Goal: Information Seeking & Learning: Learn about a topic

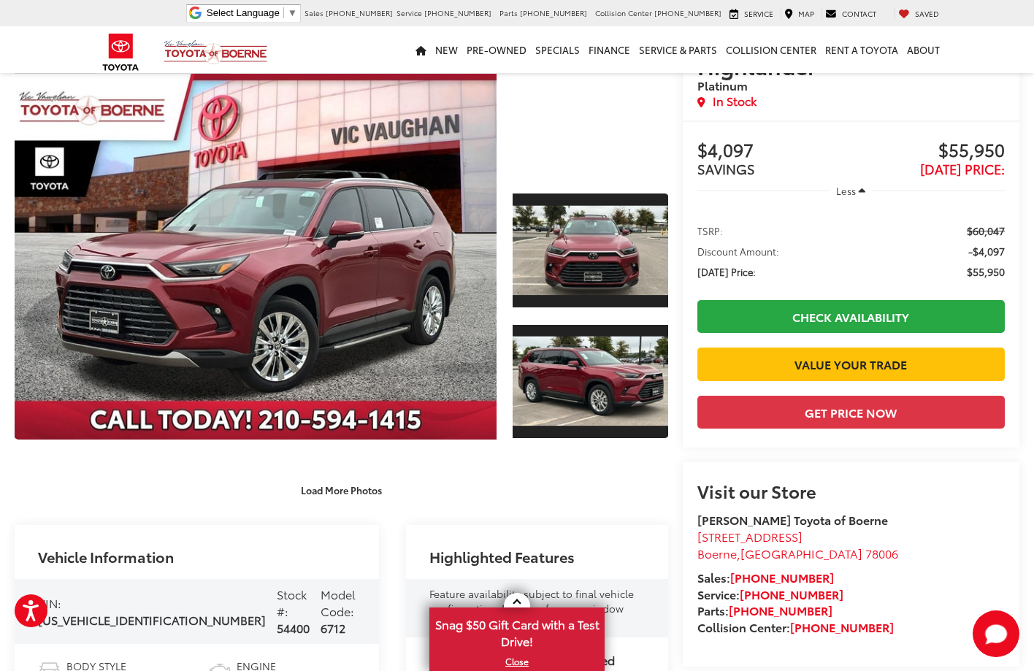
scroll to position [146, 0]
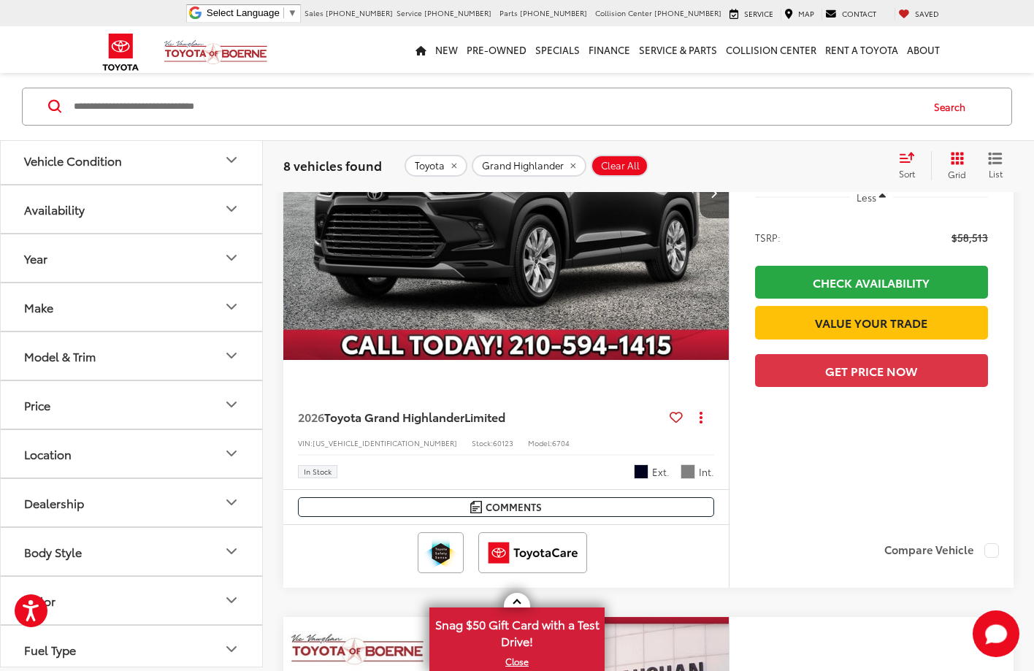
scroll to position [2702, 0]
click at [464, 410] on span "Toyota Grand Highlander" at bounding box center [394, 416] width 140 height 17
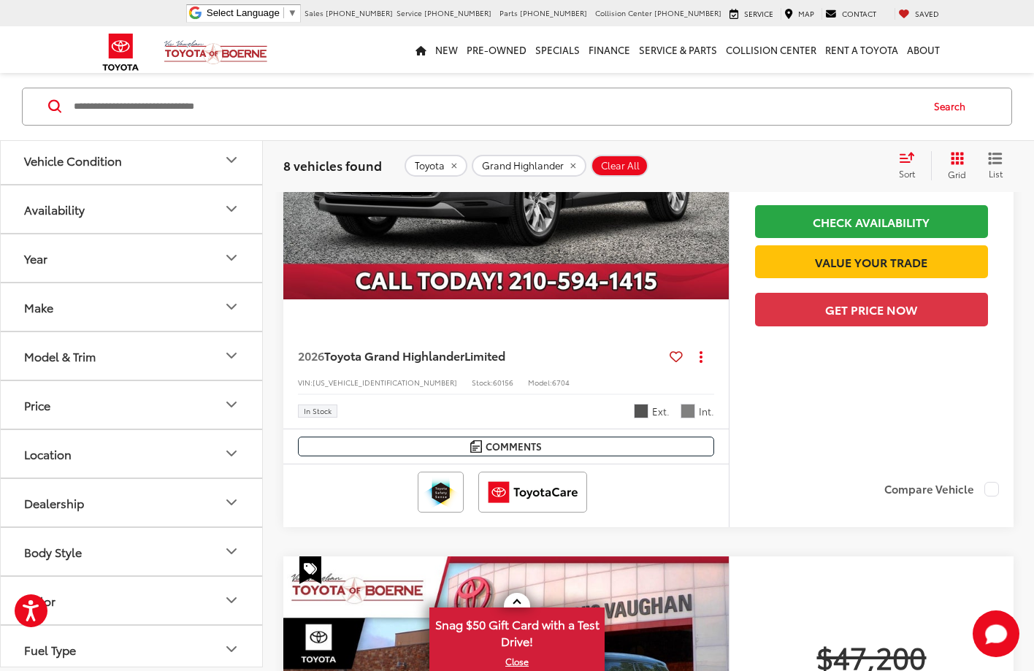
scroll to position [3302, 0]
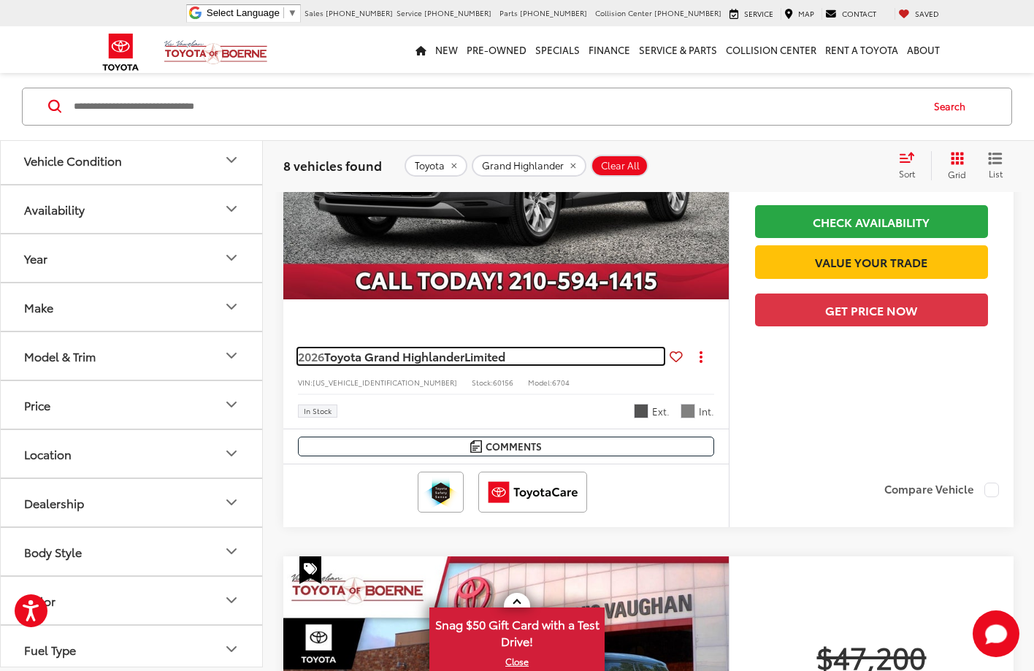
drag, startPoint x: 437, startPoint y: 353, endPoint x: 455, endPoint y: 356, distance: 17.8
click at [437, 353] on span "Toyota Grand Highlander" at bounding box center [394, 356] width 140 height 17
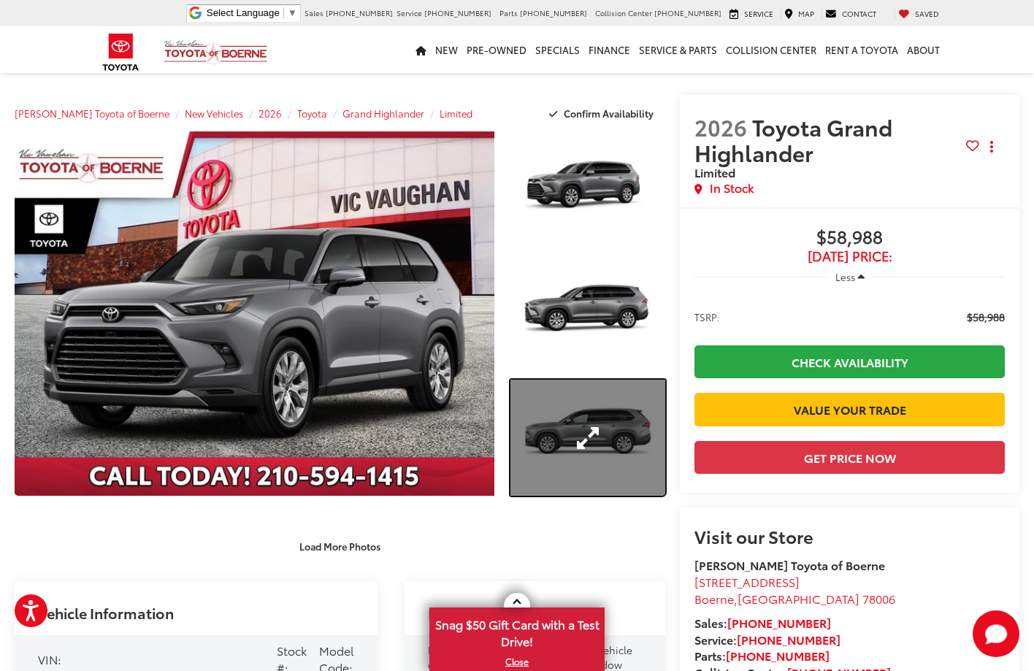
click at [631, 442] on link "Expand Photo 3" at bounding box center [587, 438] width 155 height 116
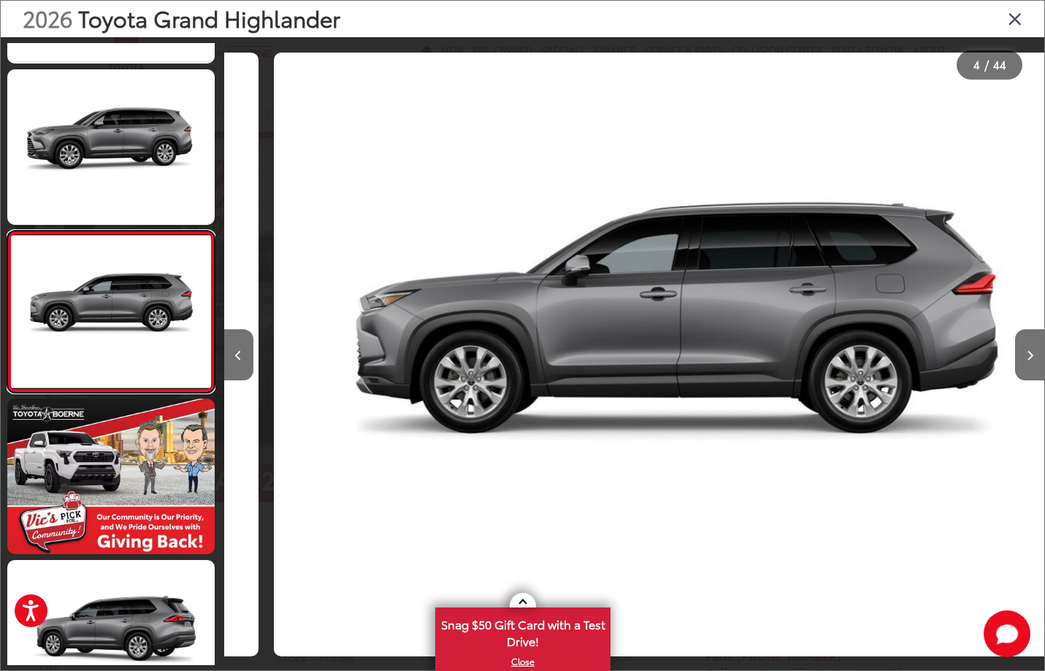
scroll to position [0, 2461]
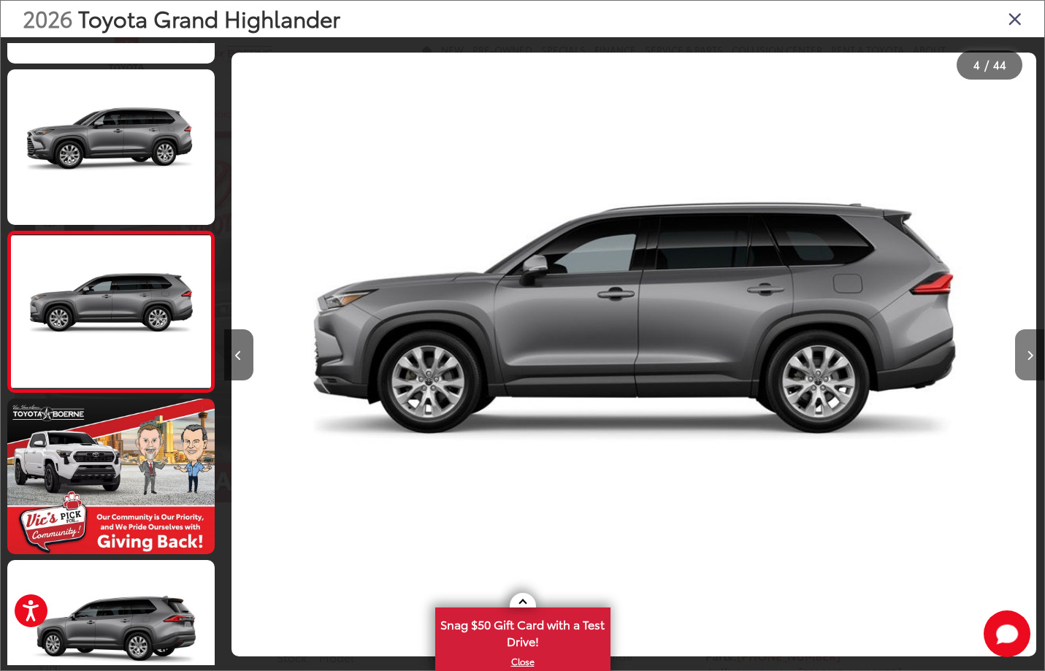
click at [1033, 358] on button "Next image" at bounding box center [1029, 354] width 29 height 51
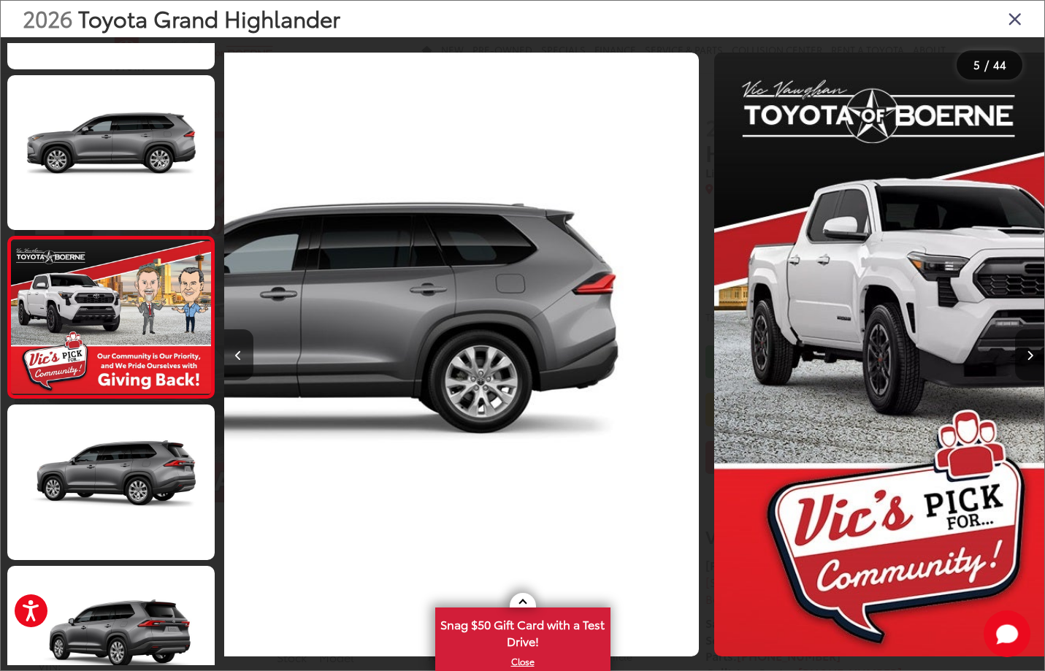
scroll to position [458, 0]
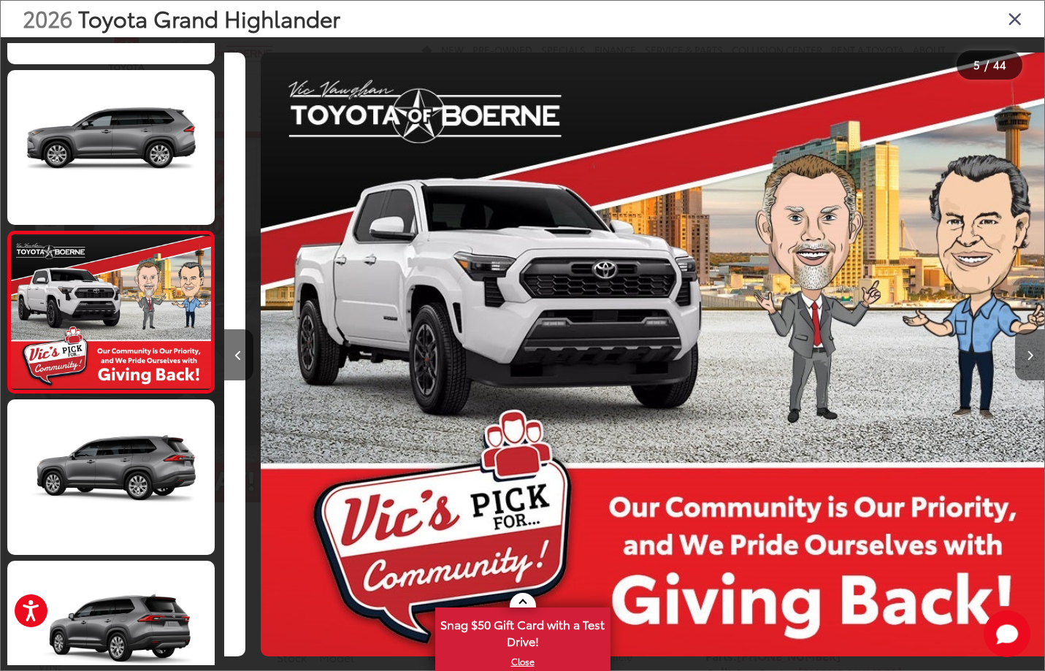
click at [1033, 357] on button "Next image" at bounding box center [1029, 354] width 29 height 51
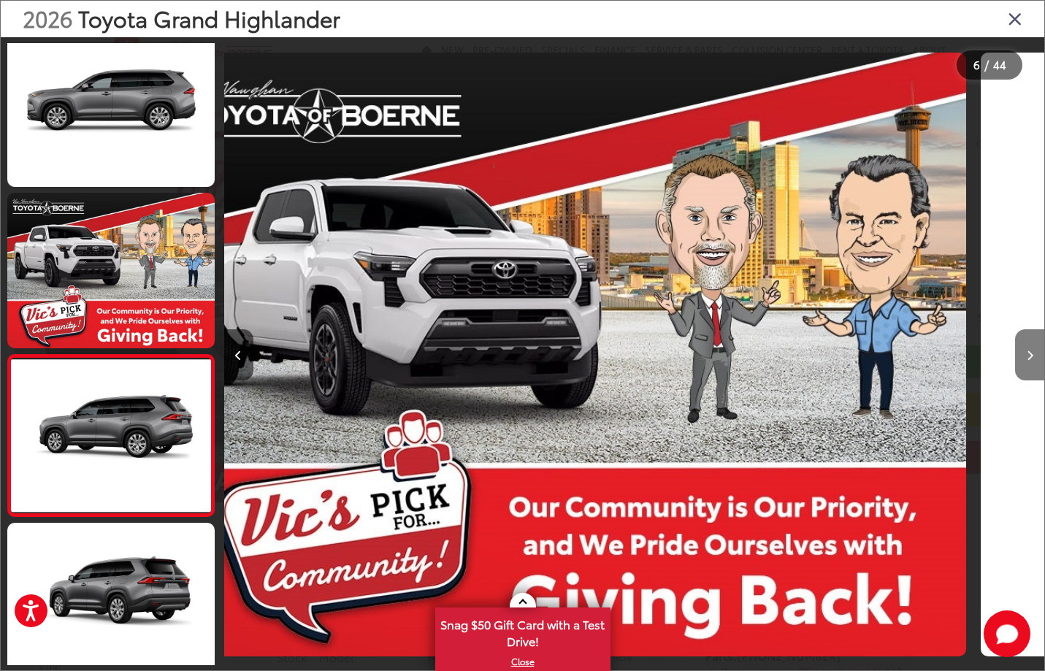
scroll to position [0, 3574]
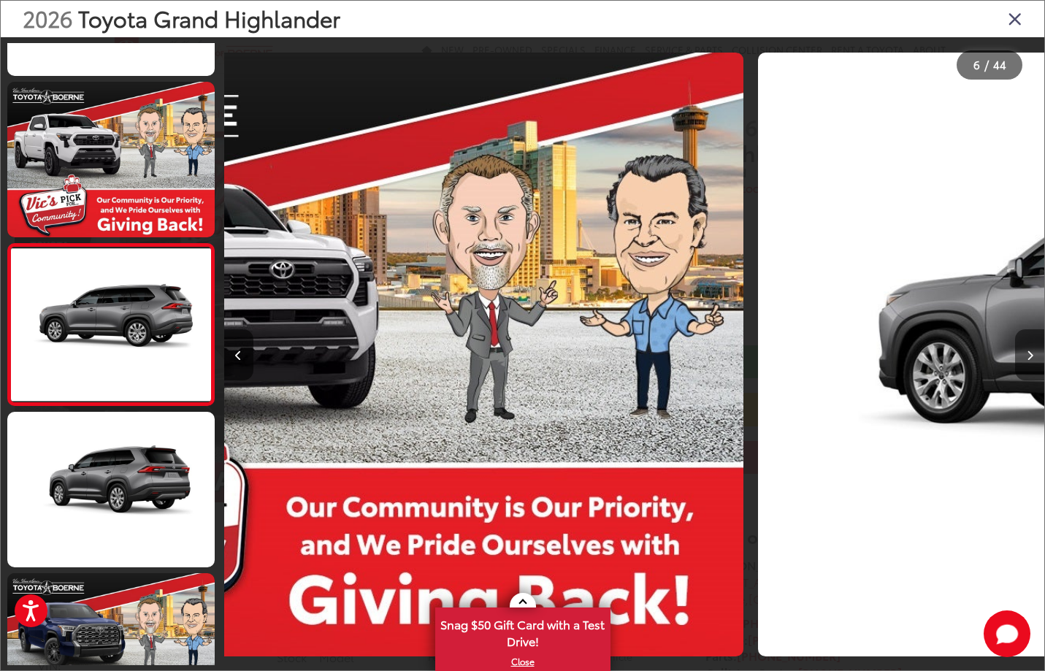
click at [1033, 357] on button "Next image" at bounding box center [1029, 354] width 29 height 51
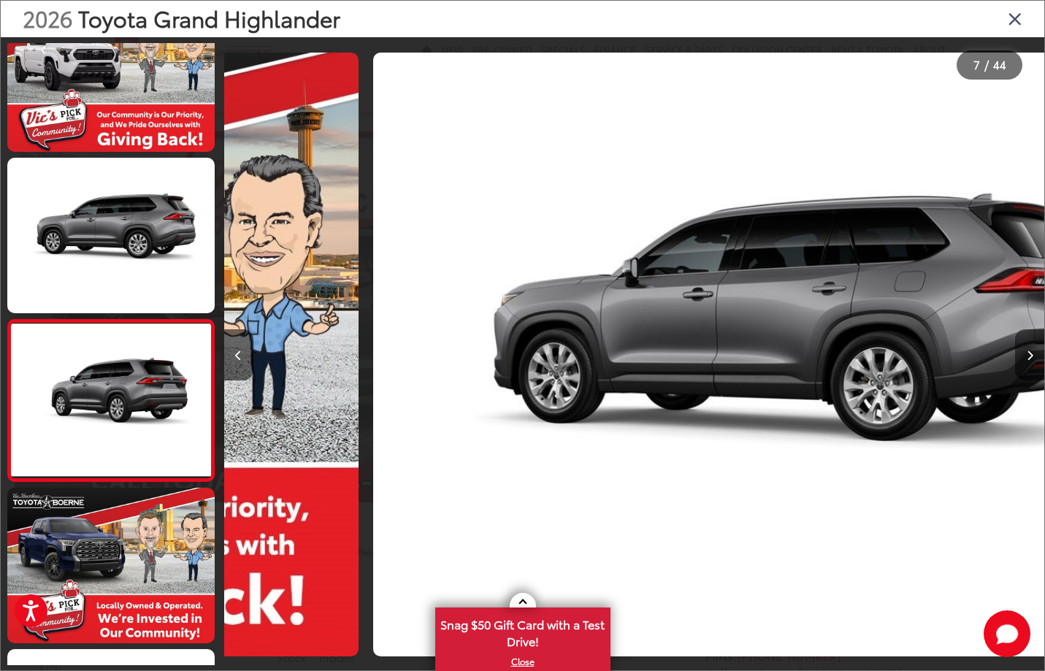
scroll to position [0, 4205]
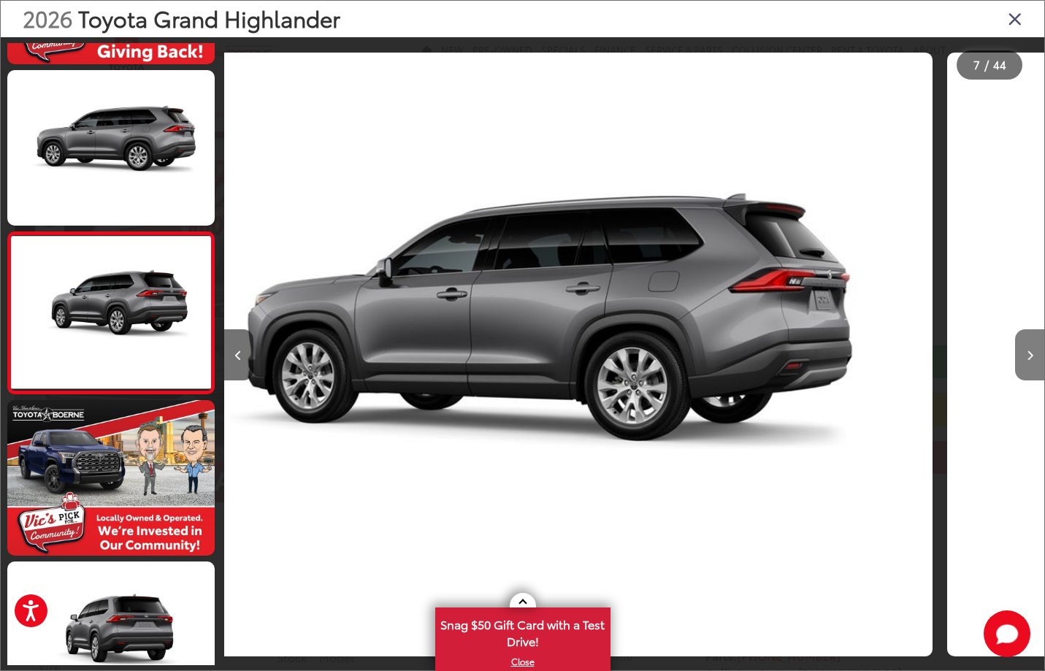
click at [1033, 357] on button "Next image" at bounding box center [1029, 354] width 29 height 51
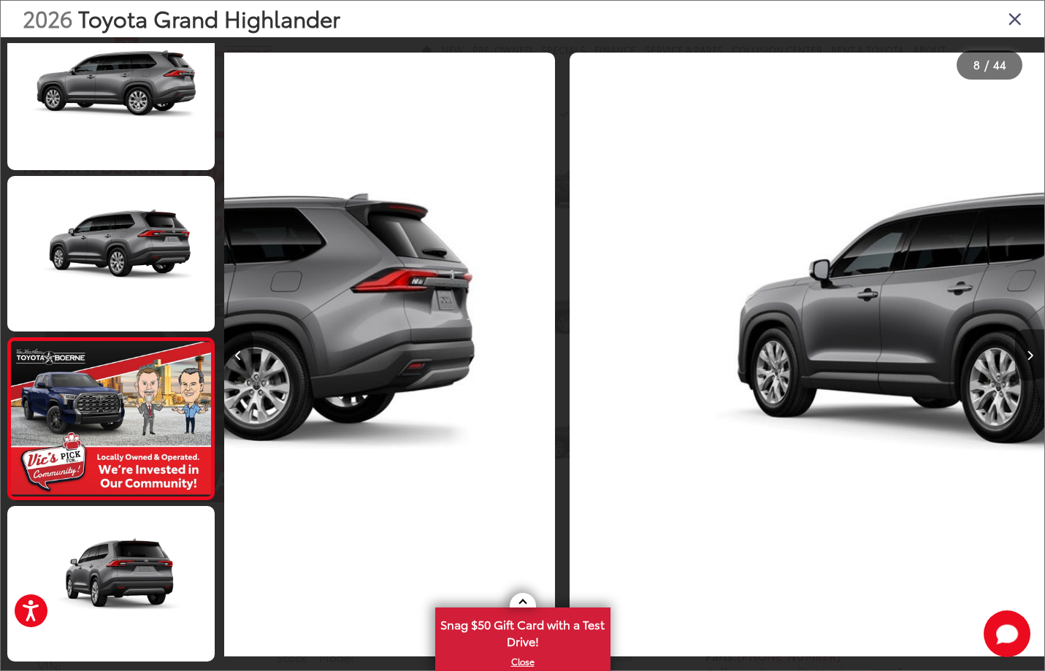
click at [1033, 357] on button "Next image" at bounding box center [1029, 354] width 29 height 51
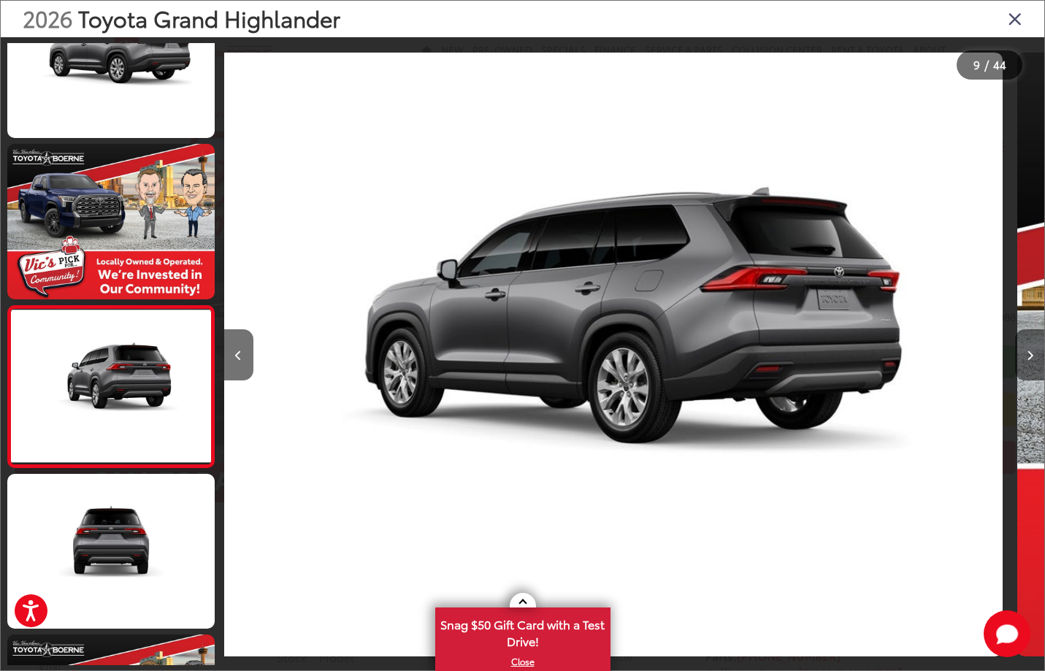
click at [1033, 357] on button "Next image" at bounding box center [1029, 354] width 29 height 51
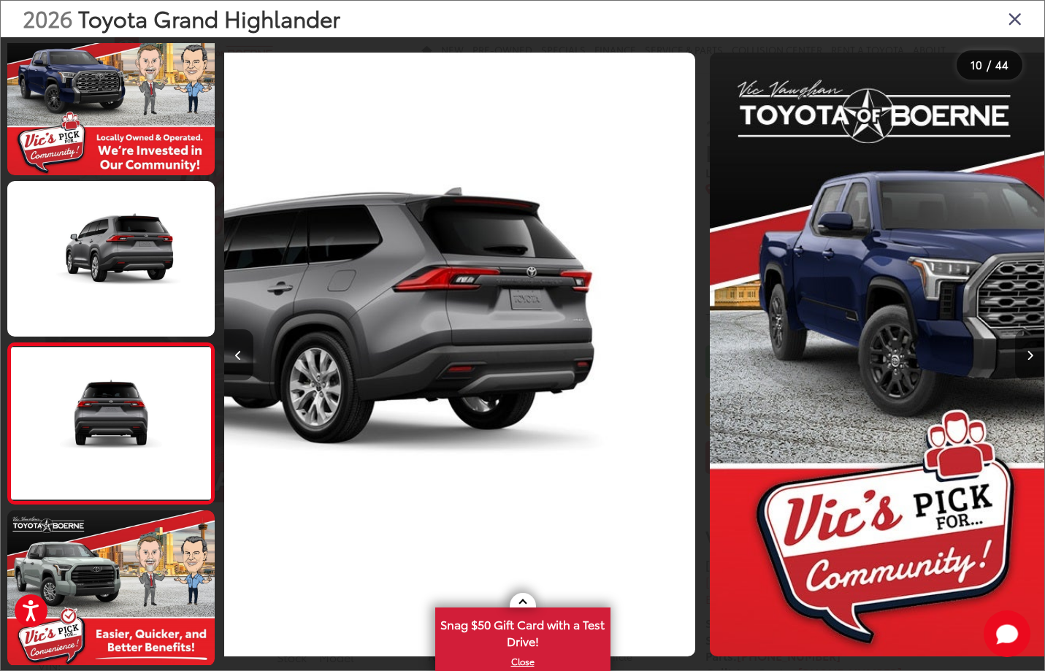
click at [1033, 357] on button "Next image" at bounding box center [1029, 354] width 29 height 51
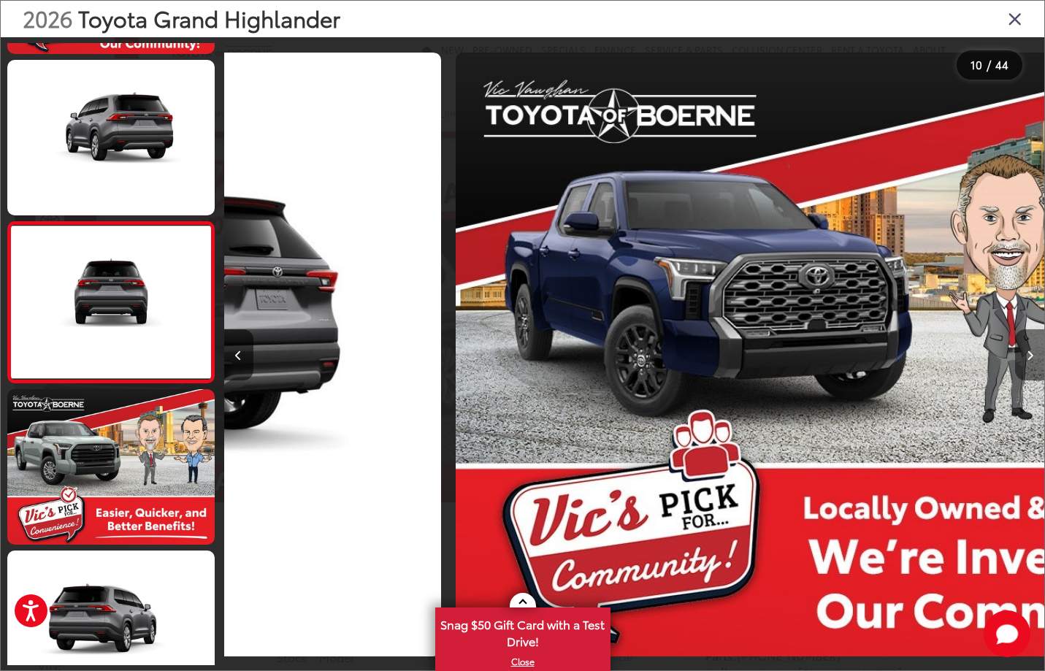
click at [1033, 357] on button "Next image" at bounding box center [1029, 354] width 29 height 51
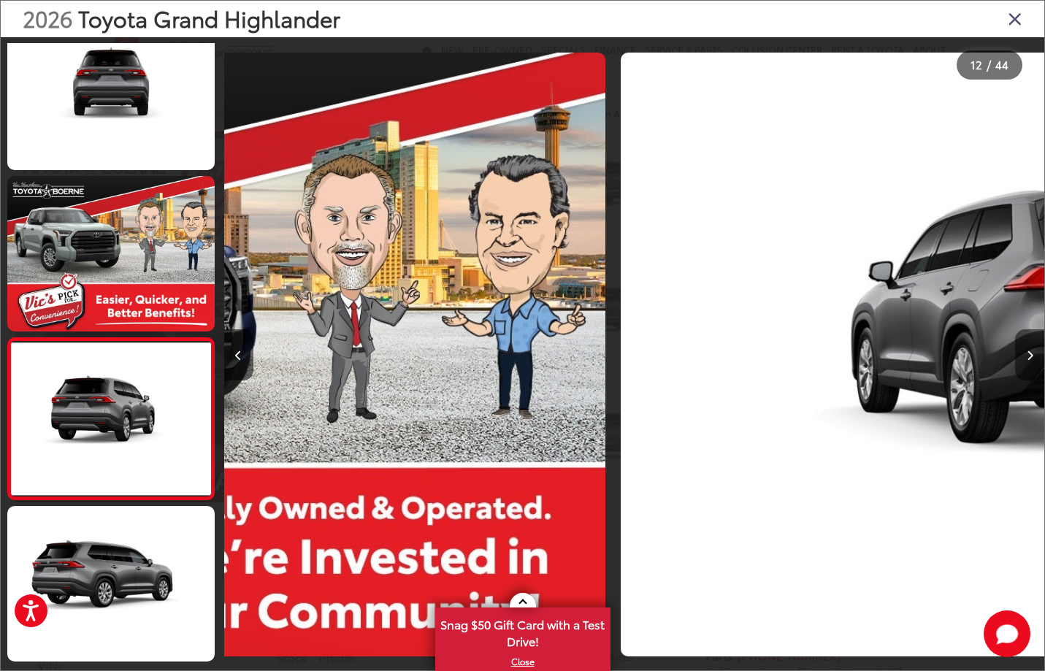
click at [1033, 357] on button "Next image" at bounding box center [1029, 354] width 29 height 51
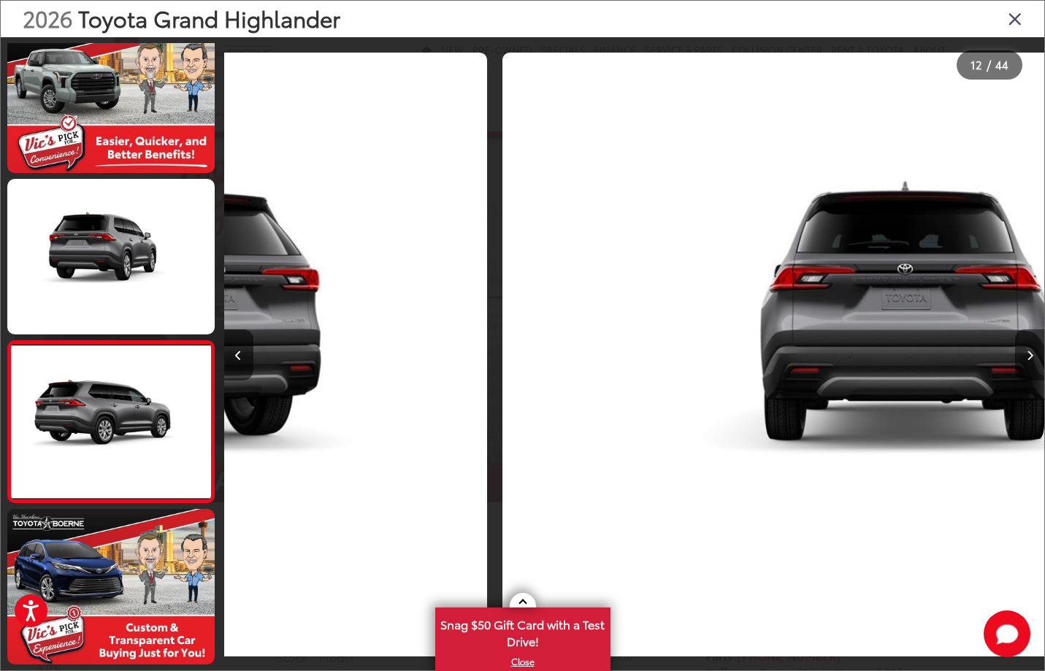
click at [1033, 357] on button "Next image" at bounding box center [1029, 354] width 29 height 51
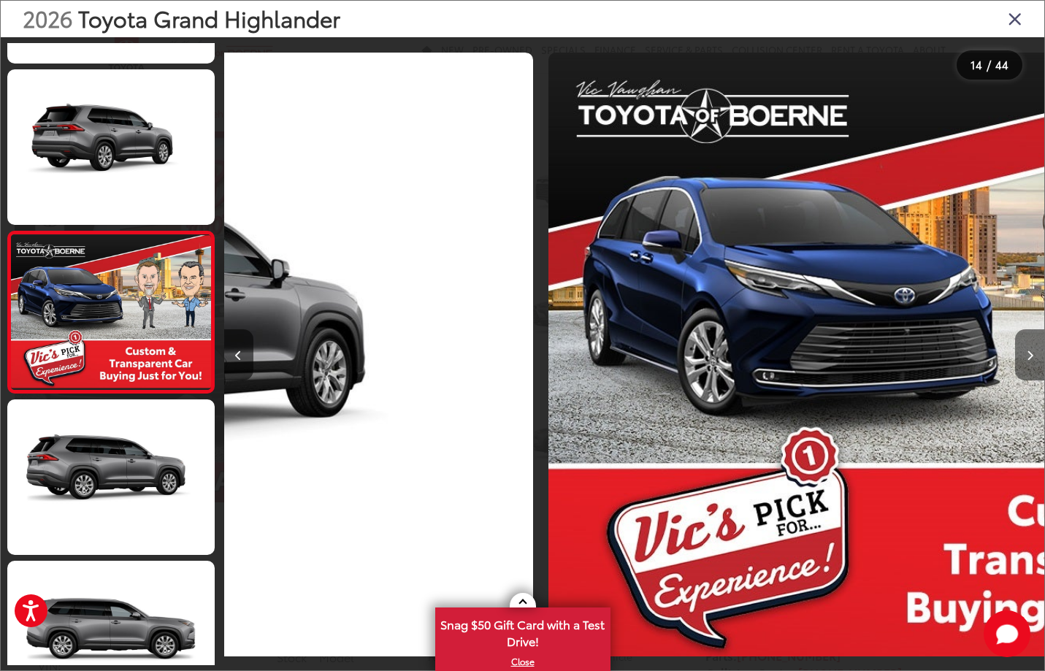
click at [1033, 357] on button "Next image" at bounding box center [1029, 354] width 29 height 51
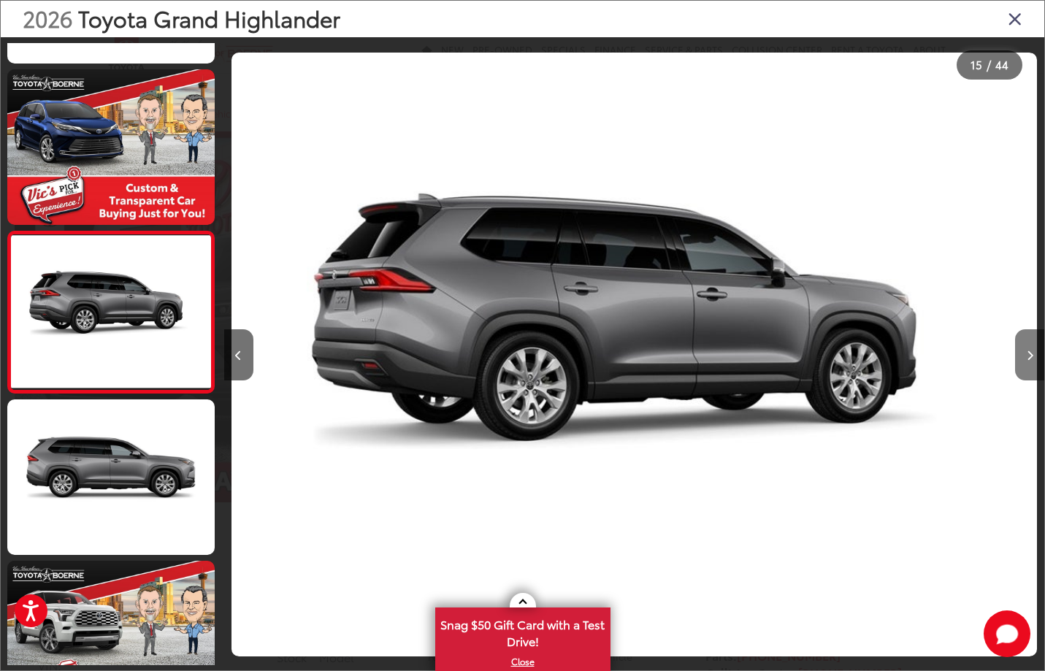
click at [1033, 357] on button "Next image" at bounding box center [1029, 354] width 29 height 51
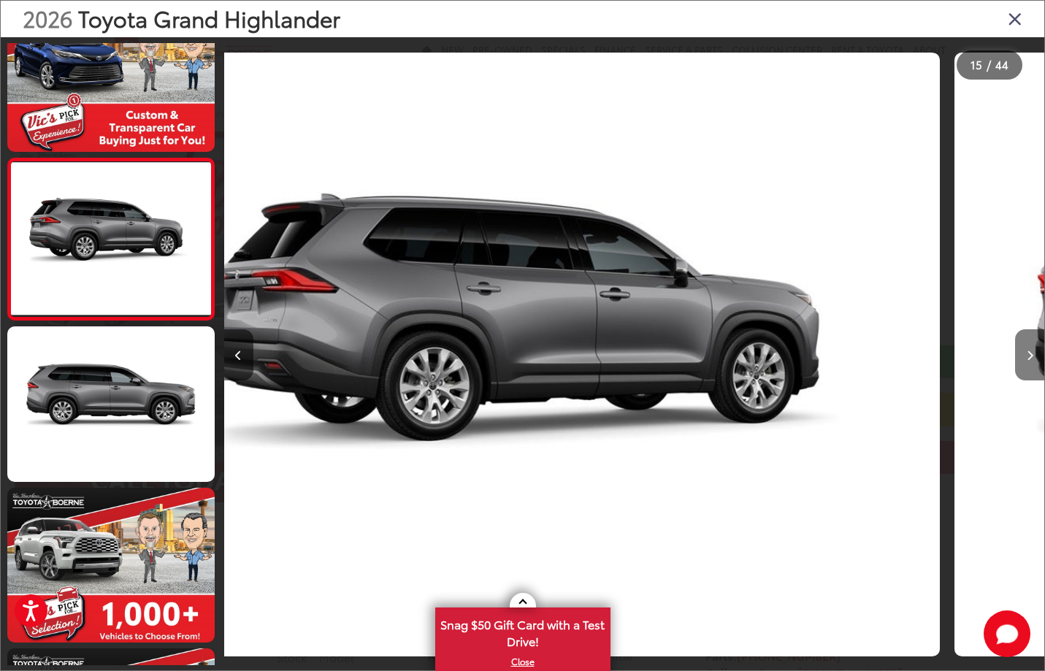
click at [1033, 357] on button "Next image" at bounding box center [1029, 354] width 29 height 51
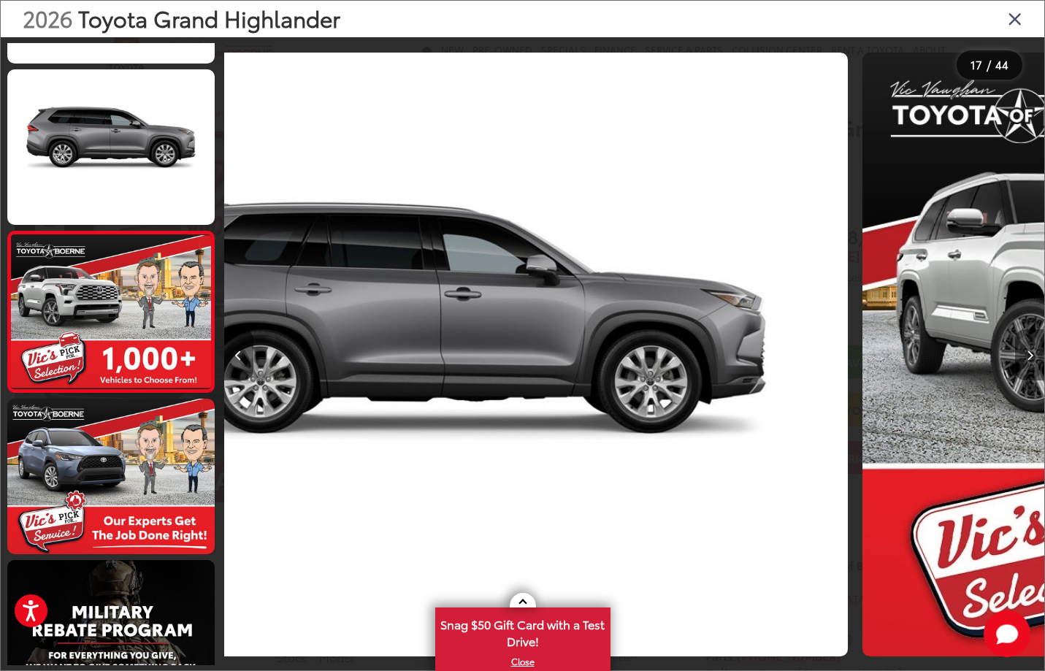
click at [1033, 357] on button "Next image" at bounding box center [1029, 354] width 29 height 51
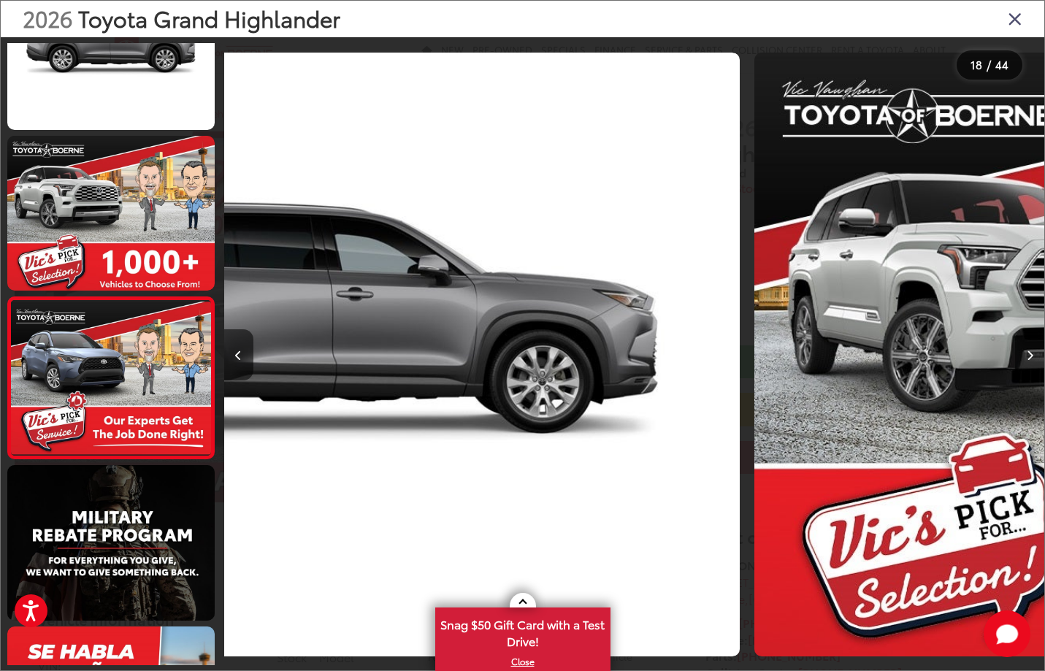
click at [1033, 357] on button "Next image" at bounding box center [1029, 354] width 29 height 51
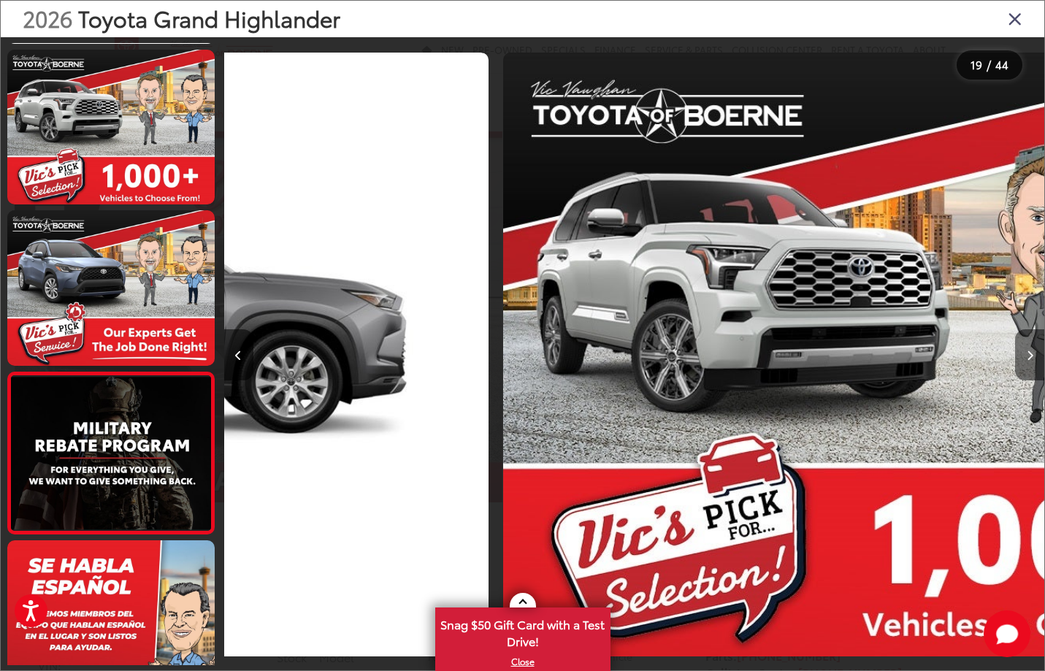
click at [1033, 357] on button "Next image" at bounding box center [1029, 354] width 29 height 51
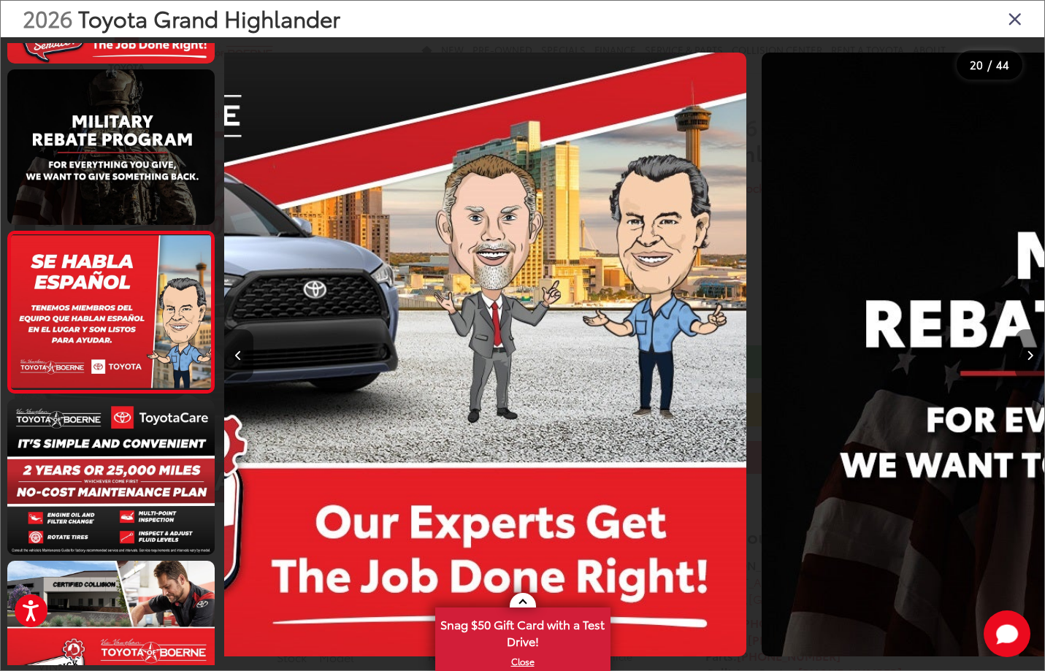
click at [1033, 357] on button "Next image" at bounding box center [1029, 354] width 29 height 51
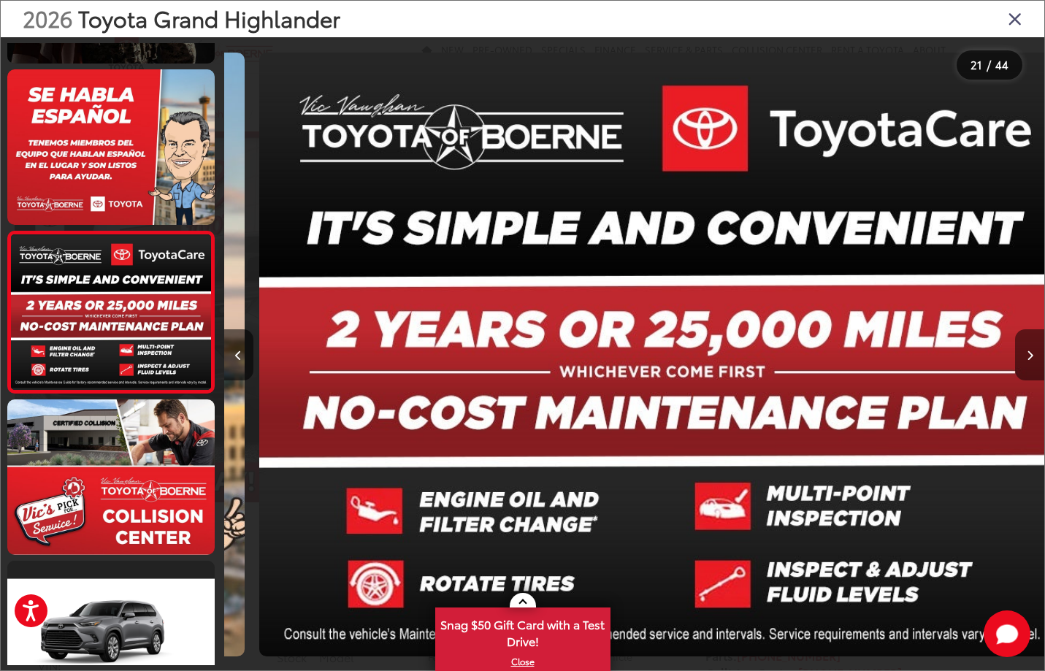
click at [1033, 357] on button "Next image" at bounding box center [1029, 354] width 29 height 51
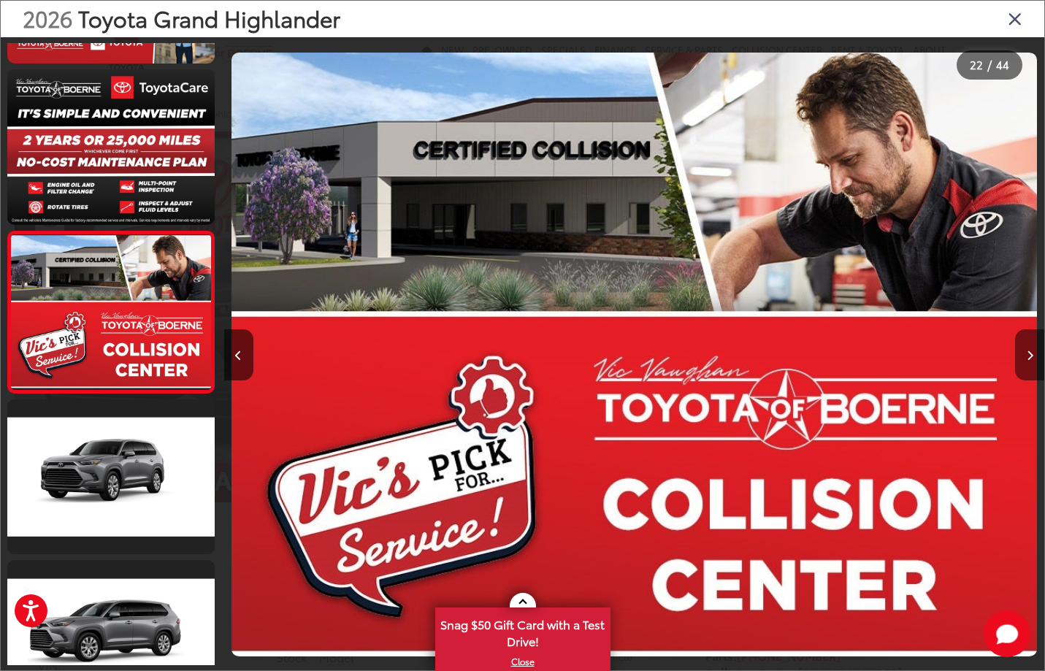
click at [1033, 360] on button "Next image" at bounding box center [1029, 354] width 29 height 51
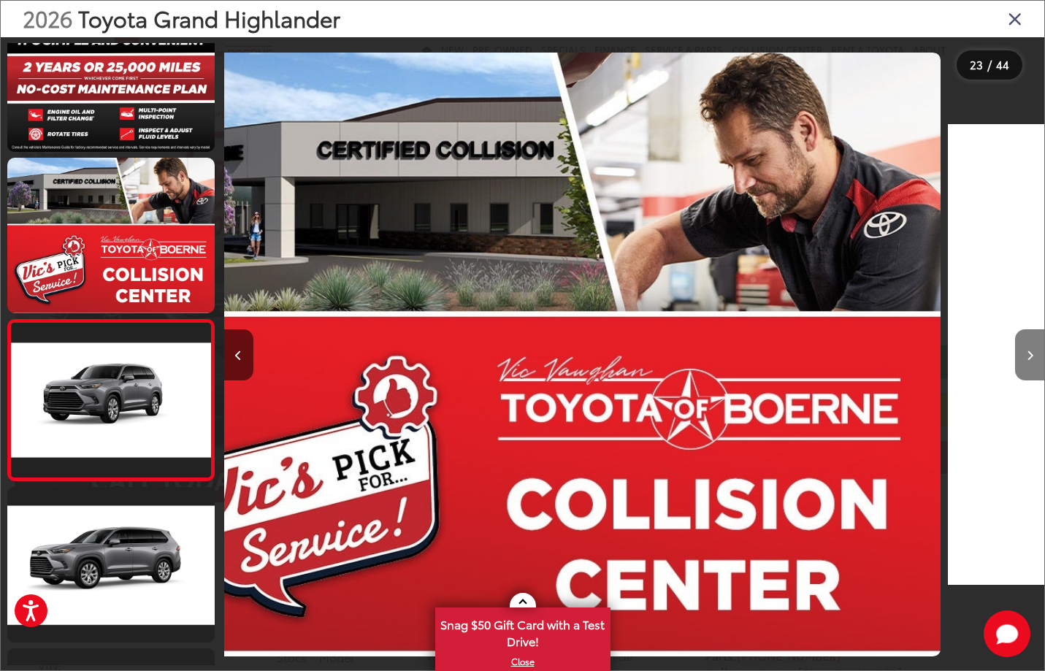
click at [1033, 360] on button "Next image" at bounding box center [1029, 354] width 29 height 51
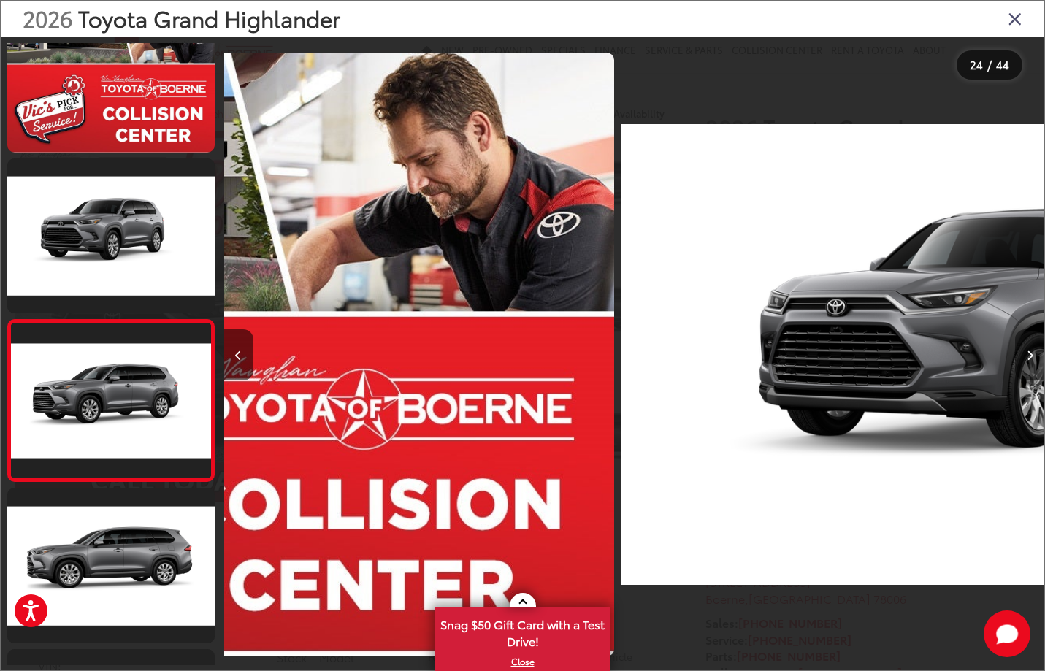
click at [1033, 360] on button "Next image" at bounding box center [1029, 354] width 29 height 51
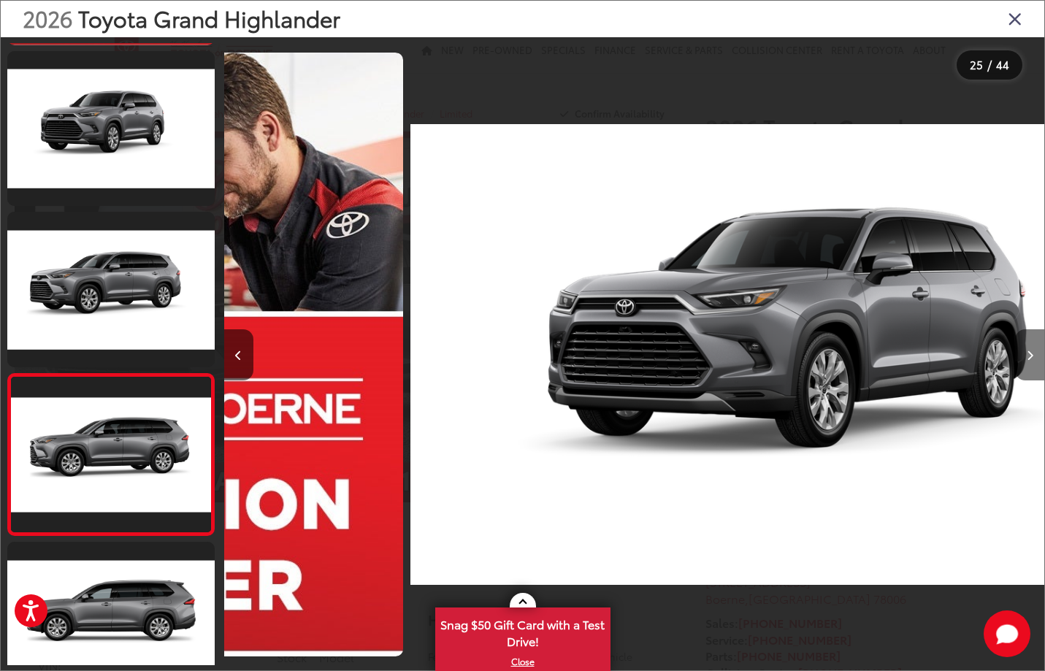
click at [1033, 360] on button "Next image" at bounding box center [1029, 354] width 29 height 51
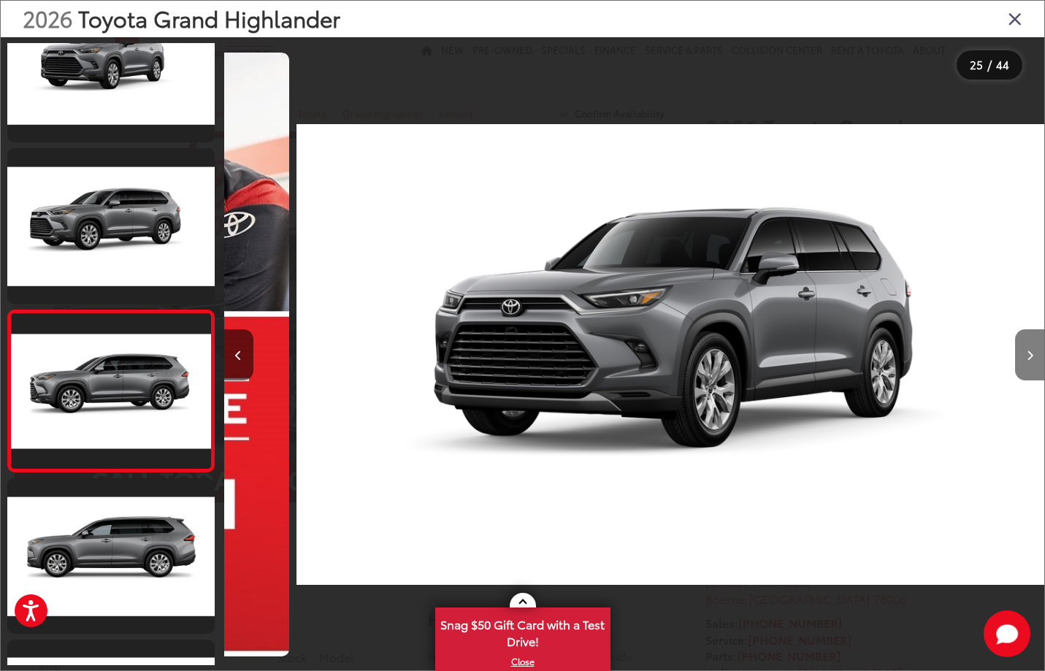
click at [1033, 360] on button "Next image" at bounding box center [1029, 354] width 29 height 51
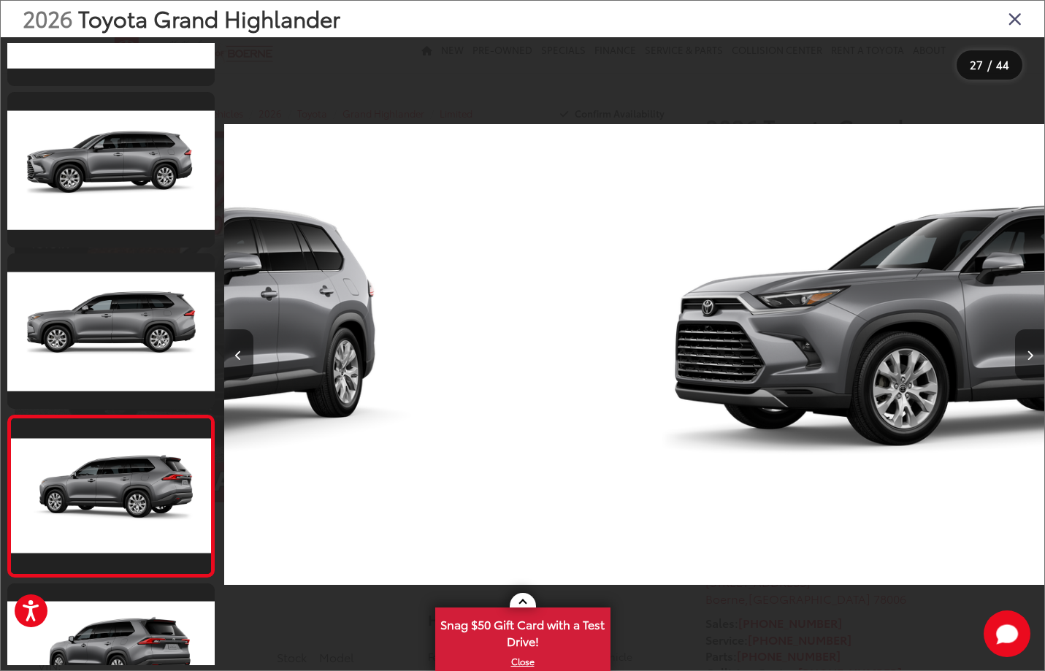
click at [1033, 360] on button "Next image" at bounding box center [1029, 354] width 29 height 51
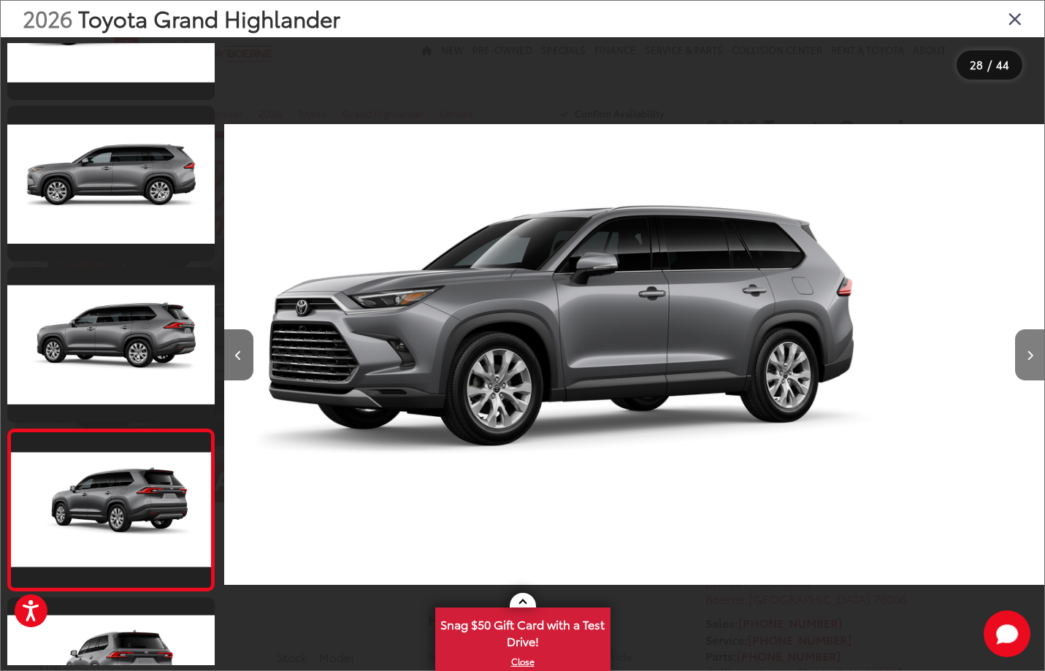
click at [1033, 360] on button "Next image" at bounding box center [1029, 354] width 29 height 51
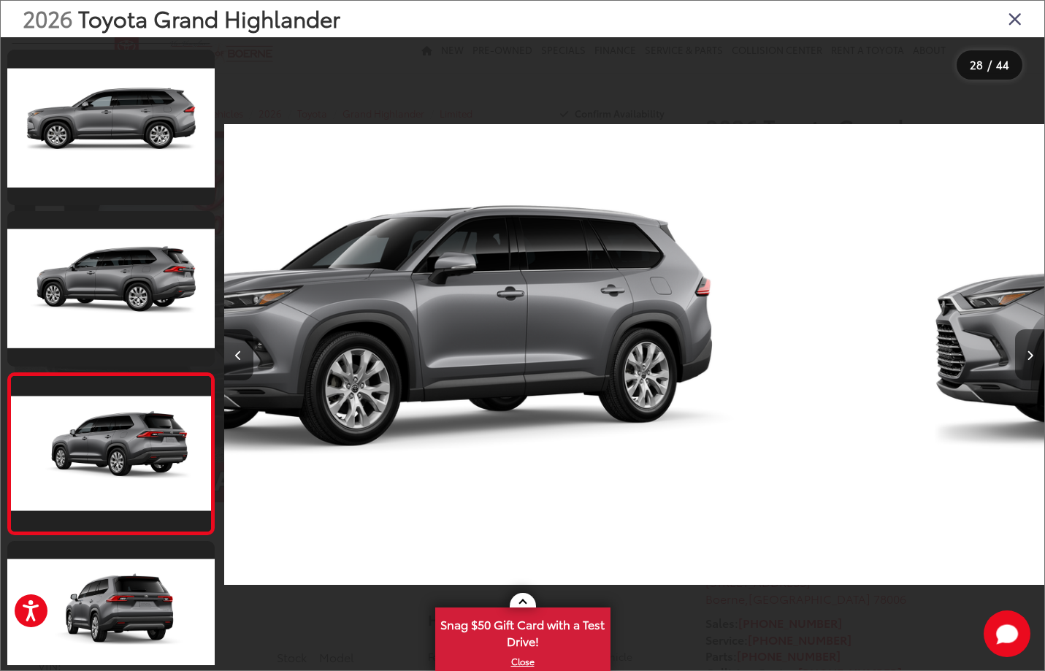
click at [1033, 360] on button "Next image" at bounding box center [1029, 354] width 29 height 51
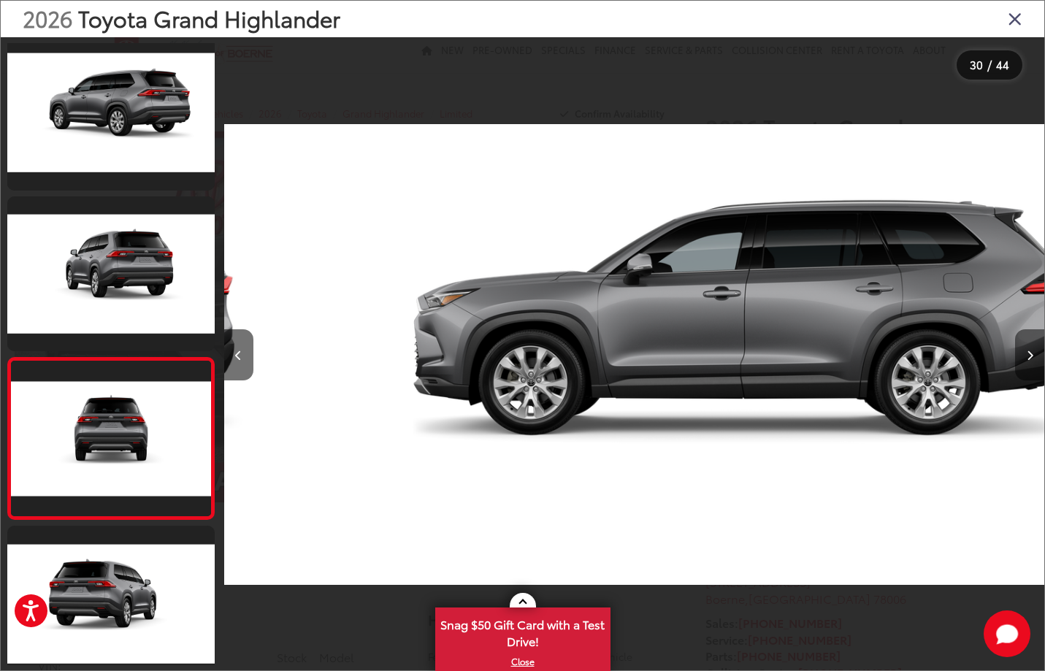
click at [1033, 360] on button "Next image" at bounding box center [1029, 354] width 29 height 51
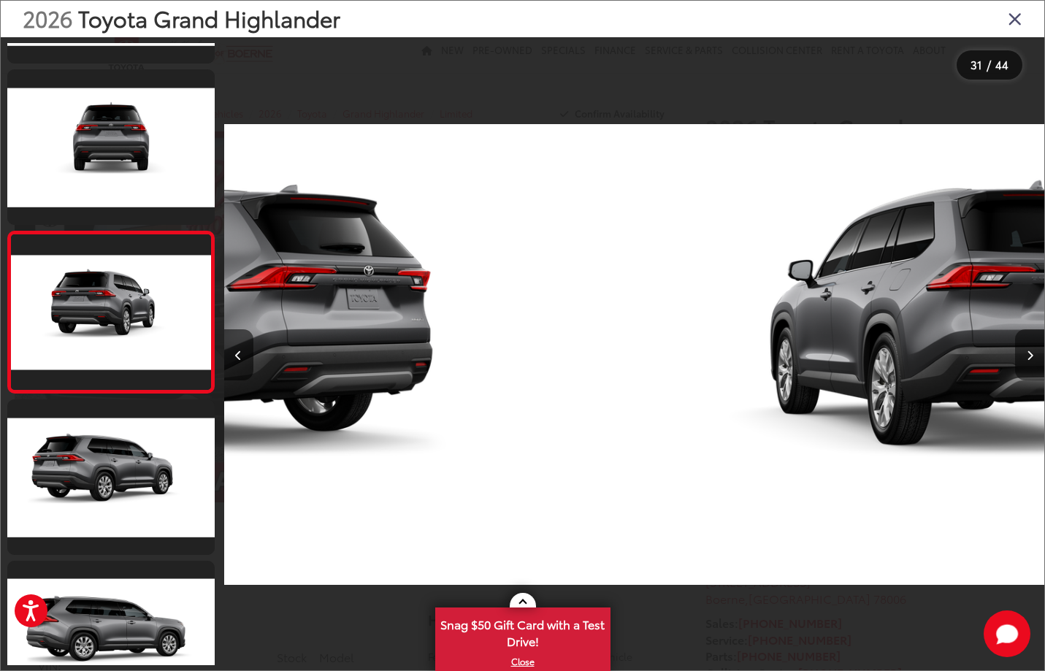
click at [1033, 360] on button "Next image" at bounding box center [1029, 354] width 29 height 51
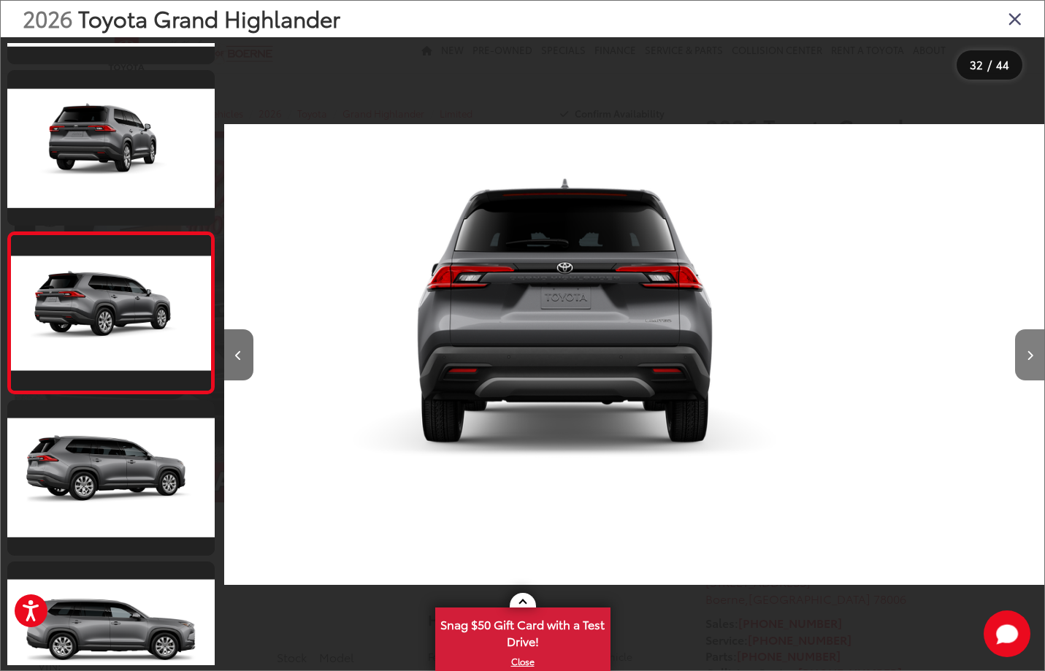
click at [1033, 360] on button "Next image" at bounding box center [1029, 354] width 29 height 51
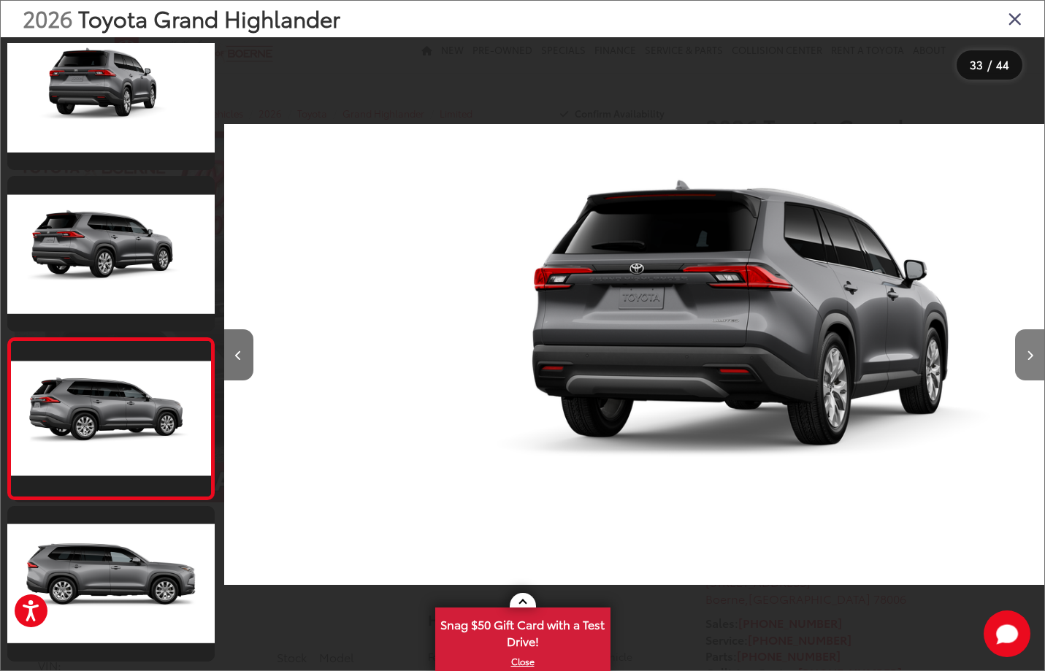
click at [1033, 360] on button "Next image" at bounding box center [1029, 354] width 29 height 51
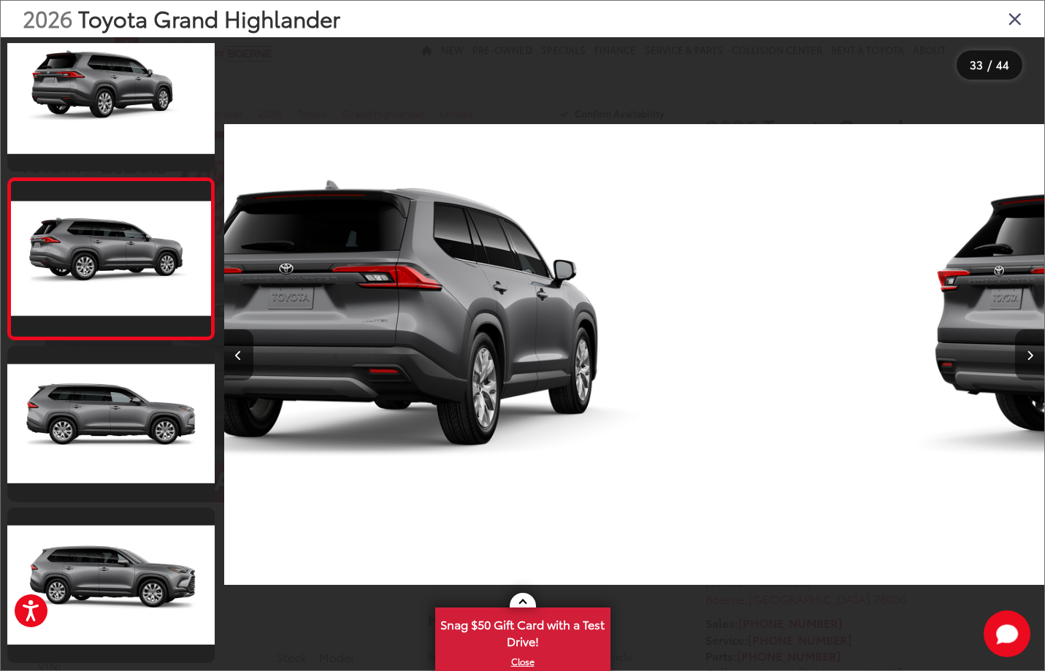
click at [1033, 360] on button "Next image" at bounding box center [1029, 354] width 29 height 51
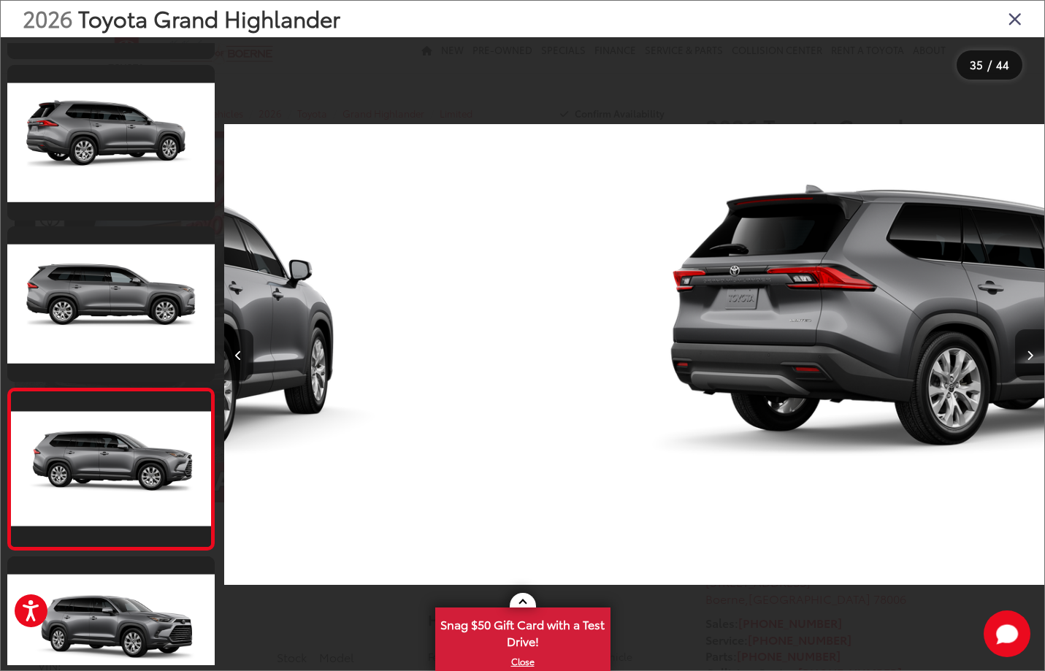
click at [1033, 360] on button "Next image" at bounding box center [1029, 354] width 29 height 51
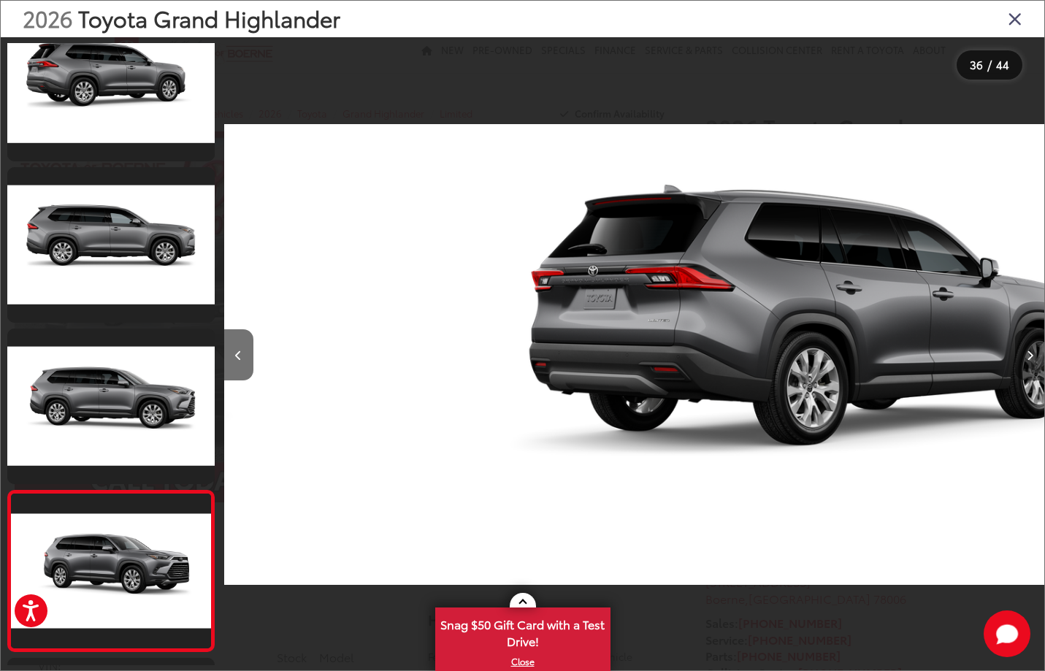
click at [1033, 360] on button "Next image" at bounding box center [1029, 354] width 29 height 51
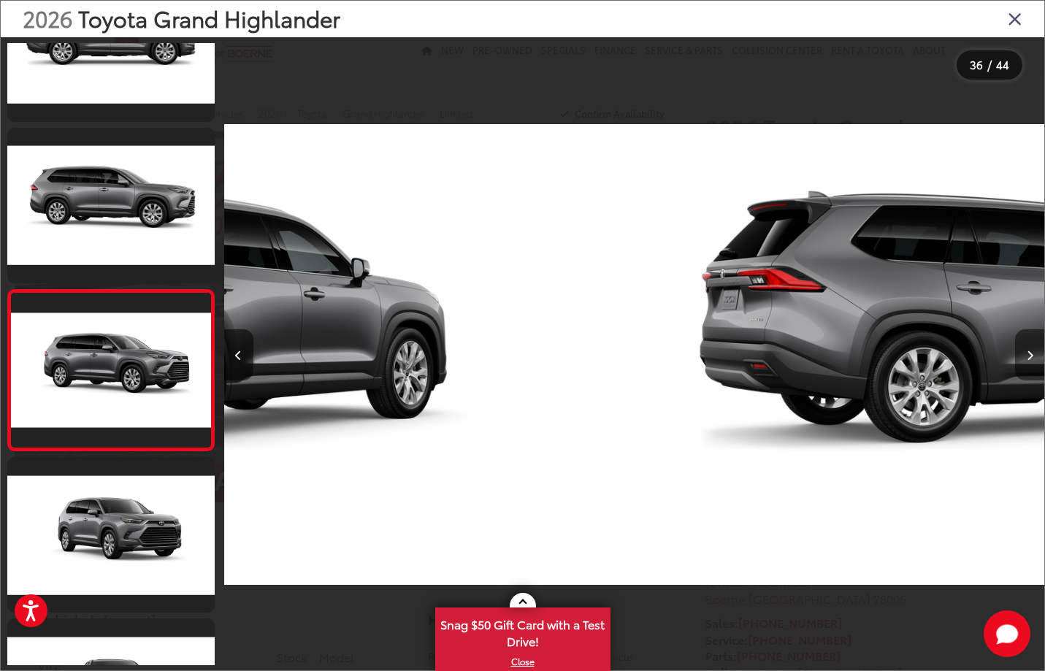
click at [1033, 360] on button "Next image" at bounding box center [1029, 354] width 29 height 51
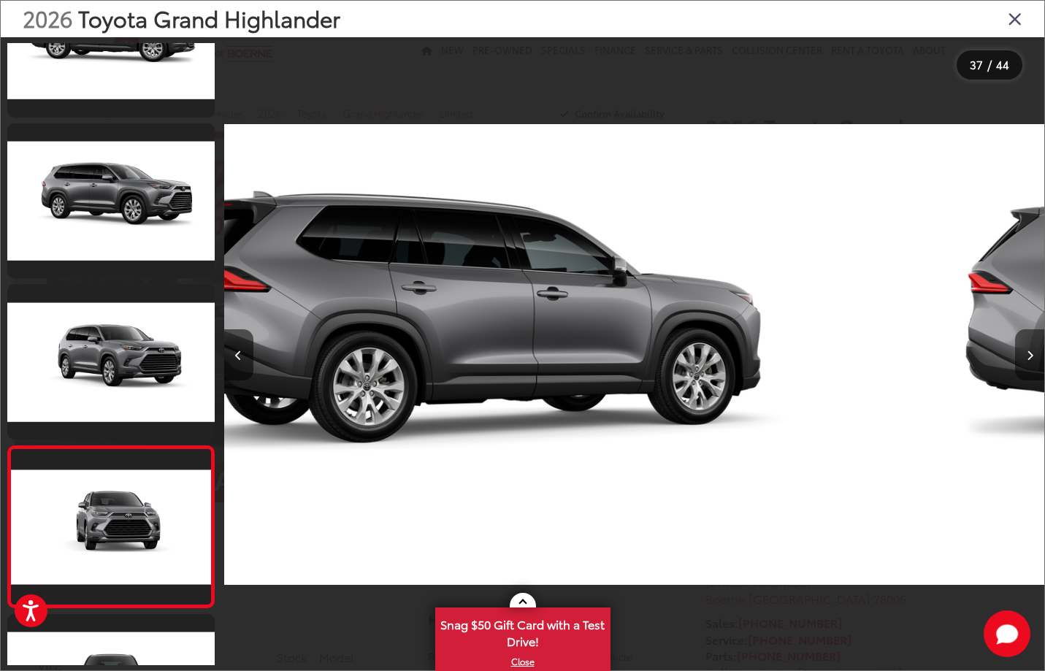
click at [1033, 360] on button "Next image" at bounding box center [1029, 354] width 29 height 51
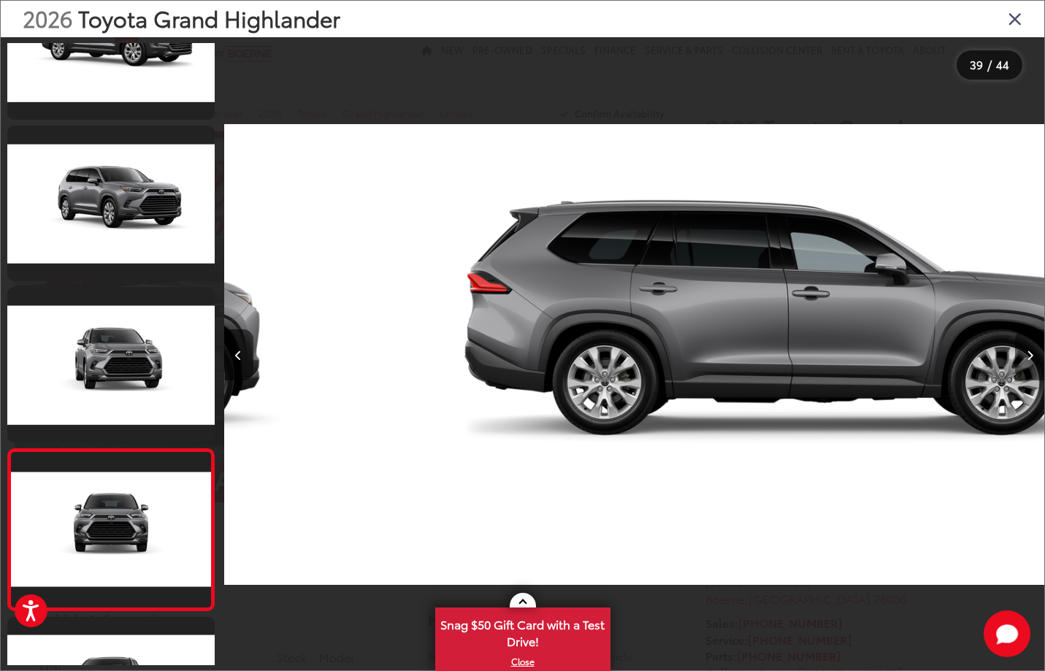
click at [1033, 360] on button "Next image" at bounding box center [1029, 354] width 29 height 51
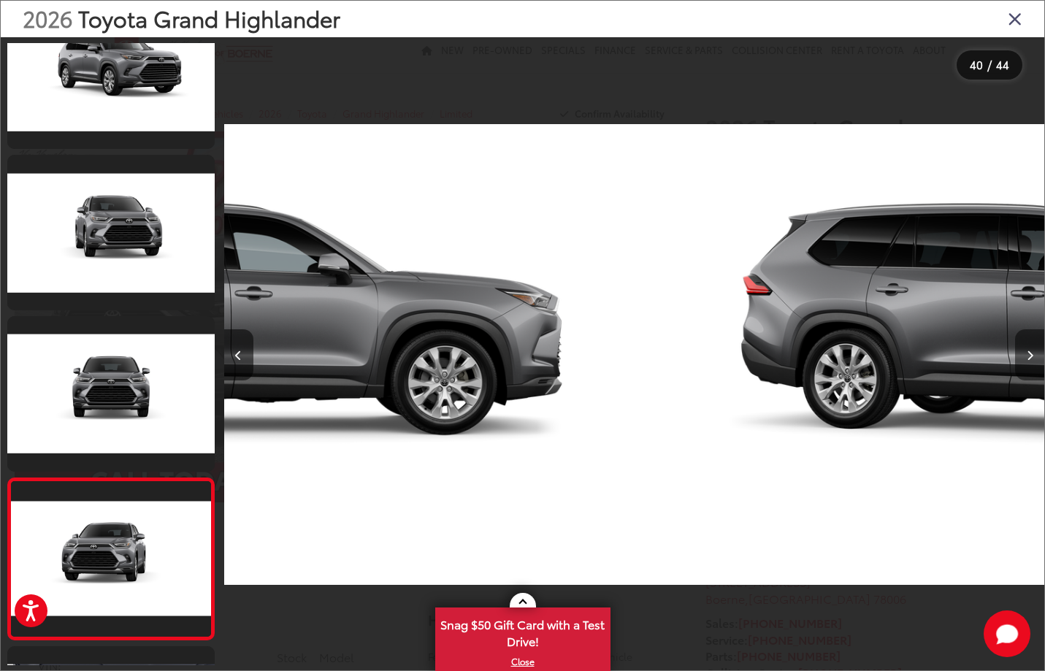
click at [1033, 360] on button "Next image" at bounding box center [1029, 354] width 29 height 51
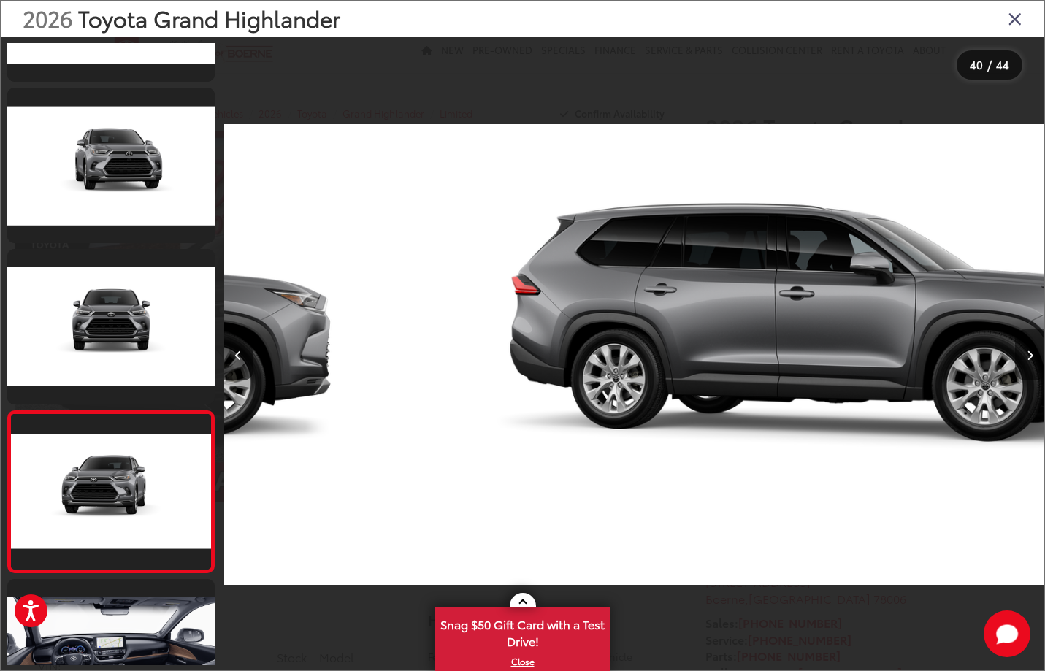
click at [1033, 360] on button "Next image" at bounding box center [1029, 354] width 29 height 51
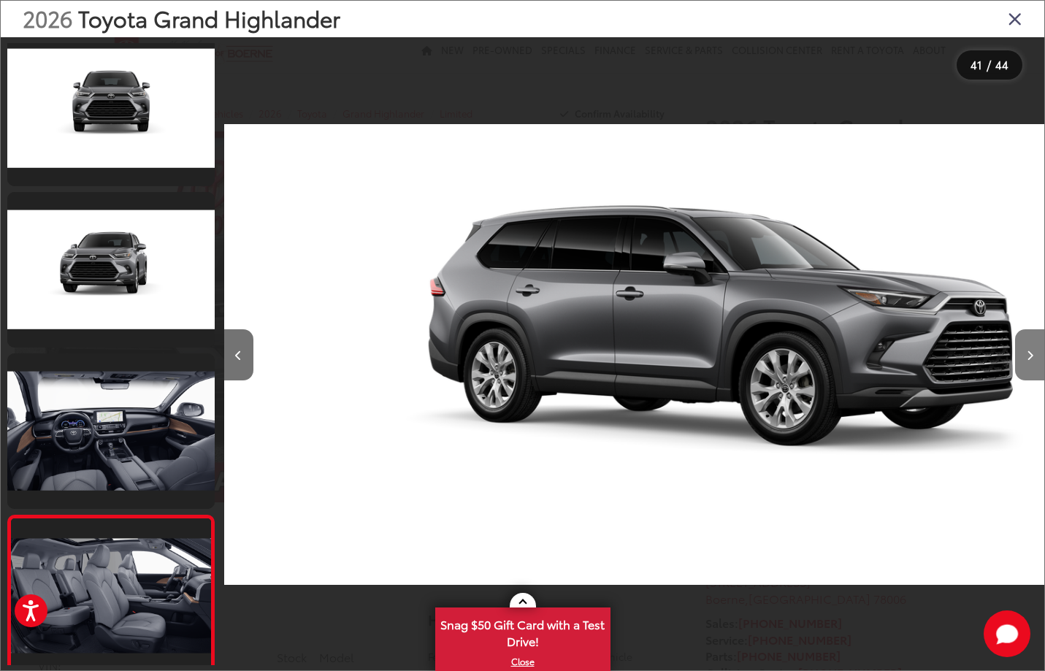
click at [1033, 360] on button "Next image" at bounding box center [1029, 354] width 29 height 51
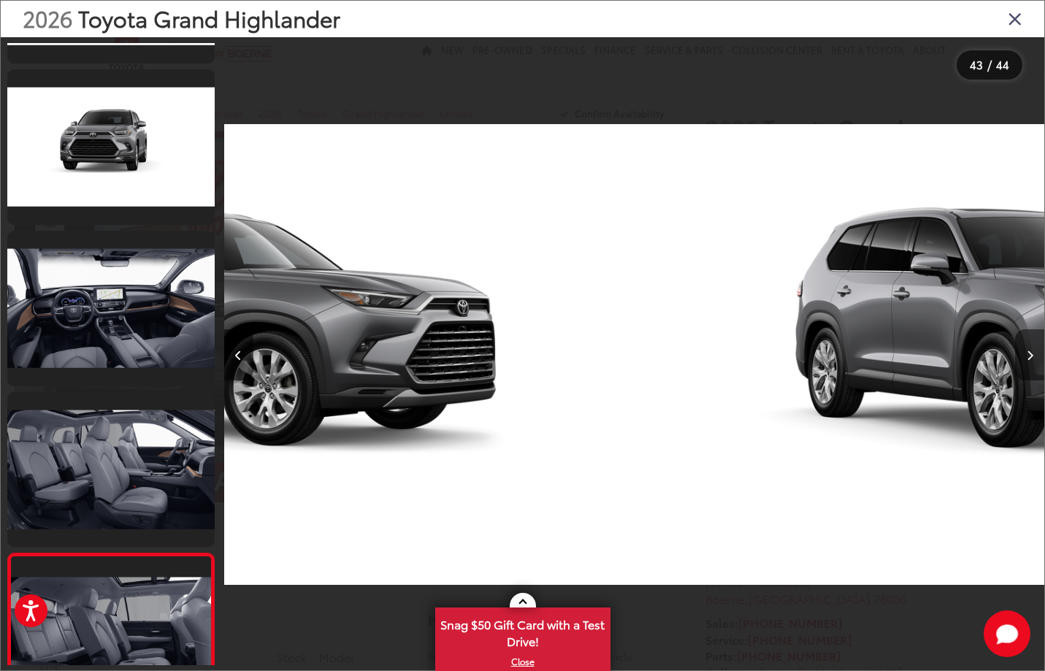
click at [1033, 360] on button "Next image" at bounding box center [1029, 354] width 29 height 51
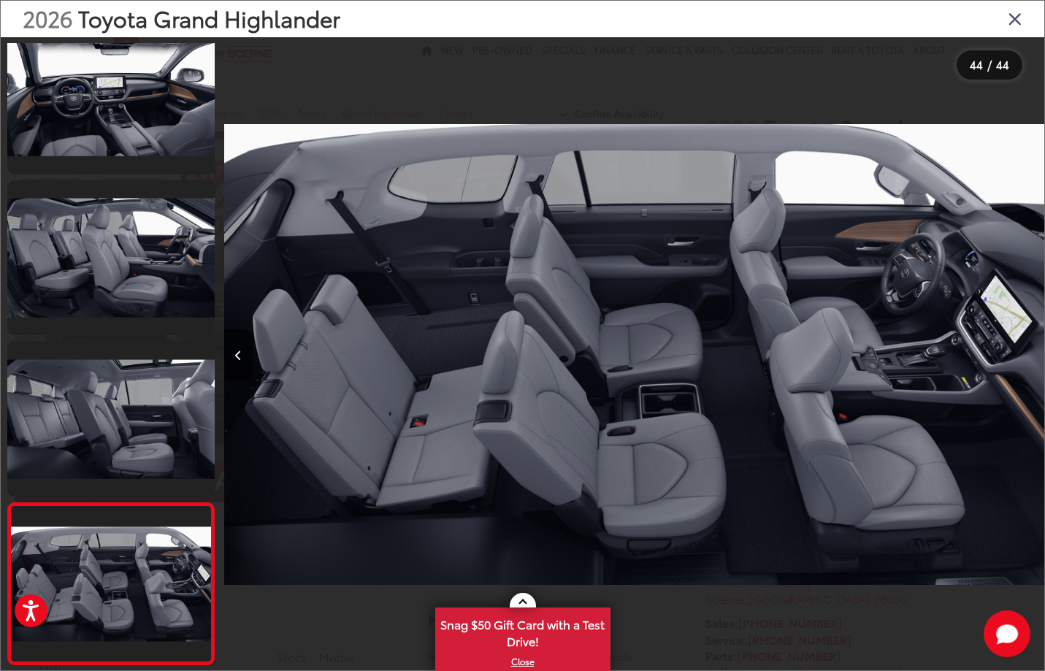
click at [1016, 30] on div "2026 Toyota Grand Highlander" at bounding box center [522, 19] width 1043 height 37
click at [1016, 23] on icon "Close gallery" at bounding box center [1015, 18] width 15 height 19
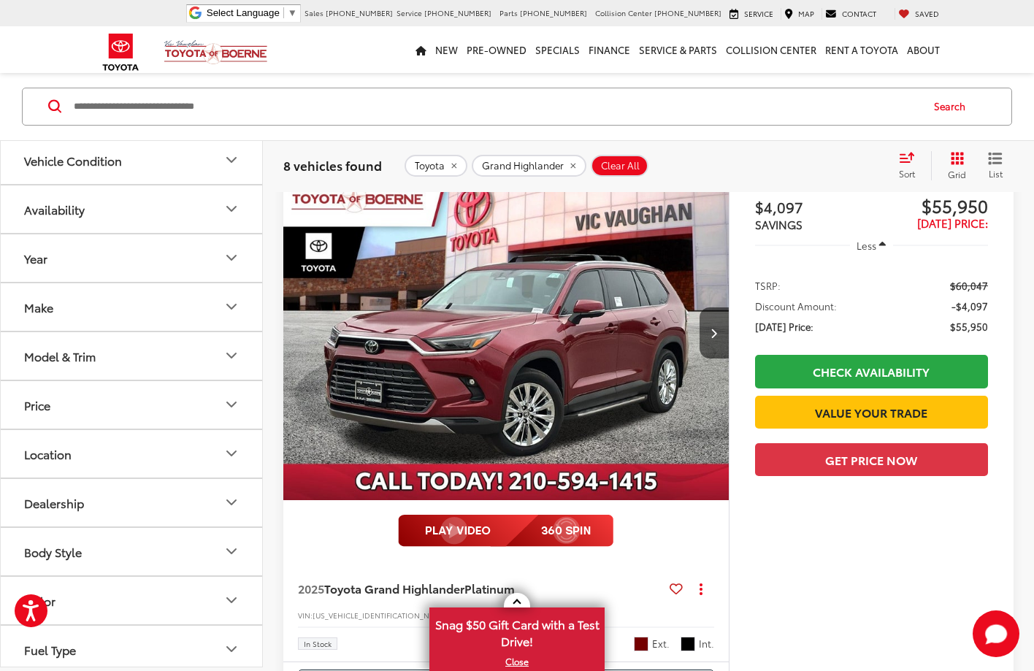
scroll to position [730, 0]
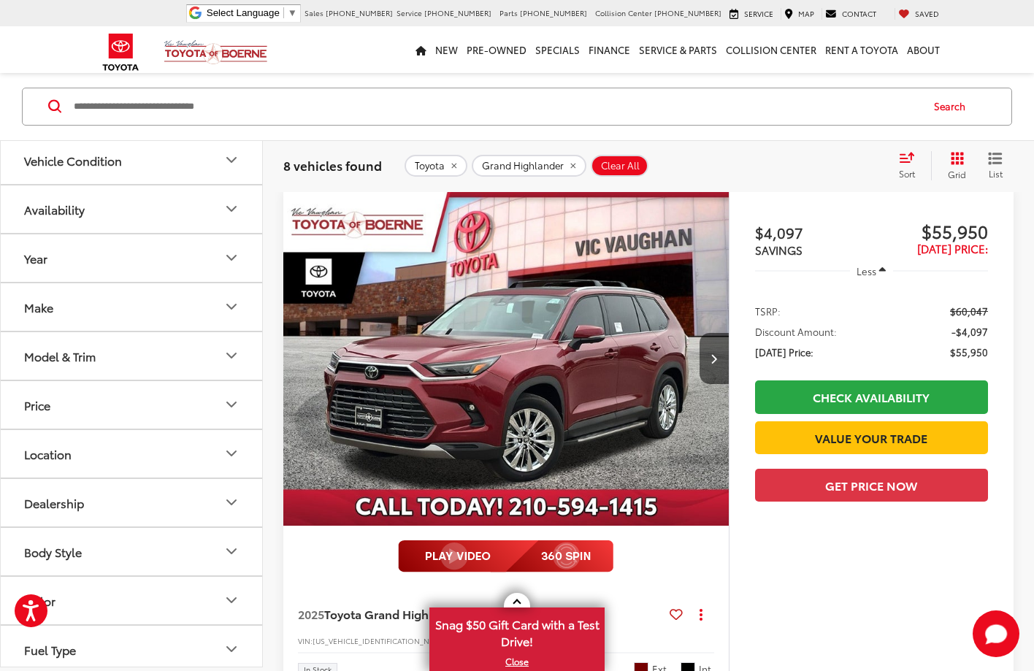
click at [537, 358] on img "2025 Toyota Grand Highlander Platinum 0" at bounding box center [507, 359] width 448 height 336
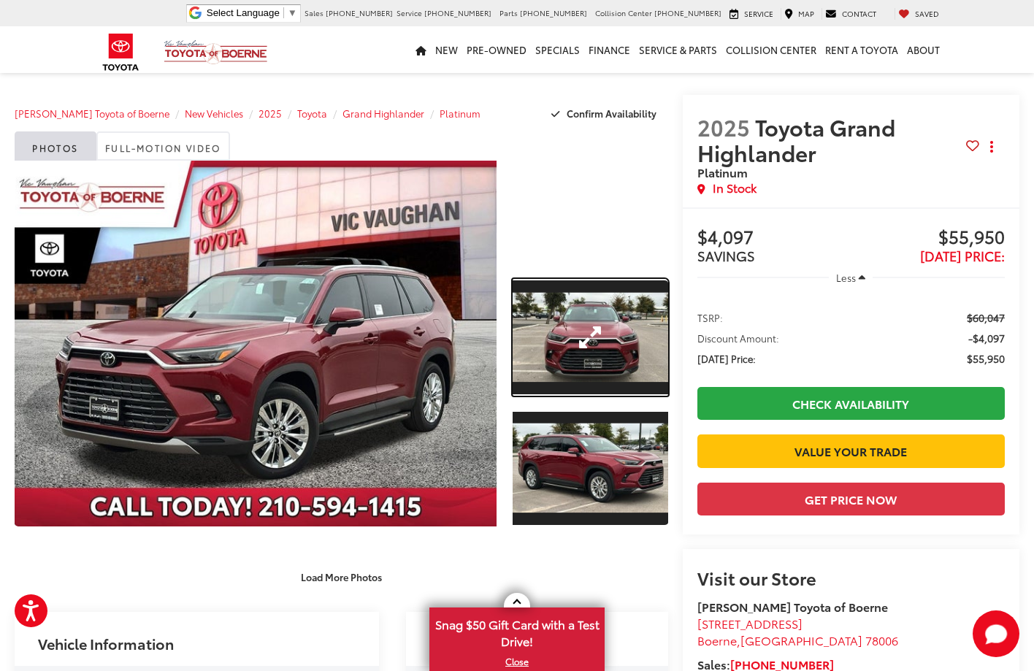
click at [531, 310] on link "Expand Photo 1" at bounding box center [591, 337] width 156 height 117
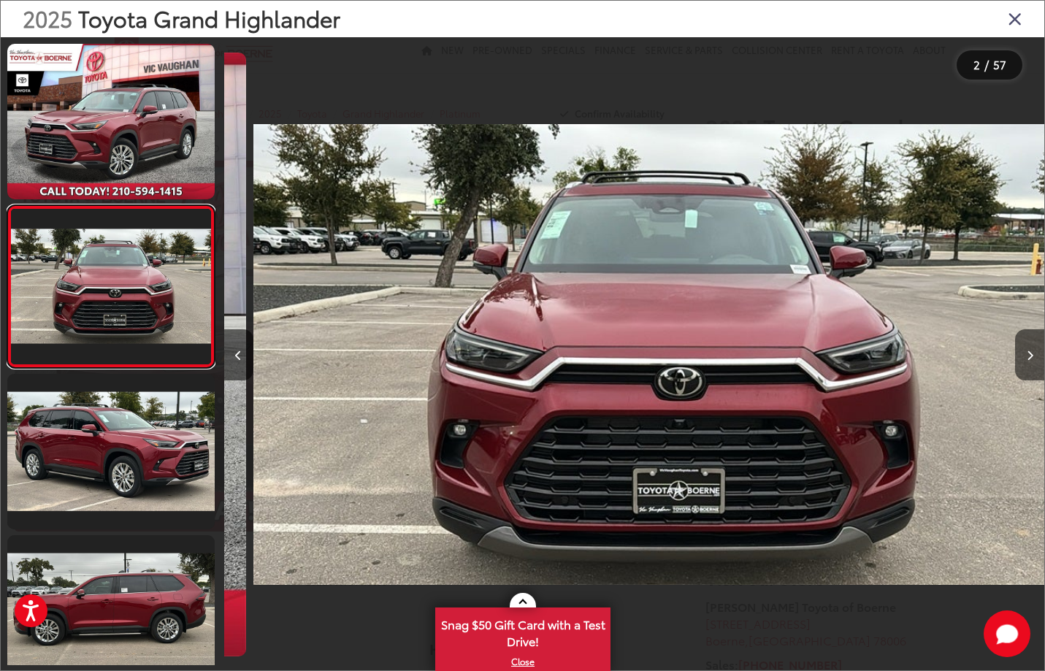
scroll to position [0, 820]
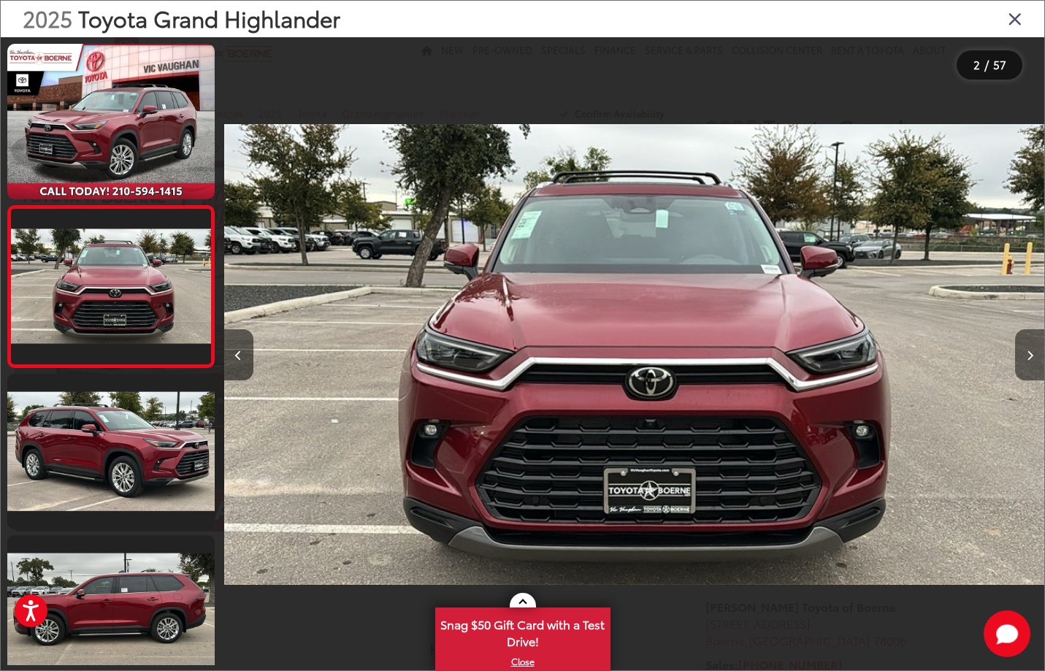
click at [1033, 349] on button "Next image" at bounding box center [1029, 354] width 29 height 51
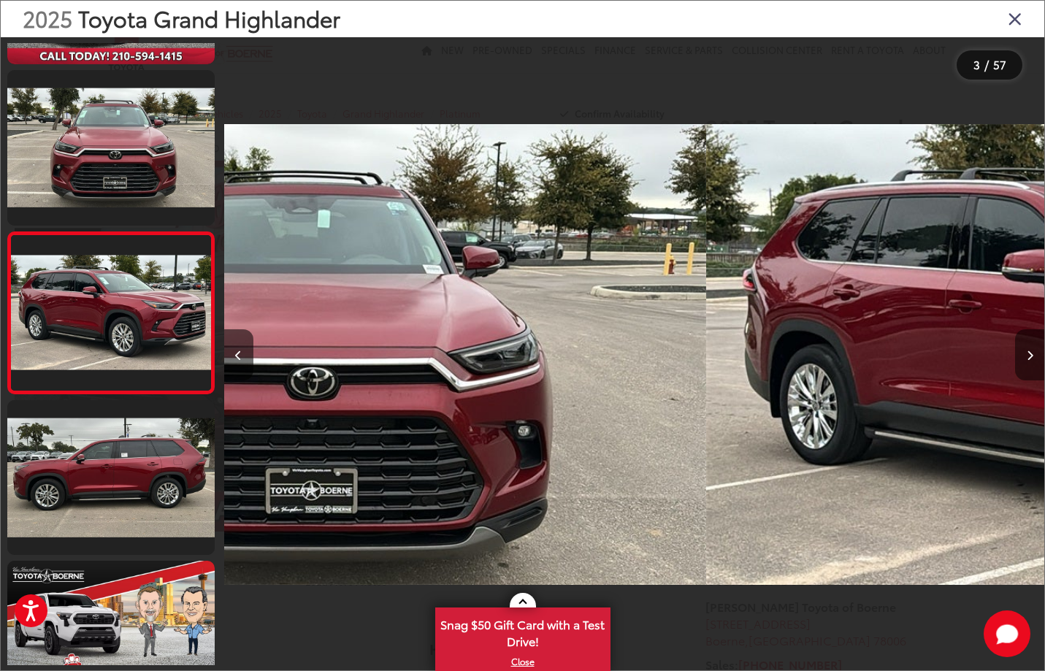
scroll to position [136, 0]
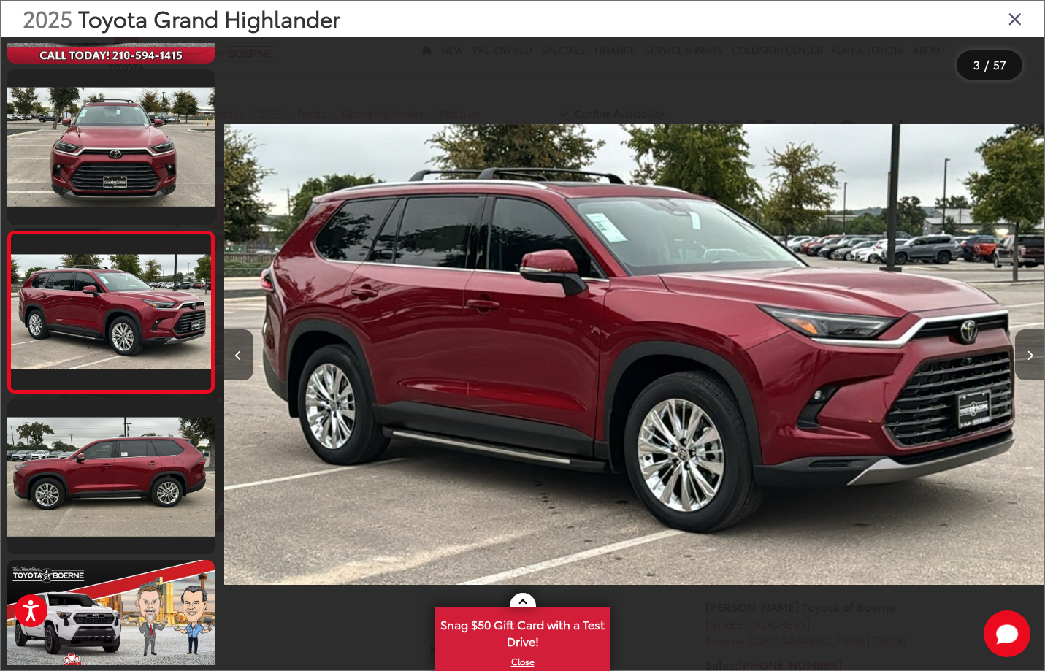
click at [1033, 349] on button "Next image" at bounding box center [1029, 354] width 29 height 51
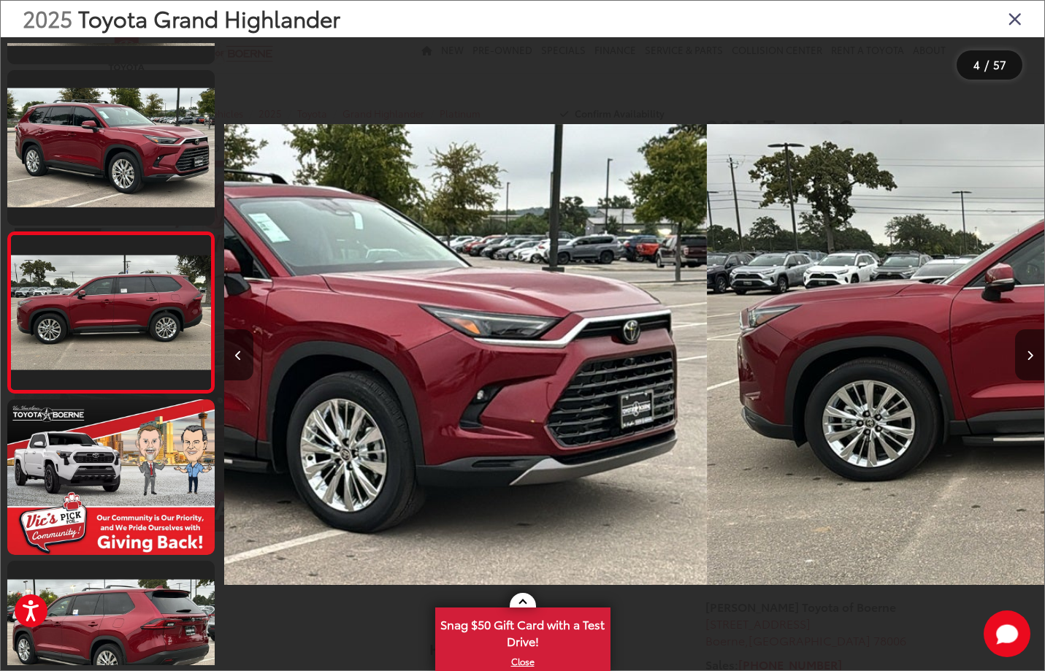
scroll to position [297, 0]
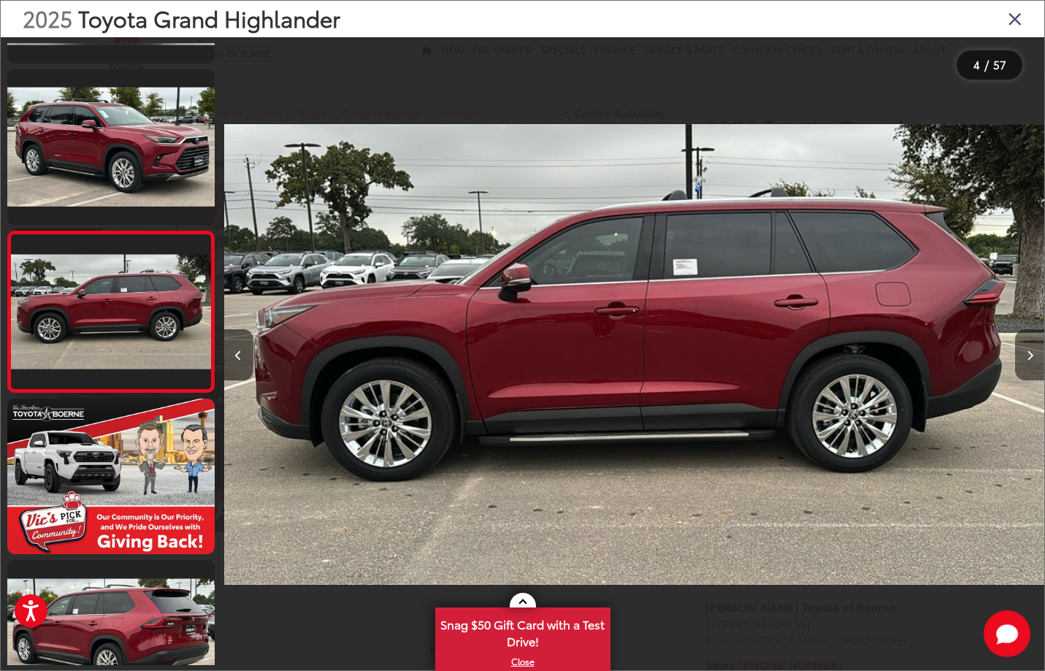
click at [1033, 349] on button "Next image" at bounding box center [1029, 354] width 29 height 51
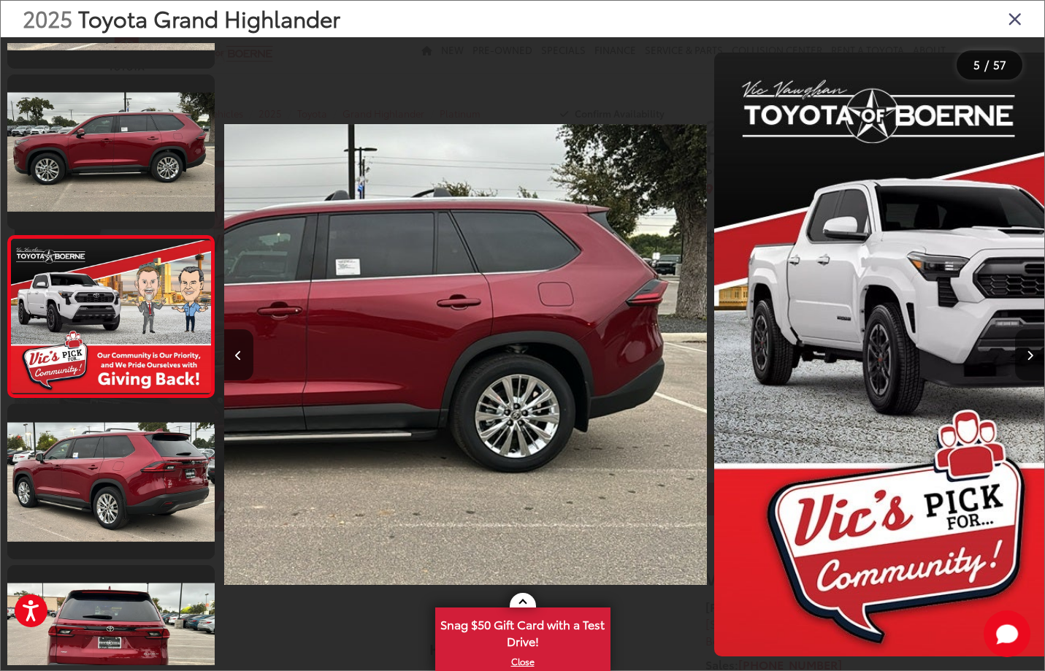
scroll to position [458, 0]
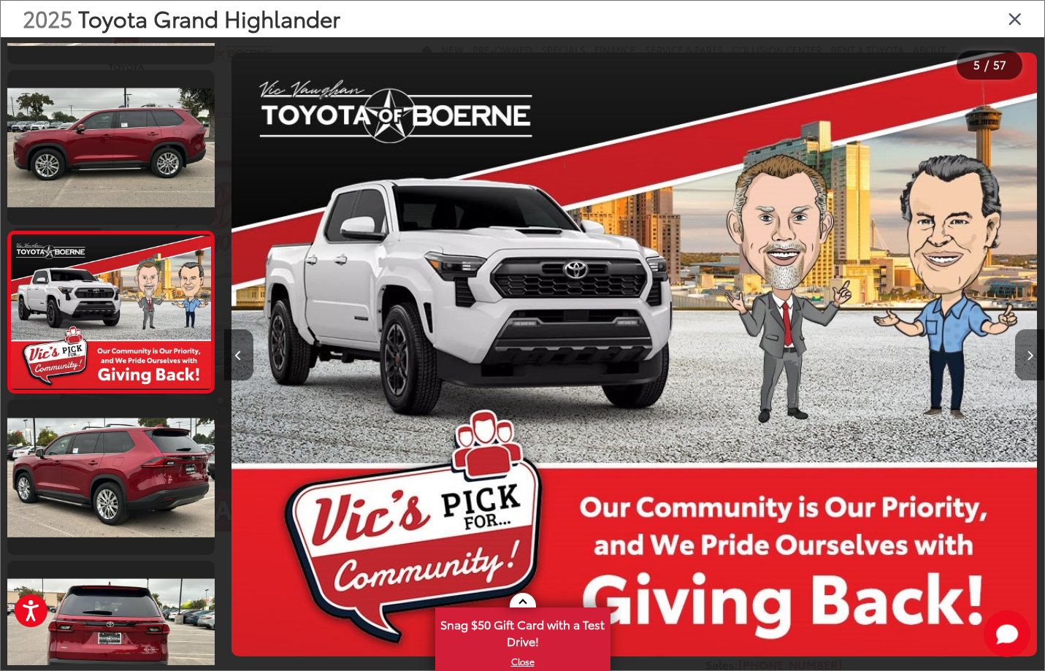
click at [1033, 349] on button "Next image" at bounding box center [1029, 354] width 29 height 51
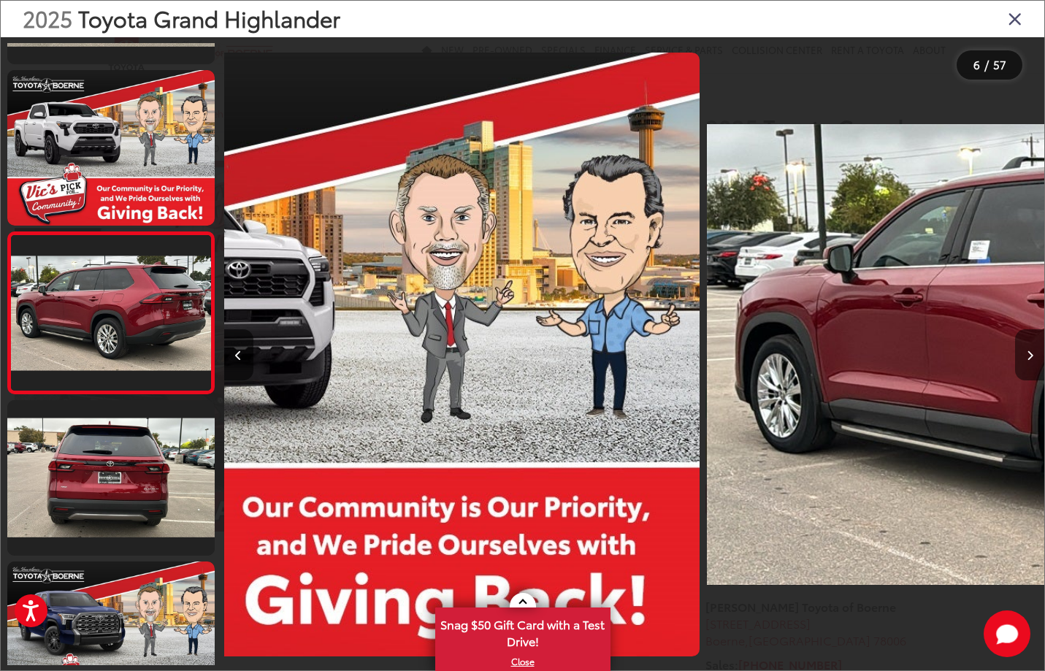
scroll to position [619, 0]
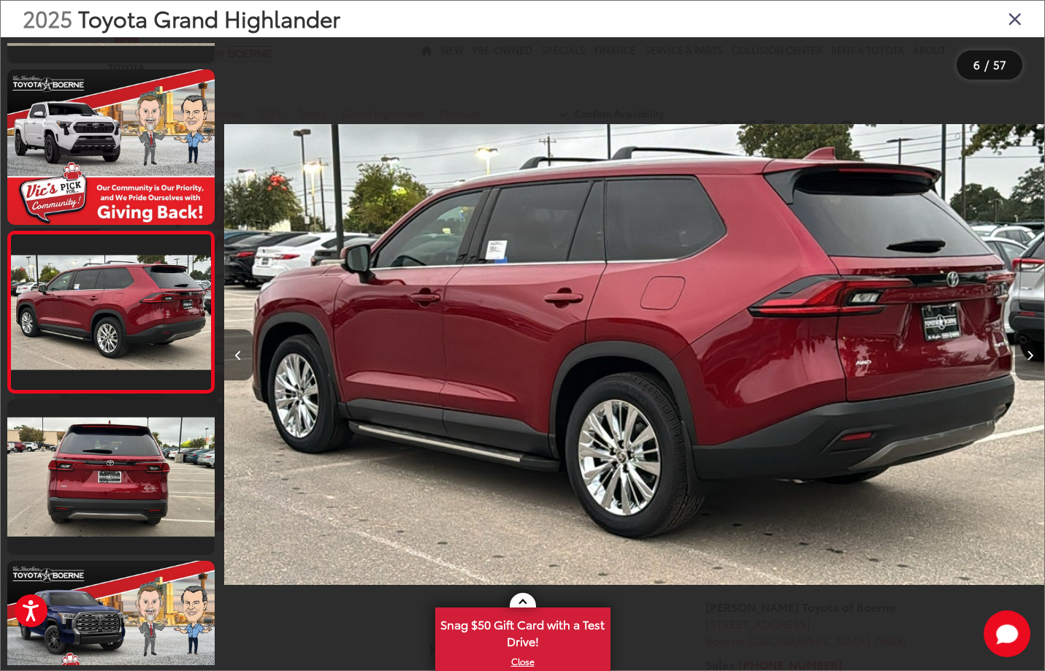
click at [1033, 349] on button "Next image" at bounding box center [1029, 354] width 29 height 51
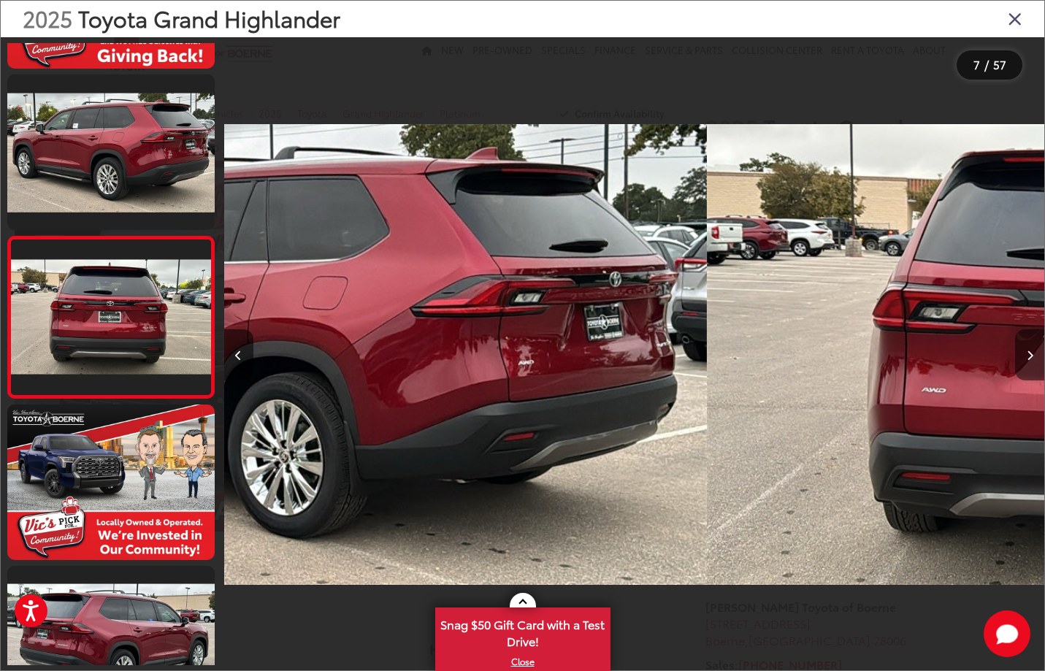
scroll to position [781, 0]
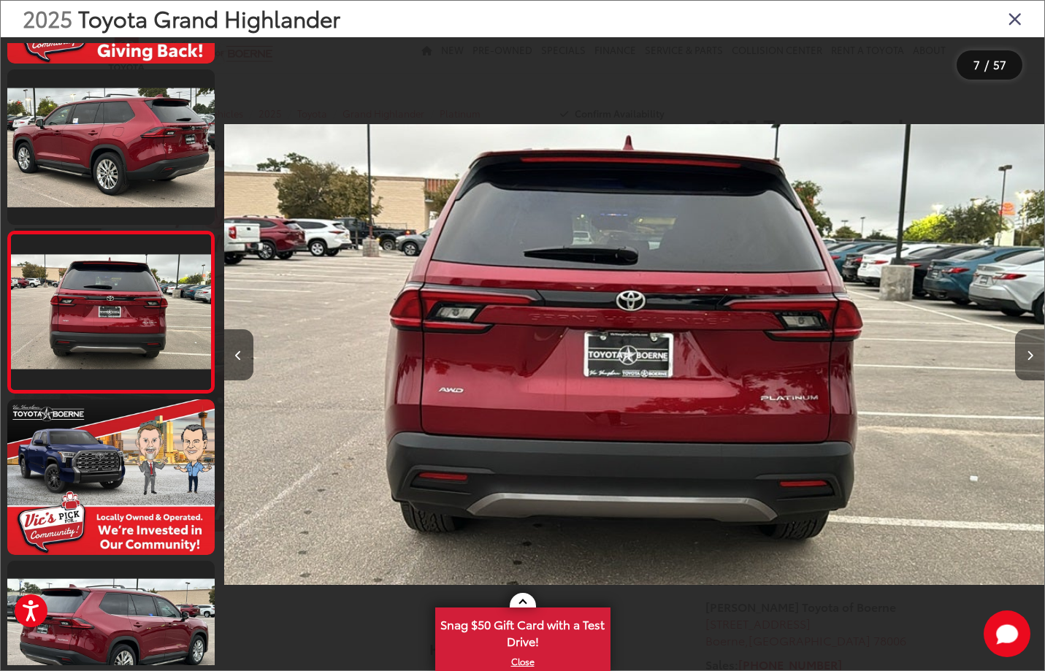
click at [1033, 349] on button "Next image" at bounding box center [1029, 354] width 29 height 51
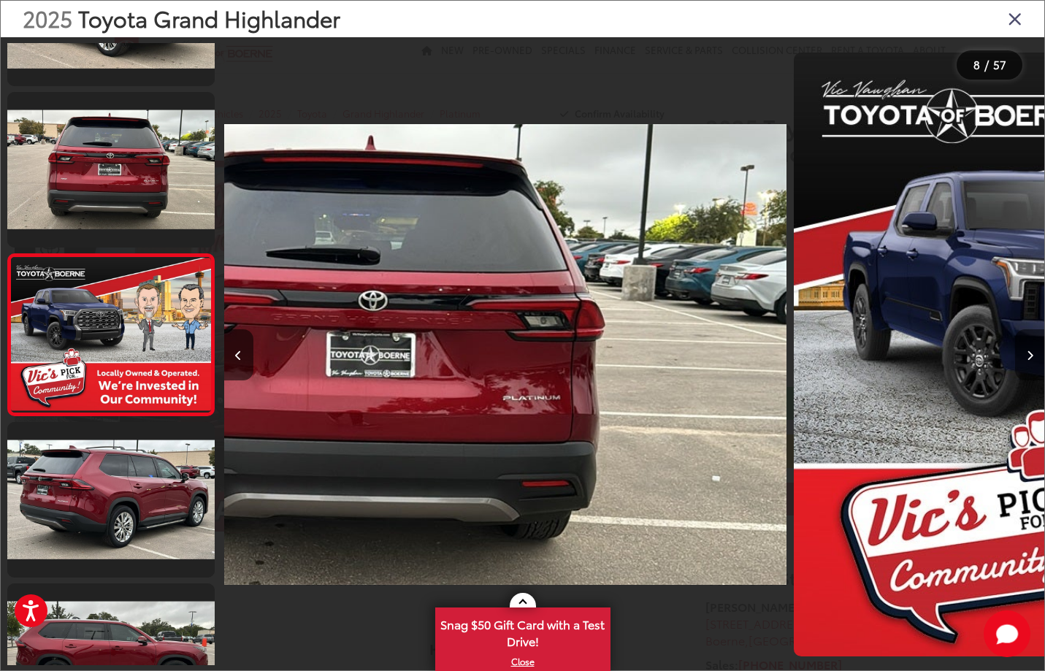
scroll to position [942, 0]
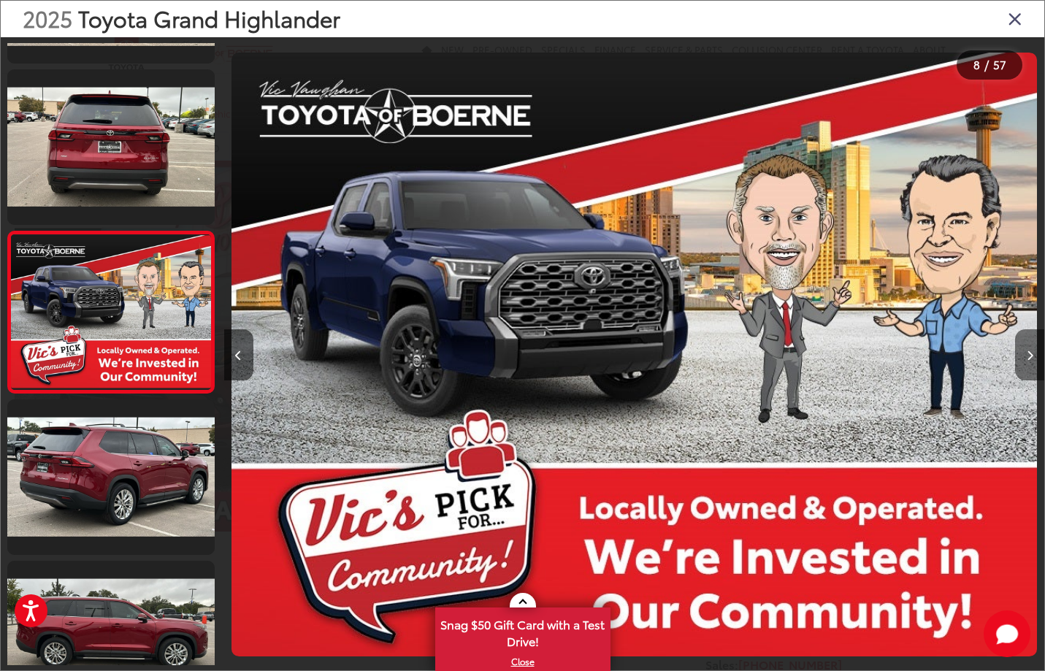
click at [1033, 349] on button "Next image" at bounding box center [1029, 354] width 29 height 51
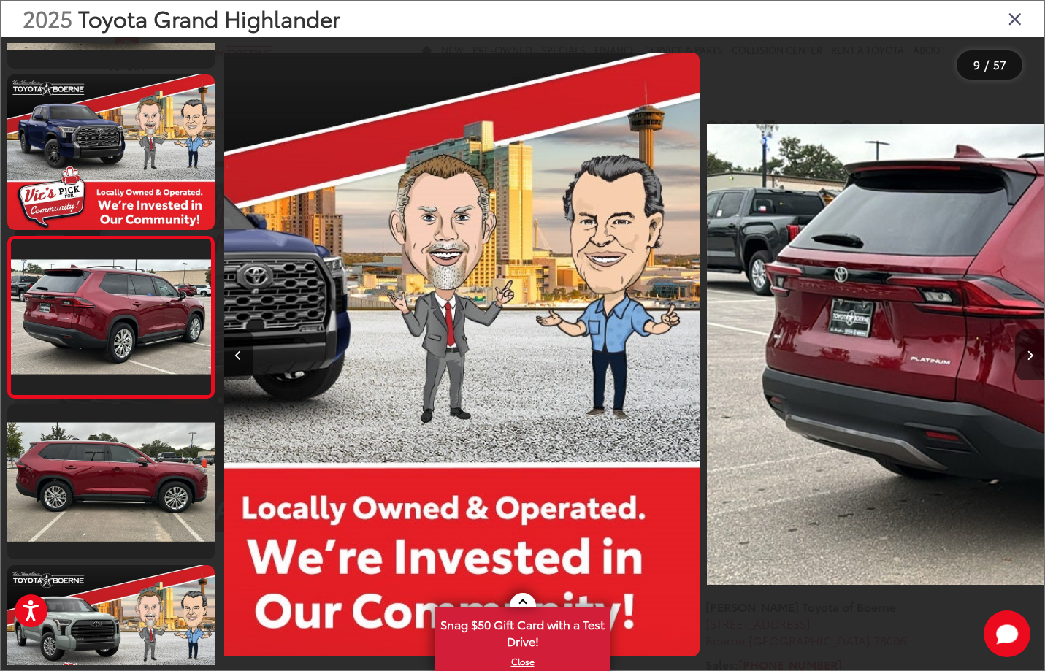
scroll to position [1103, 0]
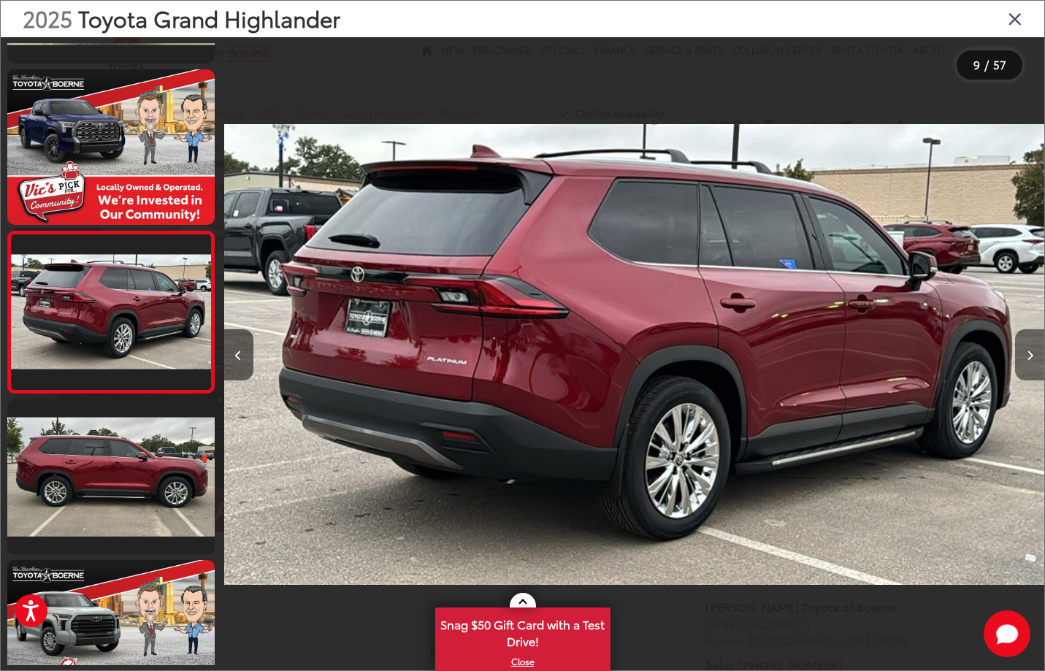
click at [1033, 349] on button "Next image" at bounding box center [1029, 354] width 29 height 51
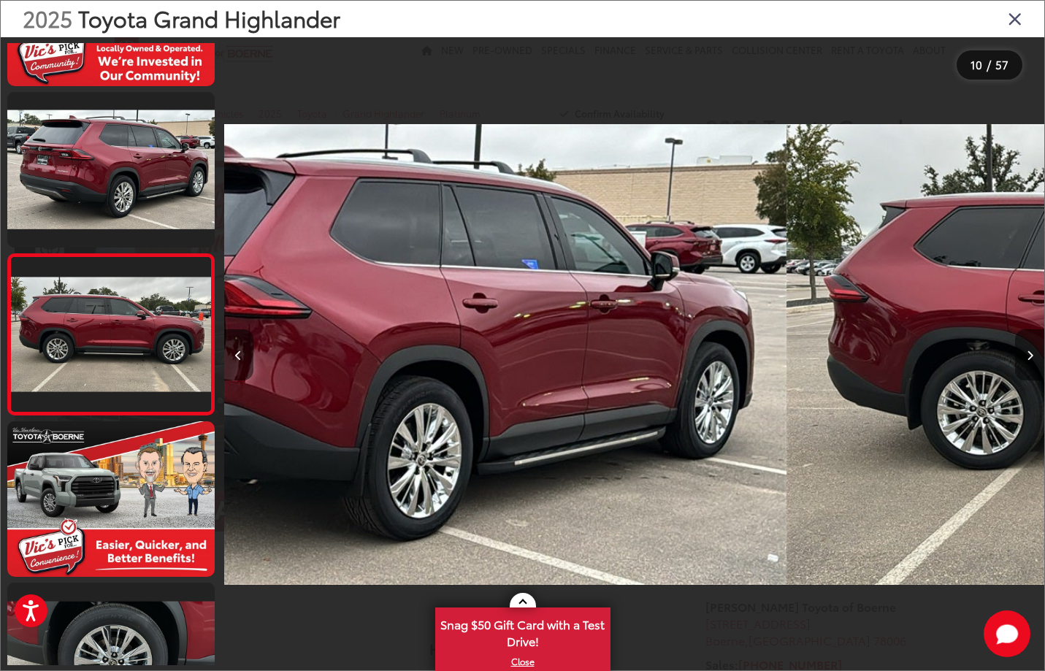
scroll to position [1265, 0]
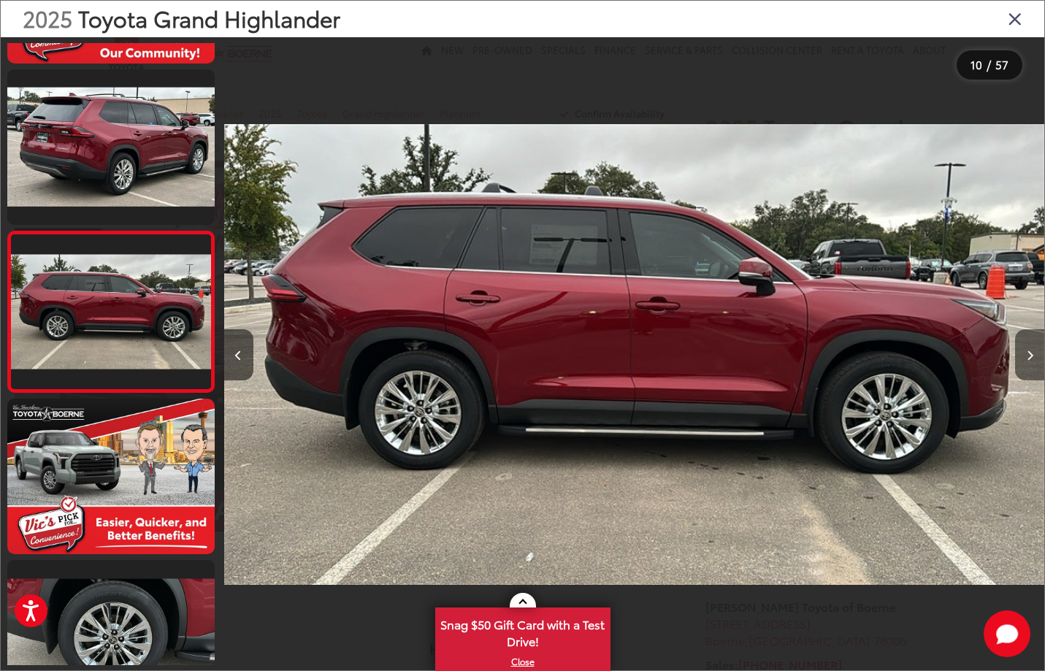
click at [1033, 349] on button "Next image" at bounding box center [1029, 354] width 29 height 51
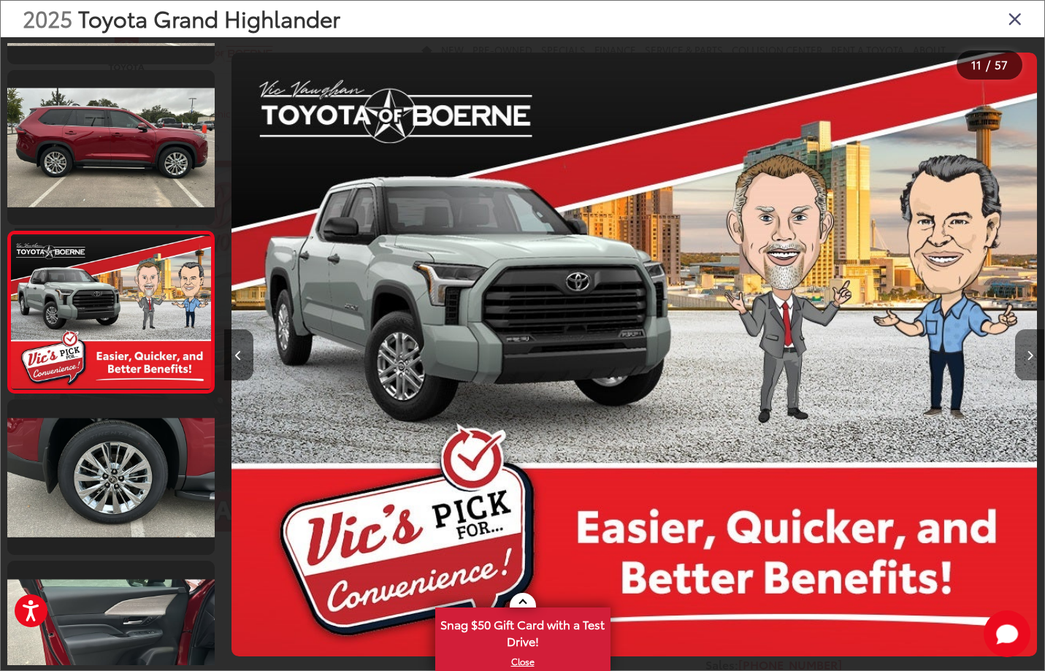
click at [1033, 349] on button "Next image" at bounding box center [1029, 354] width 29 height 51
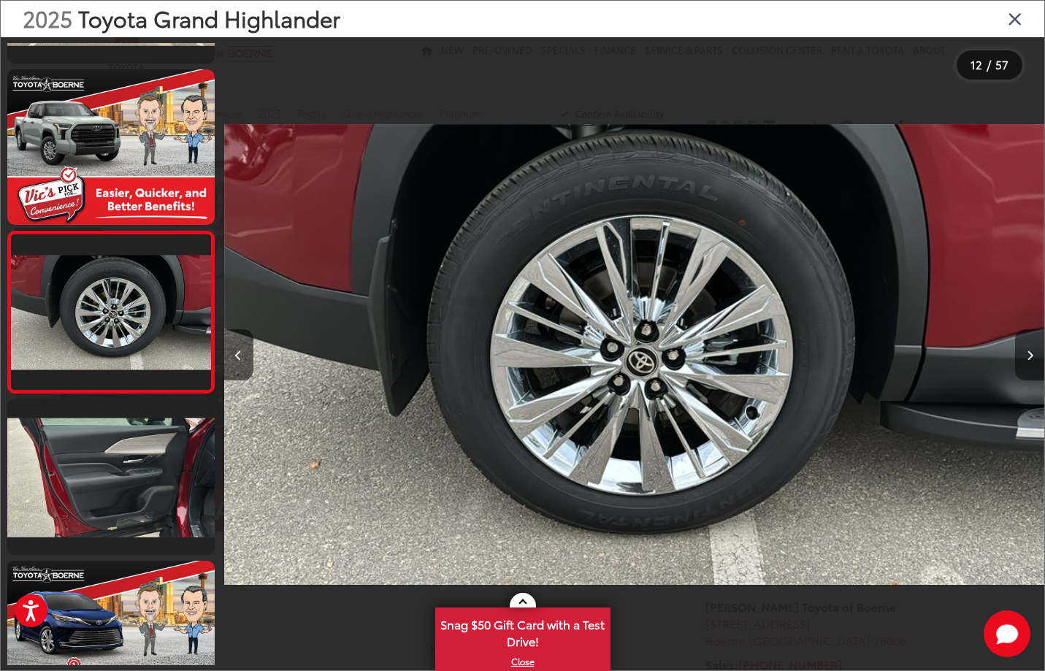
click at [1033, 349] on button "Next image" at bounding box center [1029, 354] width 29 height 51
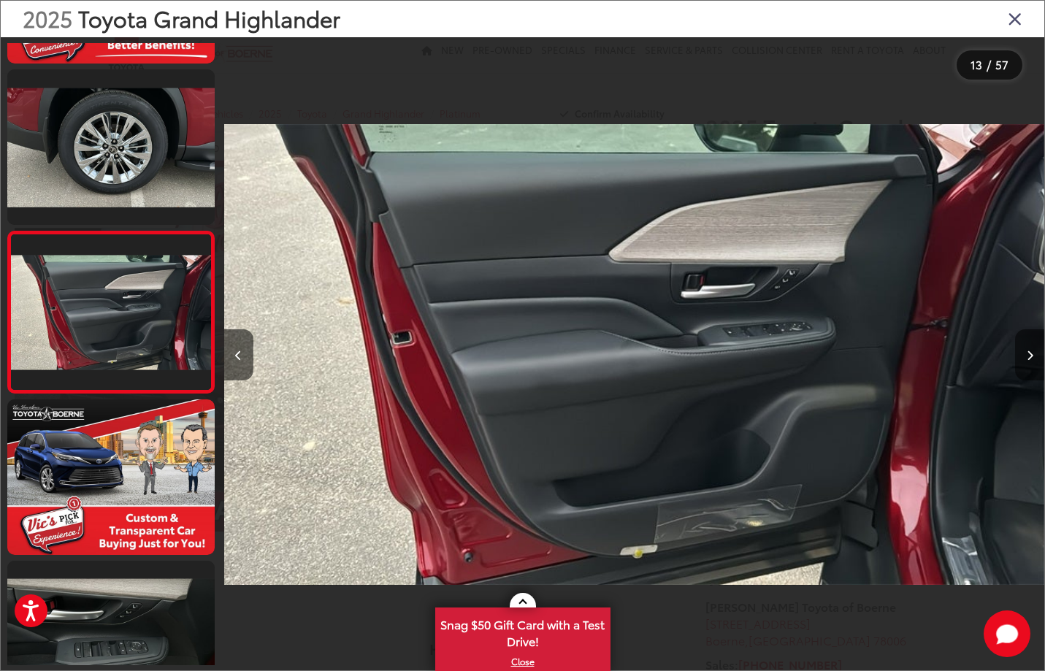
click at [1033, 349] on button "Next image" at bounding box center [1029, 354] width 29 height 51
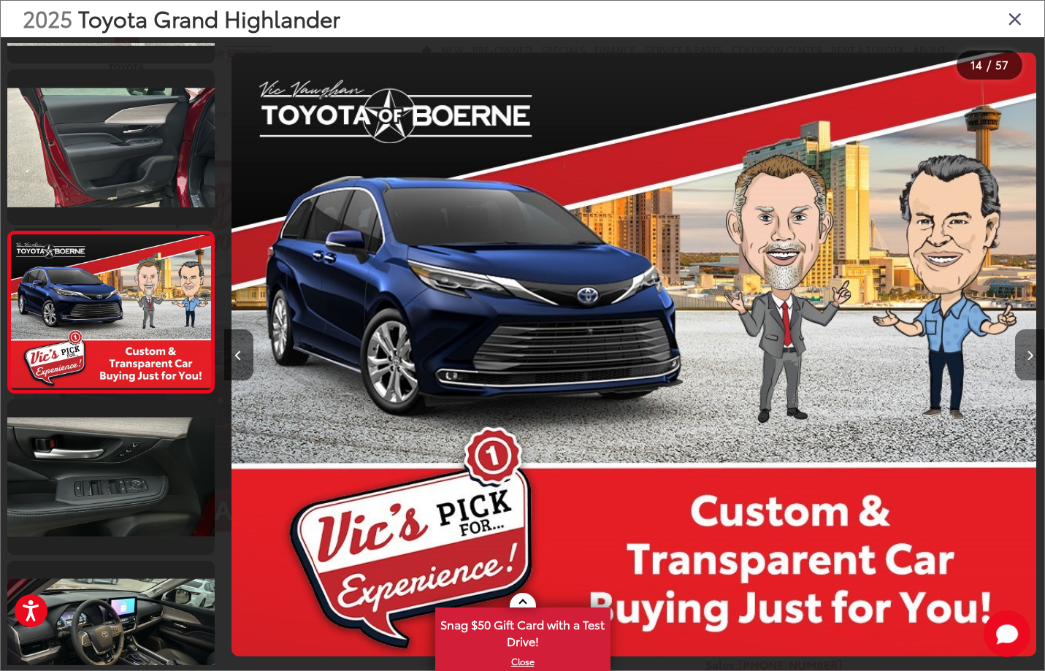
click at [1033, 350] on button "Next image" at bounding box center [1029, 354] width 29 height 51
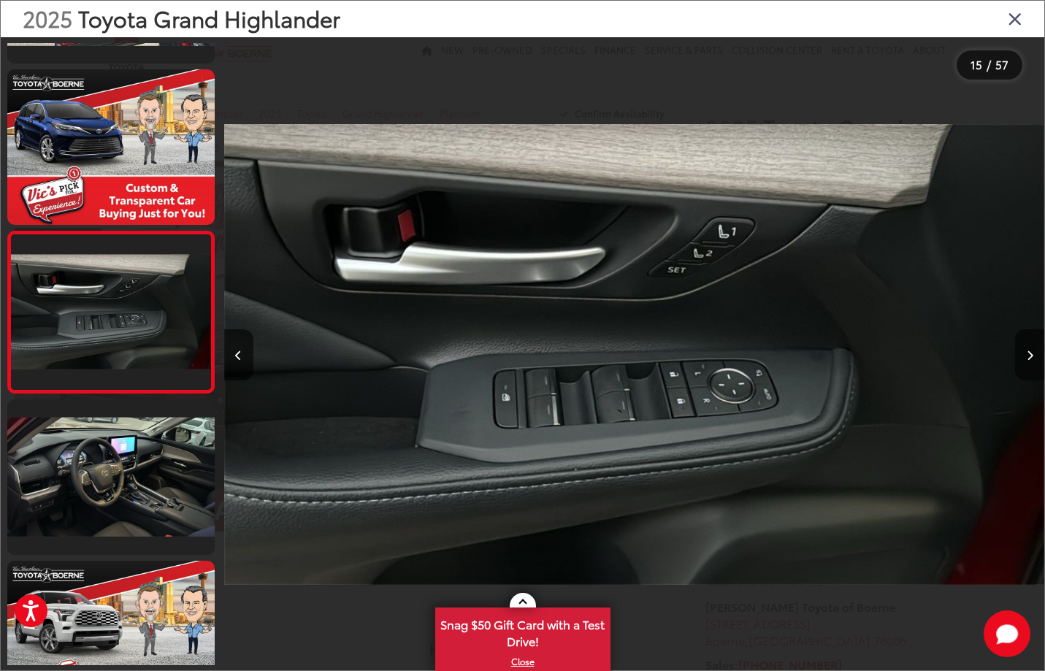
click at [1033, 350] on button "Next image" at bounding box center [1029, 354] width 29 height 51
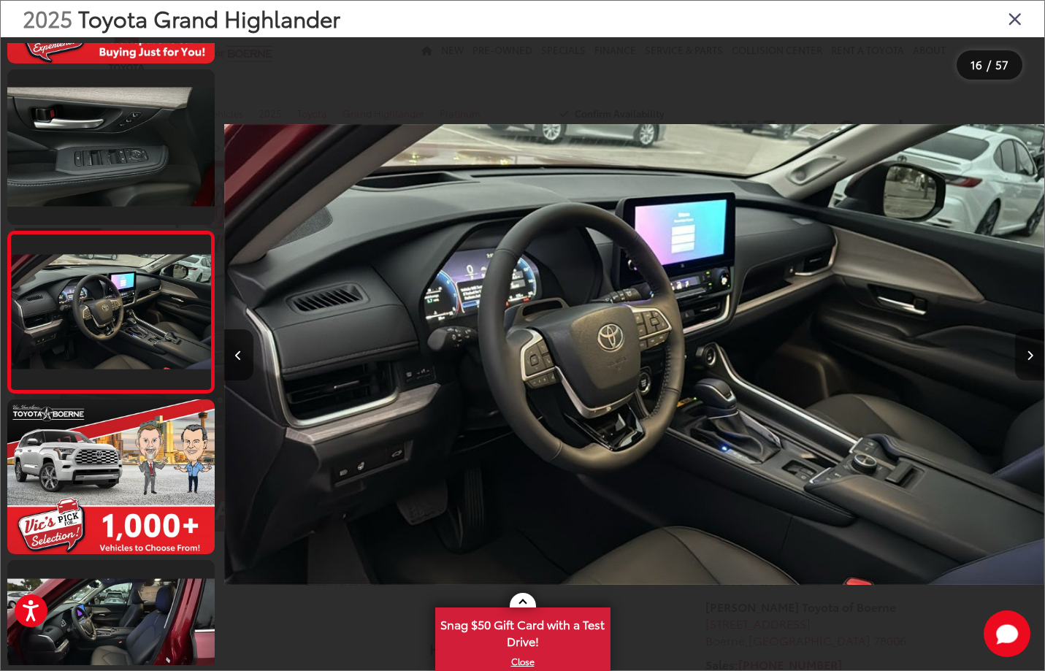
click at [1033, 350] on button "Next image" at bounding box center [1029, 354] width 29 height 51
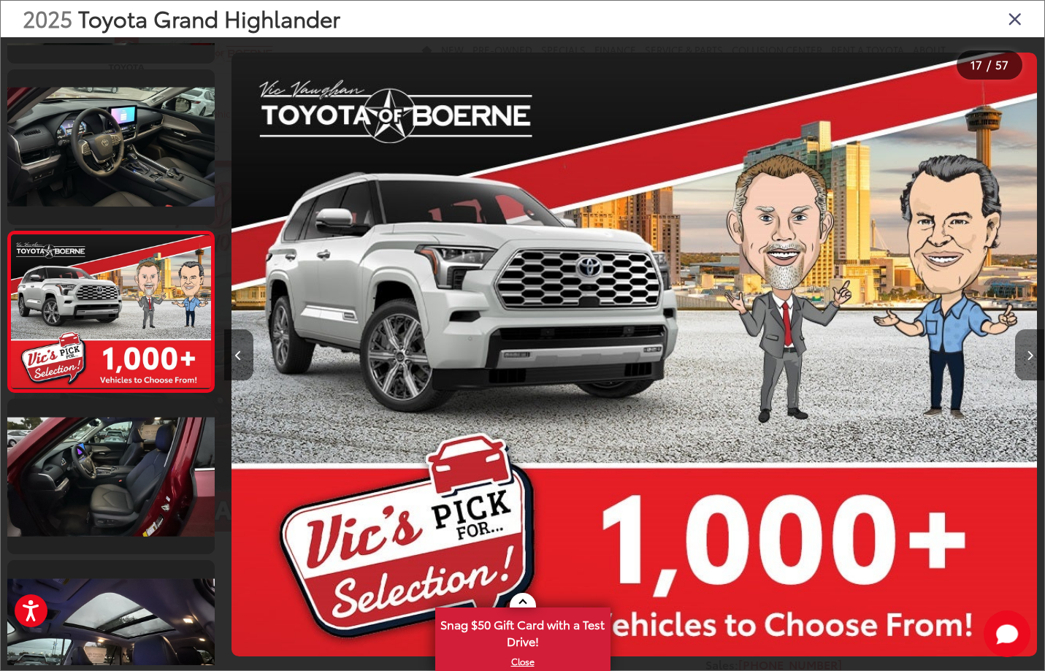
click at [1033, 350] on button "Next image" at bounding box center [1029, 354] width 29 height 51
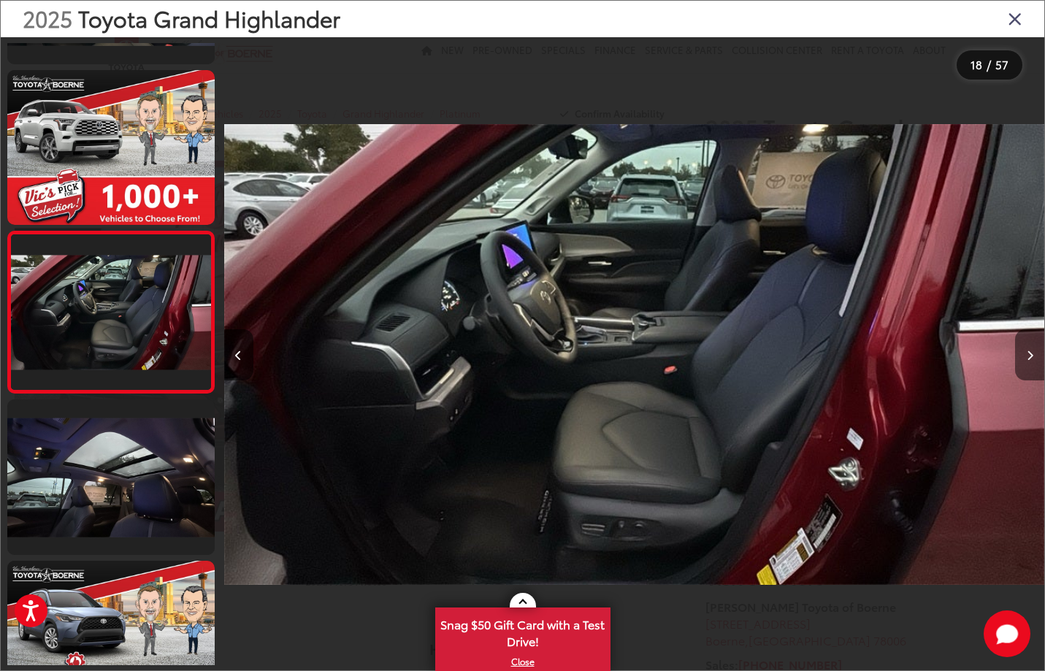
click at [1033, 350] on button "Next image" at bounding box center [1029, 354] width 29 height 51
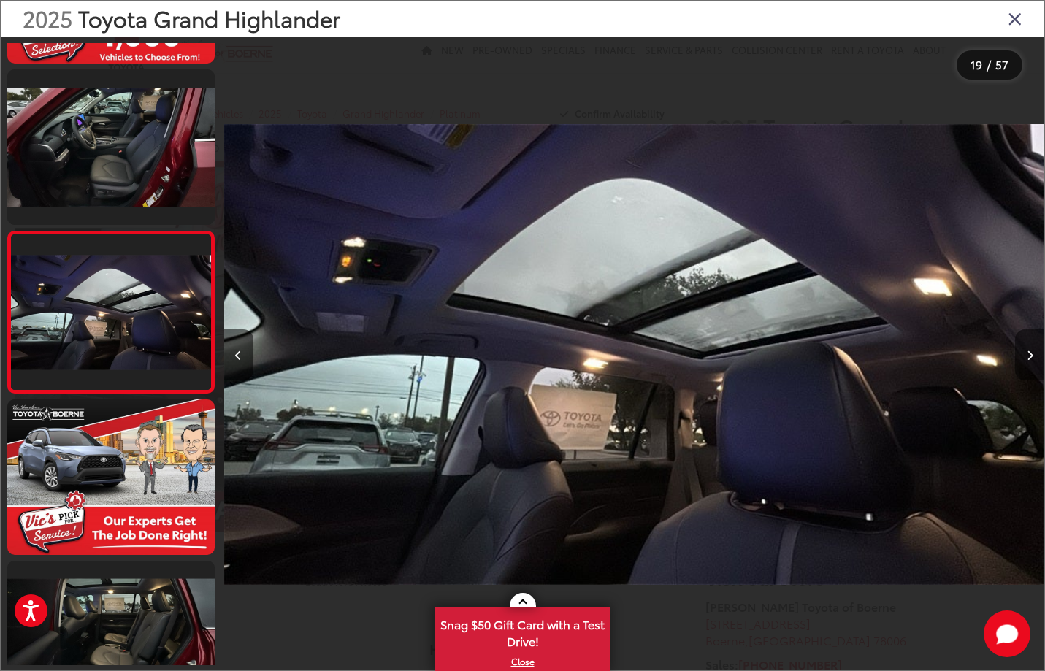
click at [1033, 350] on button "Next image" at bounding box center [1029, 354] width 29 height 51
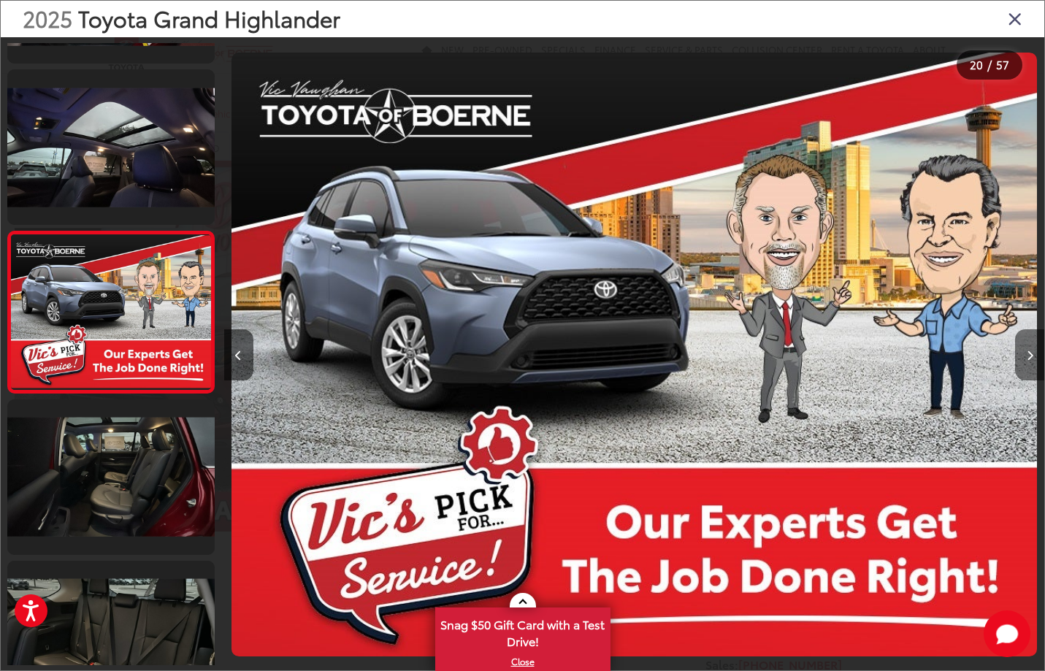
click at [1033, 350] on button "Next image" at bounding box center [1029, 354] width 29 height 51
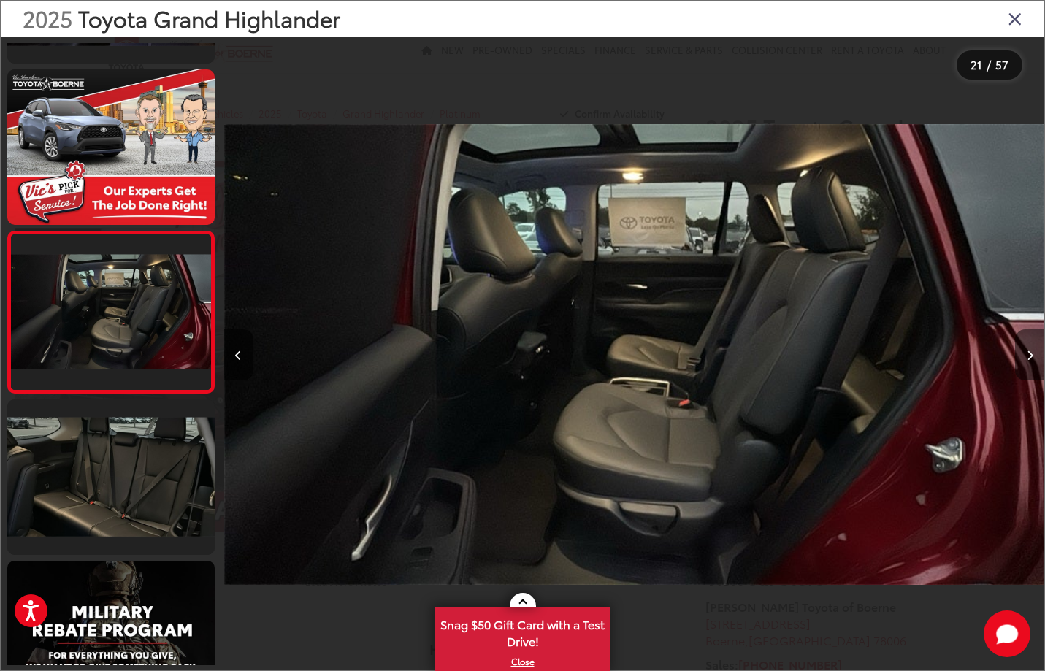
click at [1033, 350] on button "Next image" at bounding box center [1029, 354] width 29 height 51
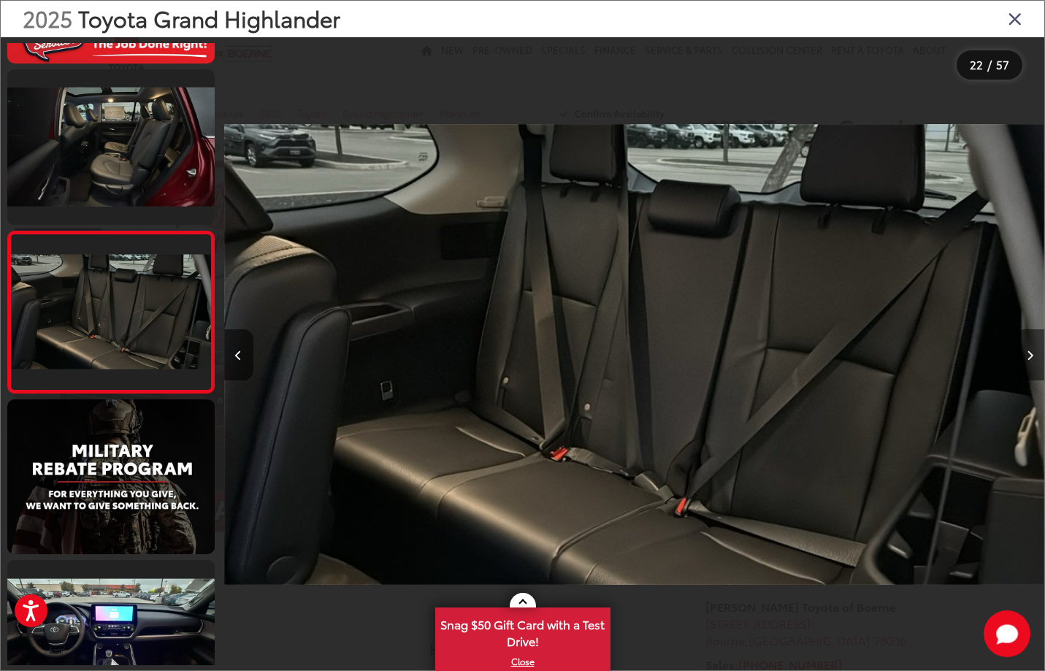
click at [1033, 350] on button "Next image" at bounding box center [1029, 354] width 29 height 51
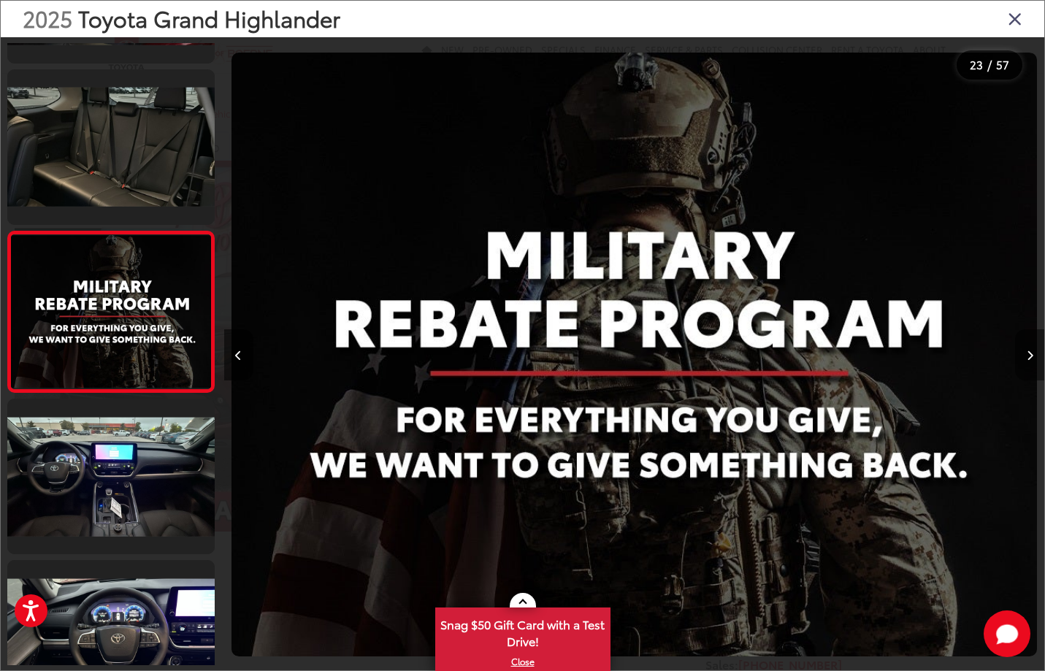
click at [1033, 350] on button "Next image" at bounding box center [1029, 354] width 29 height 51
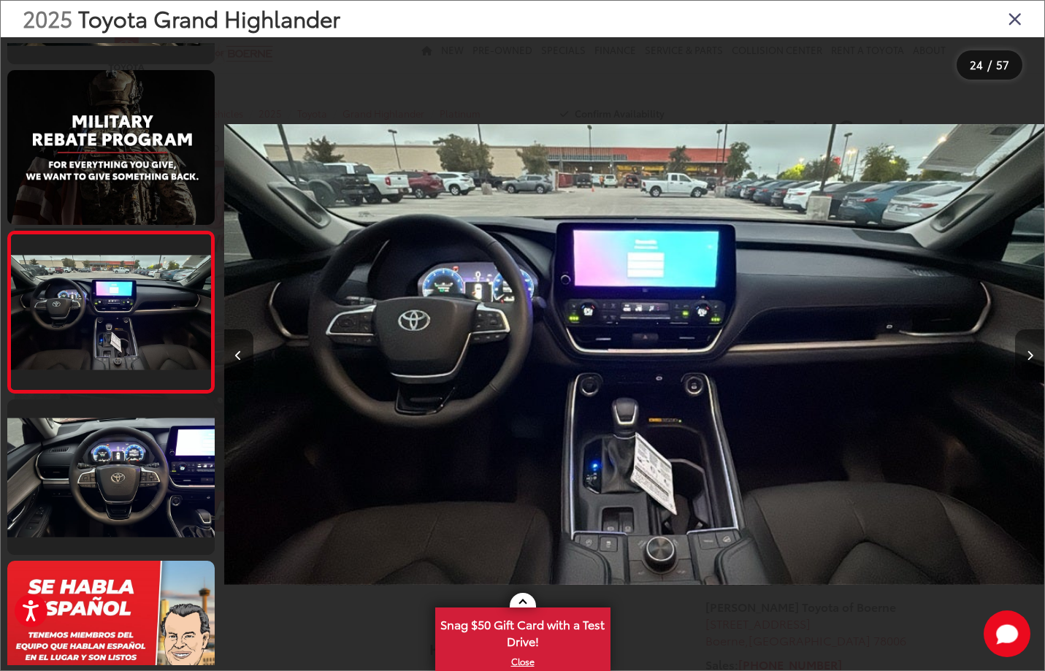
click at [1027, 357] on icon "Next image" at bounding box center [1030, 356] width 7 height 10
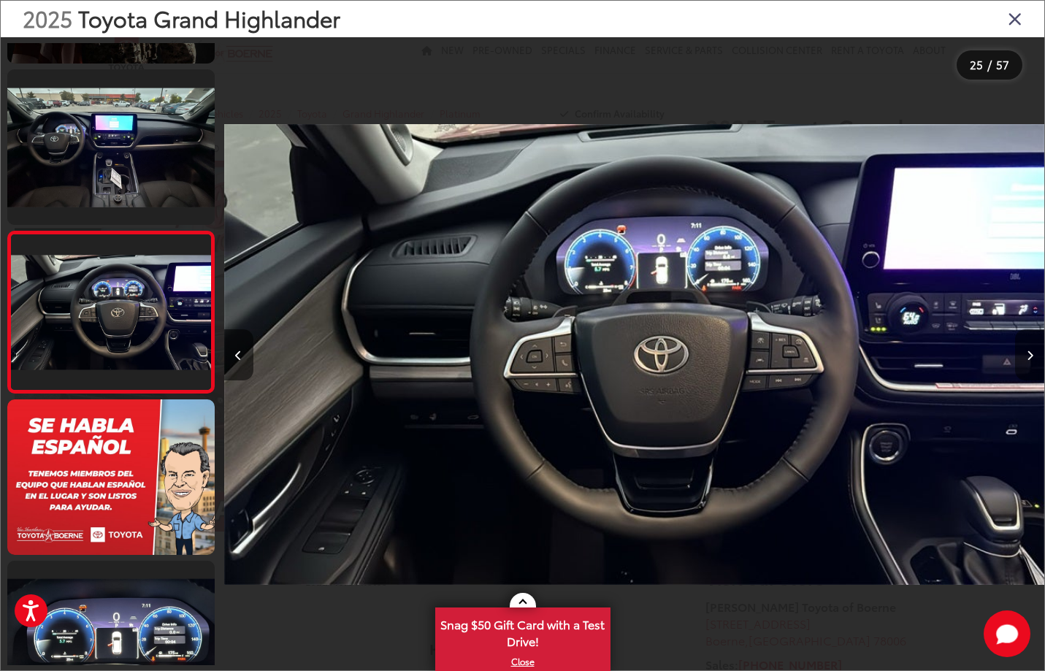
click at [1027, 359] on icon "Next image" at bounding box center [1030, 356] width 7 height 10
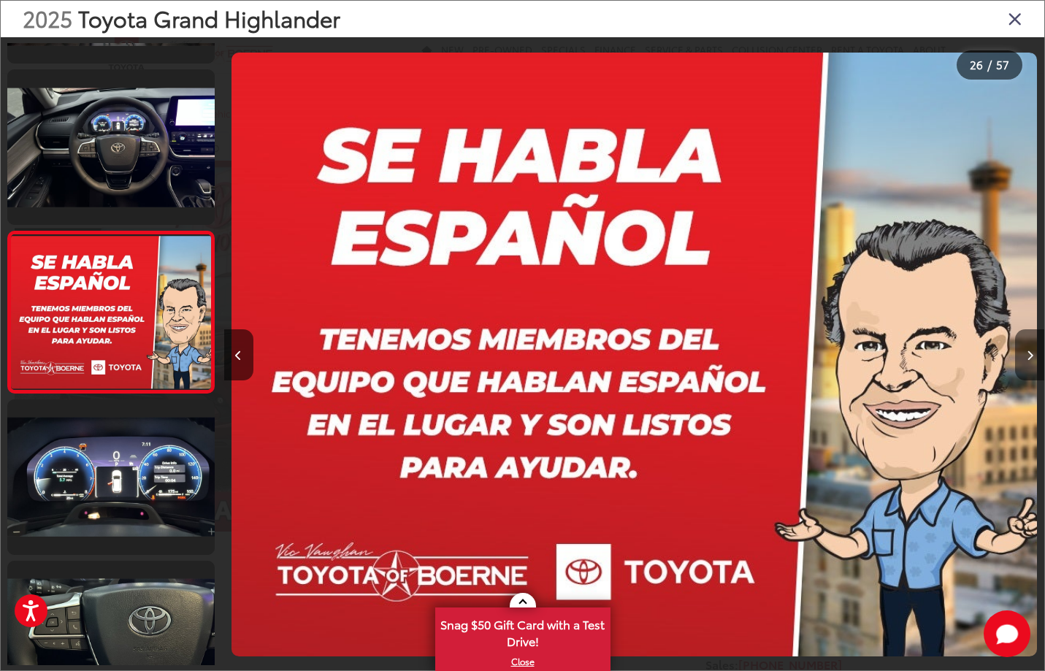
click at [1027, 359] on icon "Next image" at bounding box center [1030, 356] width 7 height 10
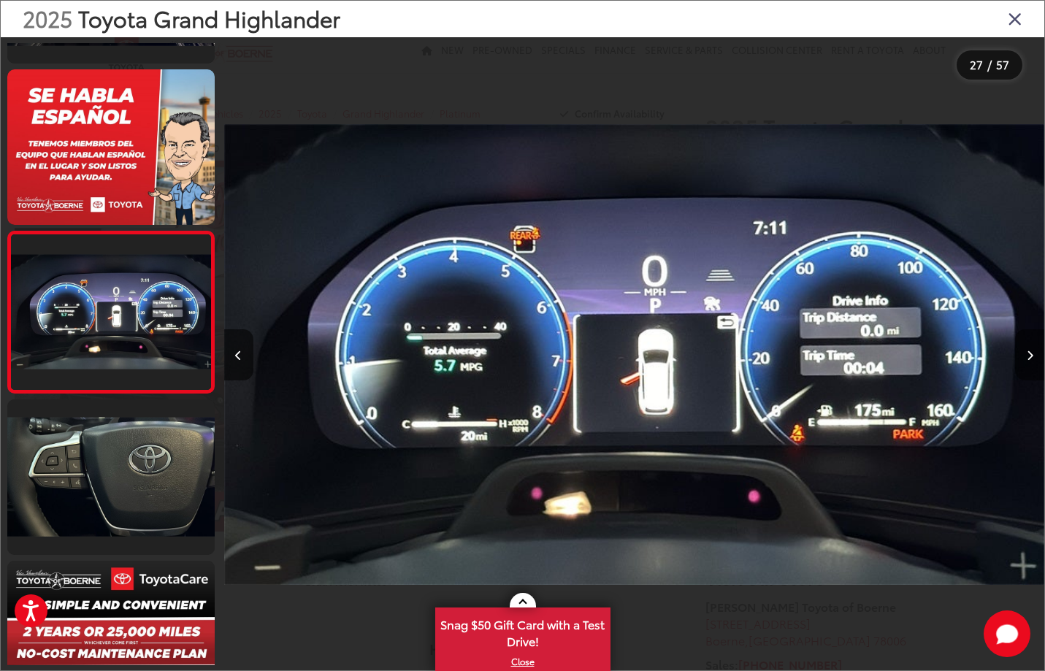
click at [1027, 355] on icon "Next image" at bounding box center [1030, 356] width 7 height 10
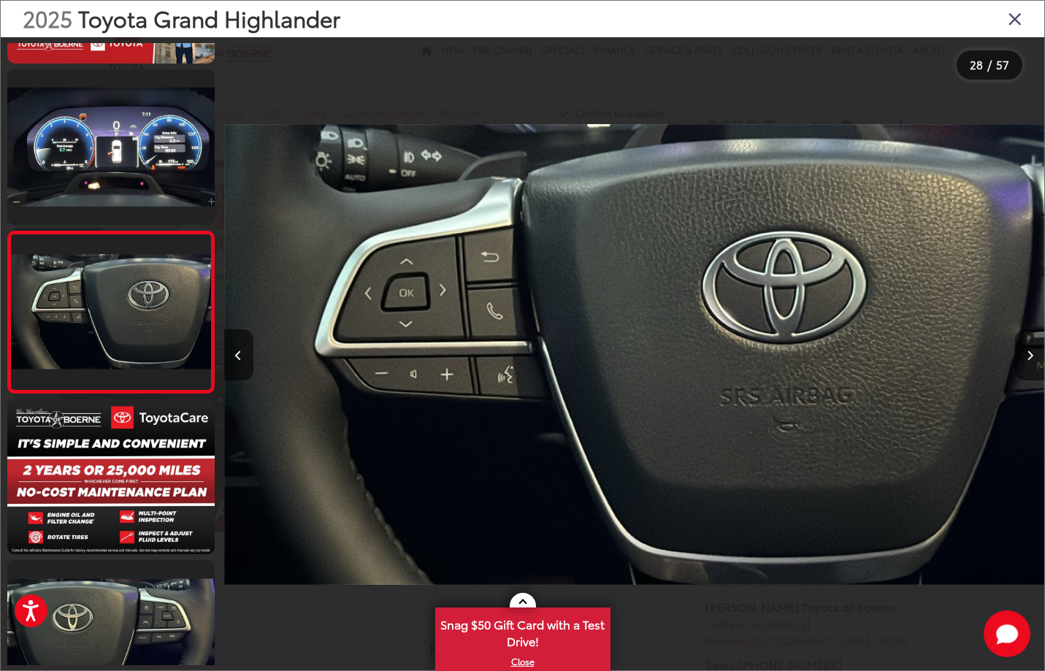
click at [1027, 355] on icon "Next image" at bounding box center [1030, 356] width 7 height 10
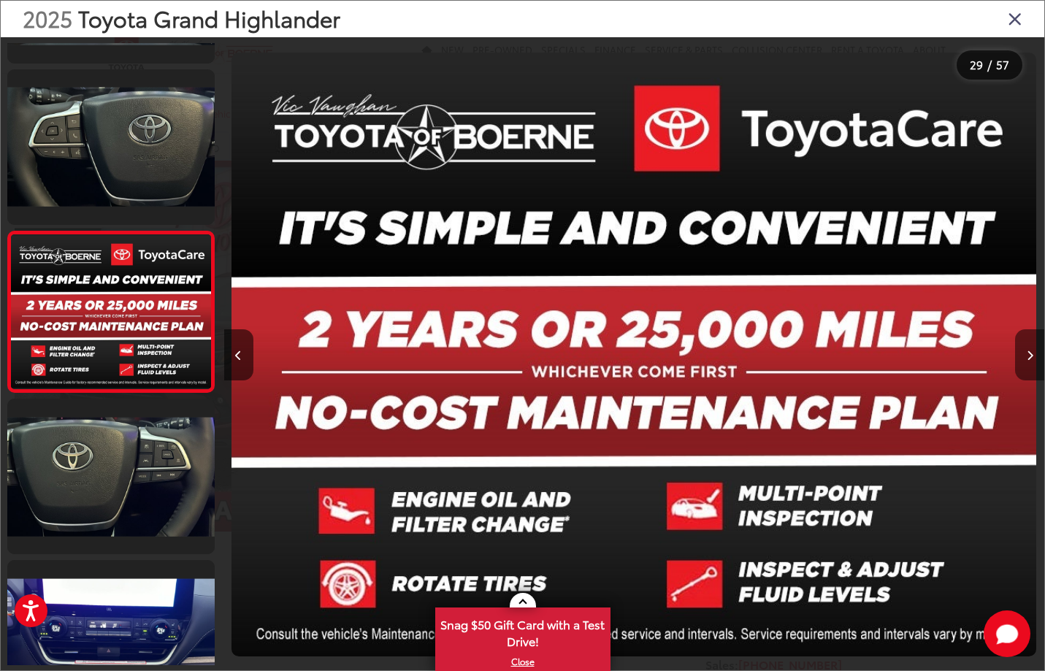
click at [1027, 355] on icon "Next image" at bounding box center [1030, 356] width 7 height 10
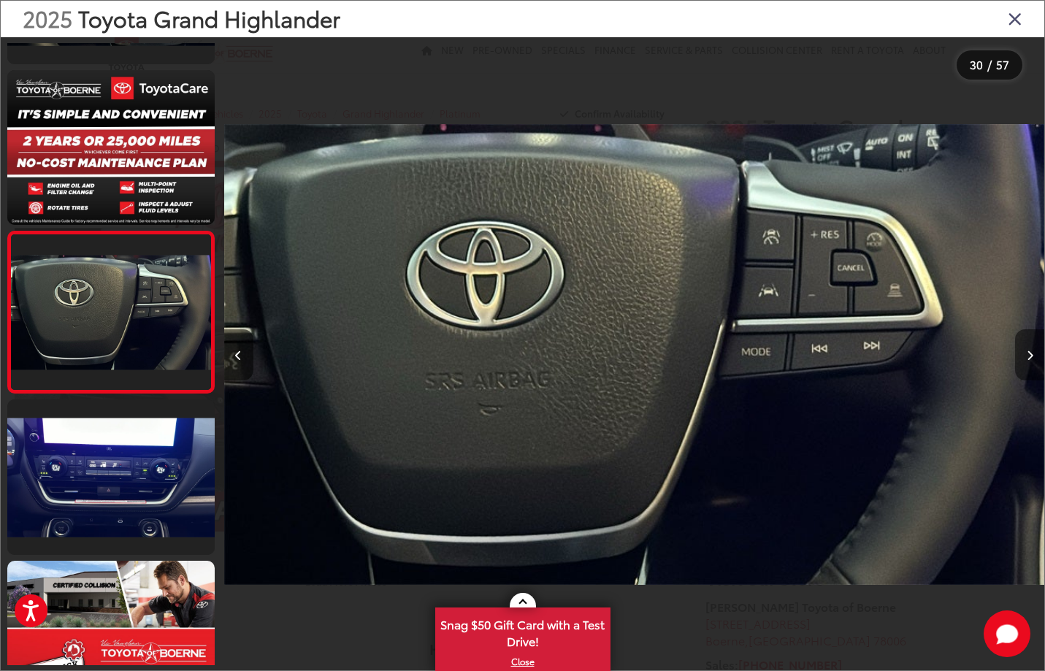
click at [1027, 355] on icon "Next image" at bounding box center [1030, 356] width 7 height 10
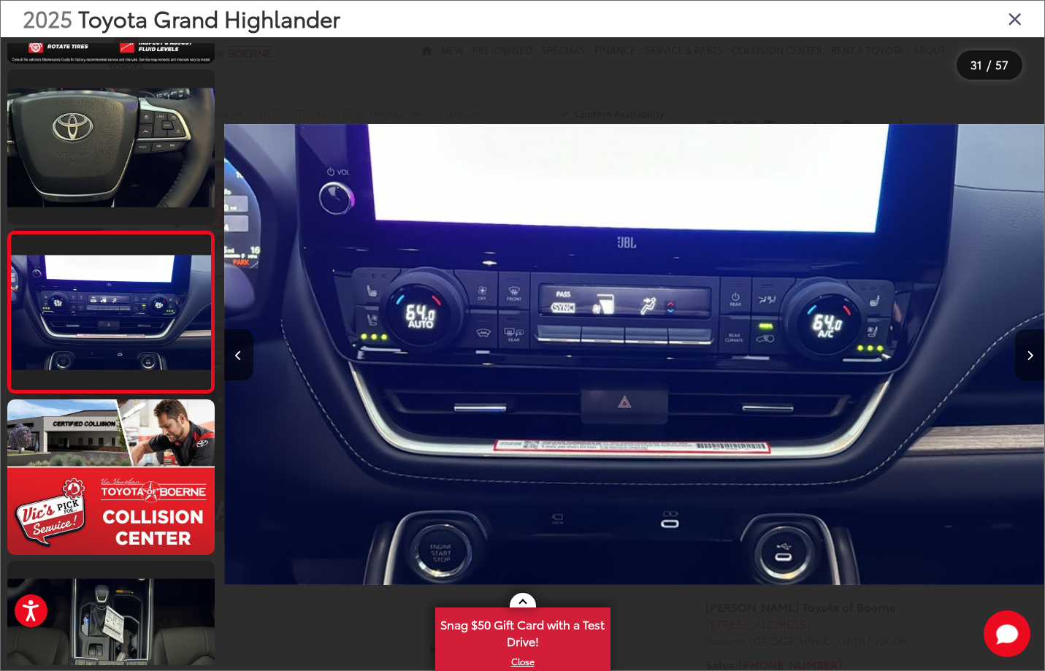
click at [1027, 355] on icon "Next image" at bounding box center [1030, 356] width 7 height 10
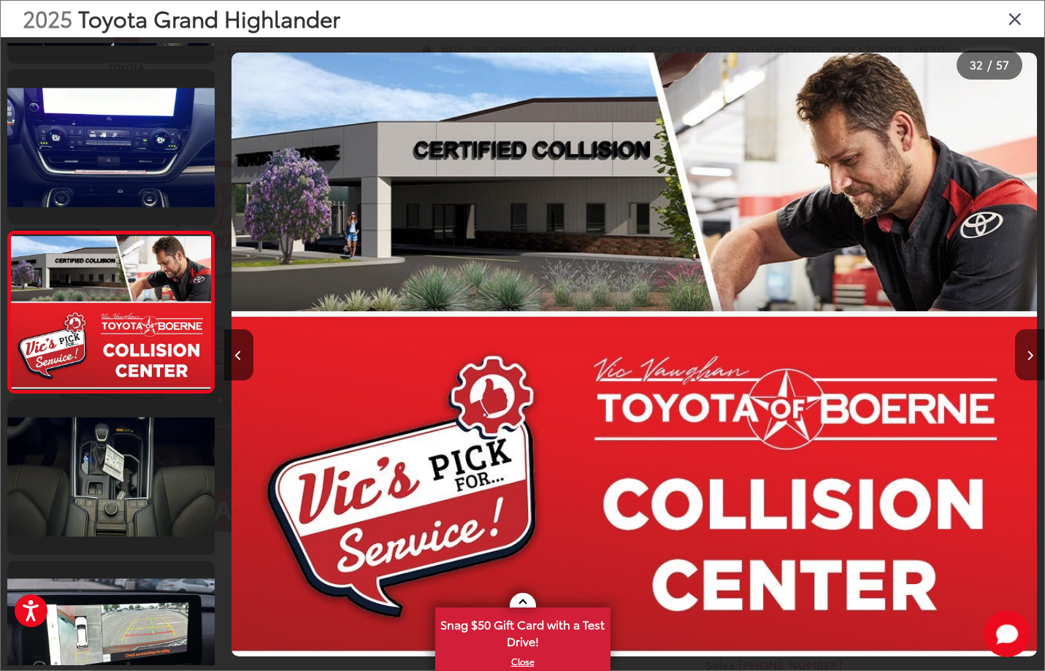
click at [1027, 355] on icon "Next image" at bounding box center [1030, 356] width 7 height 10
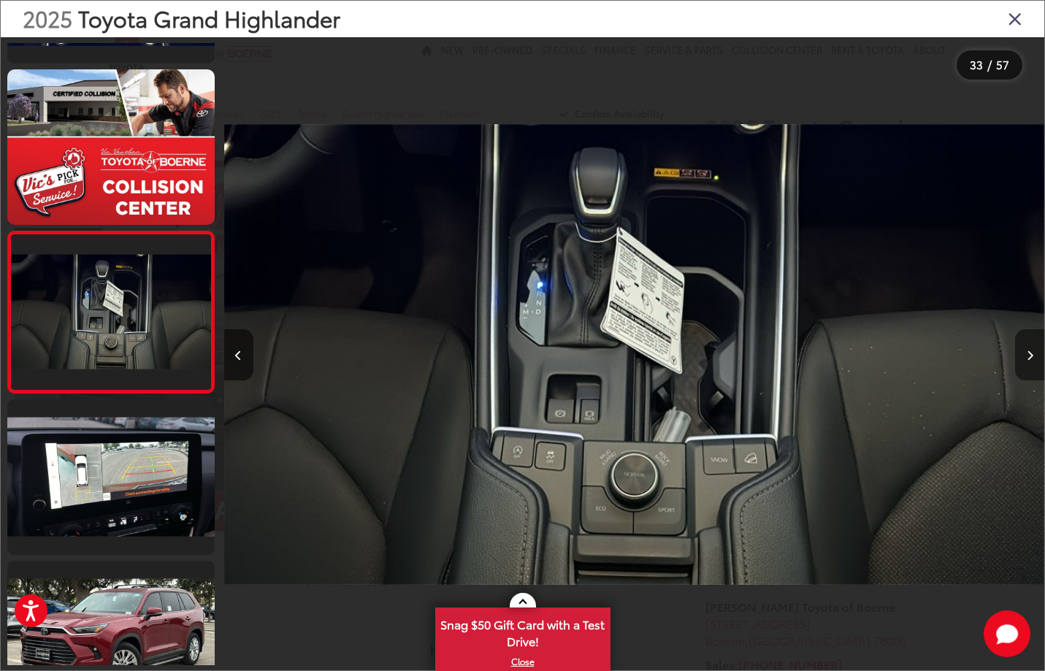
click at [1027, 355] on icon "Next image" at bounding box center [1030, 356] width 7 height 10
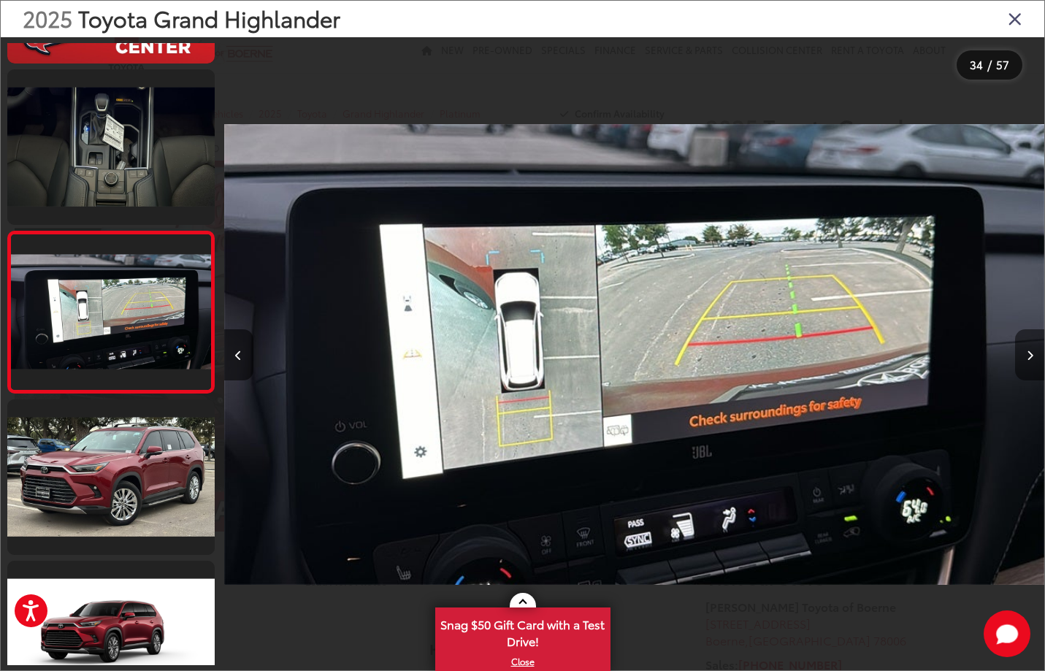
click at [1027, 355] on icon "Next image" at bounding box center [1030, 356] width 7 height 10
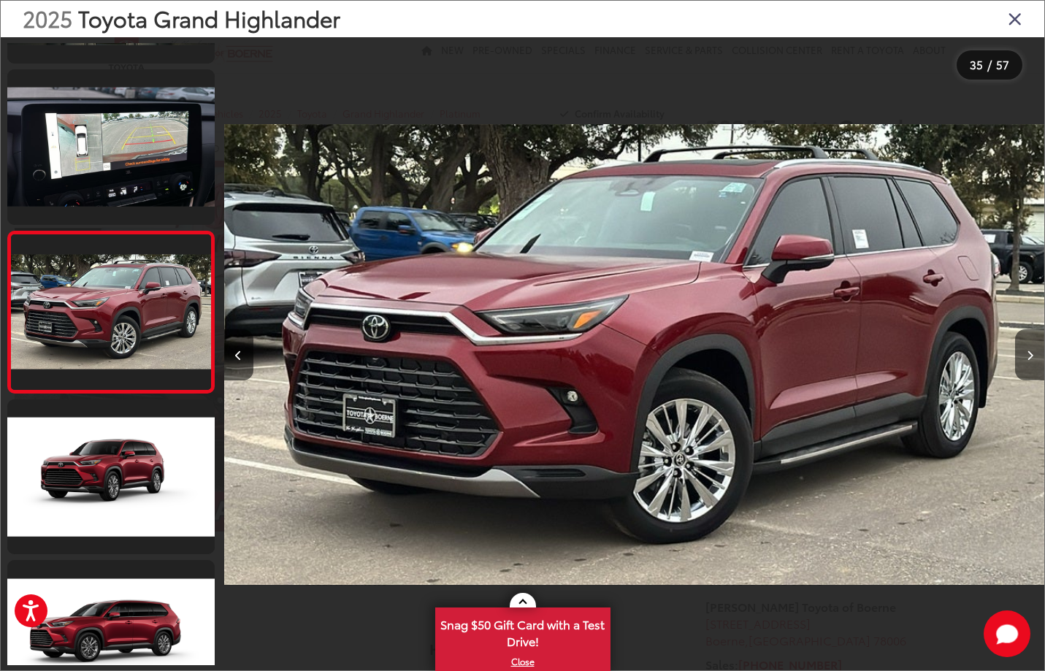
click at [1009, 16] on icon "Close gallery" at bounding box center [1015, 18] width 15 height 19
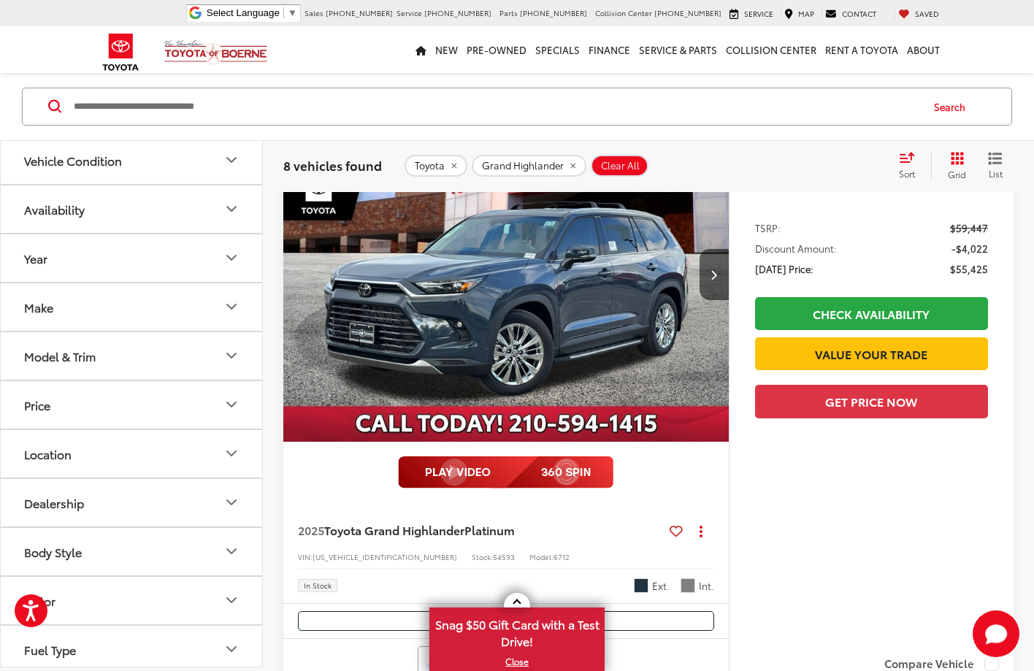
scroll to position [129, 0]
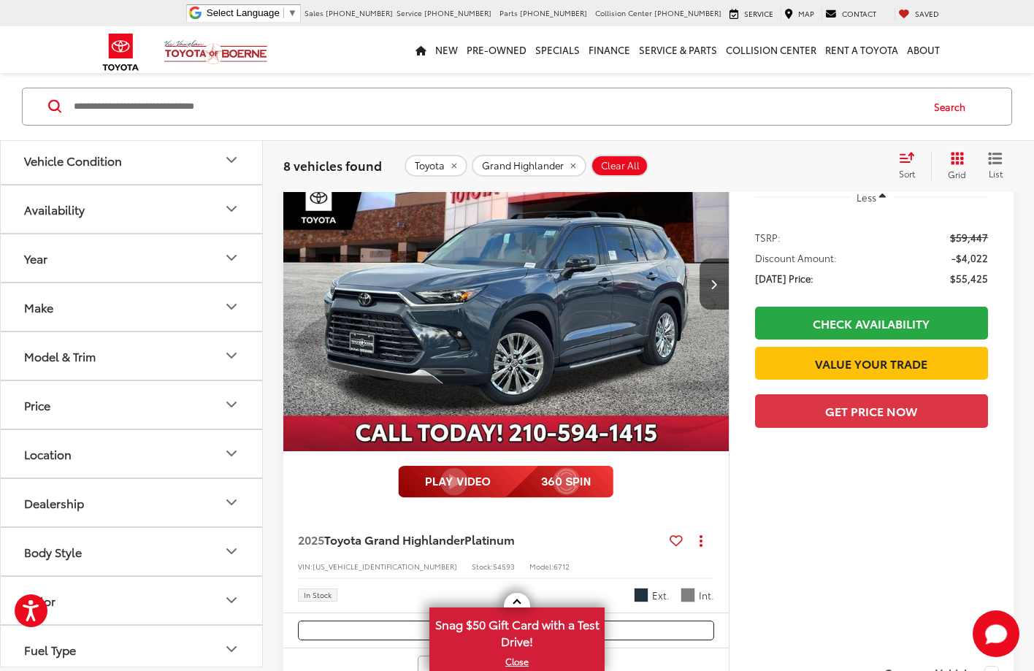
click at [564, 322] on img "2025 Toyota Grand Highlander Platinum 0" at bounding box center [507, 285] width 448 height 336
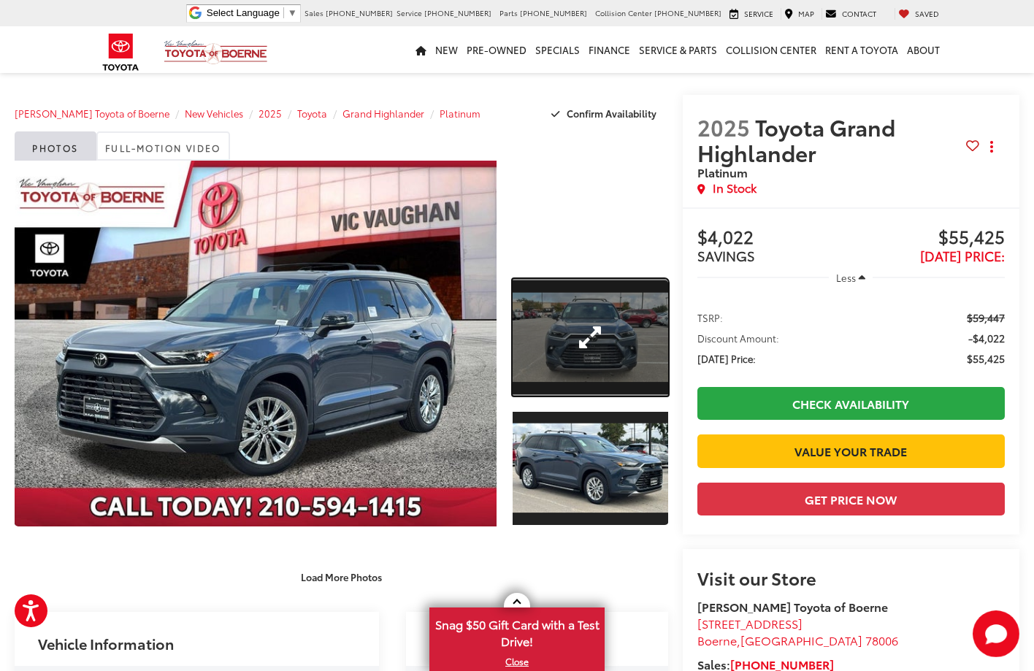
click at [618, 317] on link "Expand Photo 1" at bounding box center [591, 337] width 156 height 117
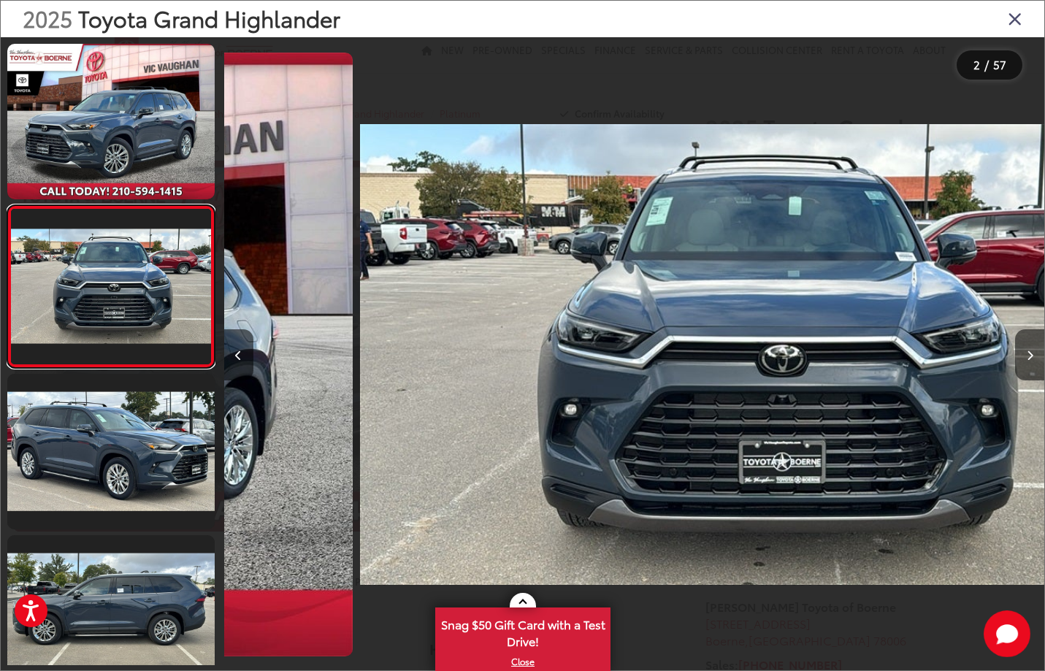
scroll to position [0, 820]
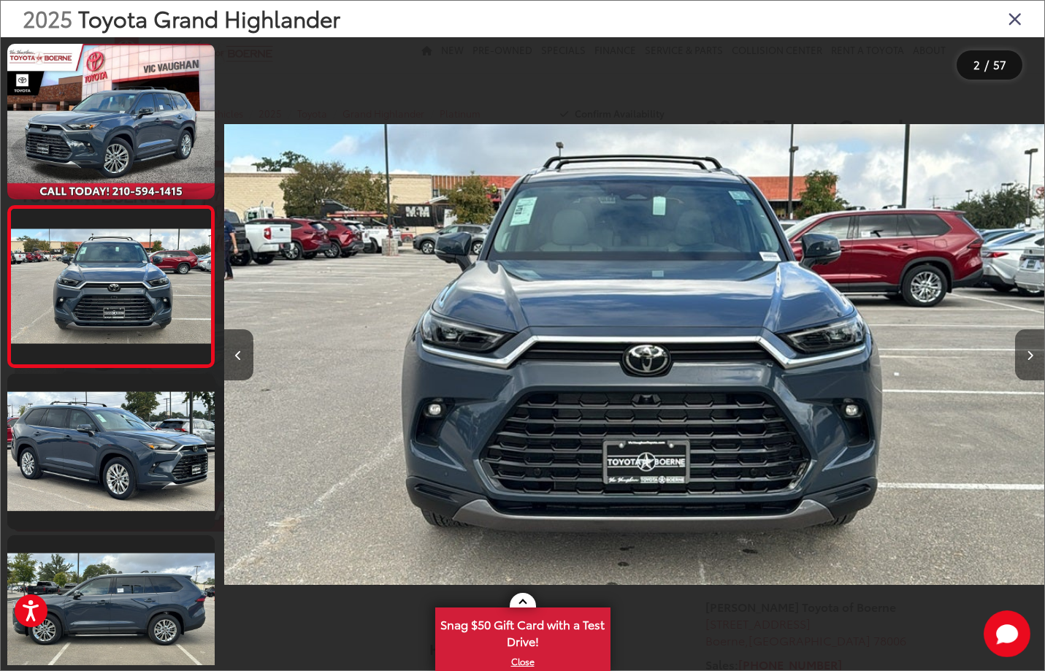
click at [1033, 348] on button "Next image" at bounding box center [1029, 354] width 29 height 51
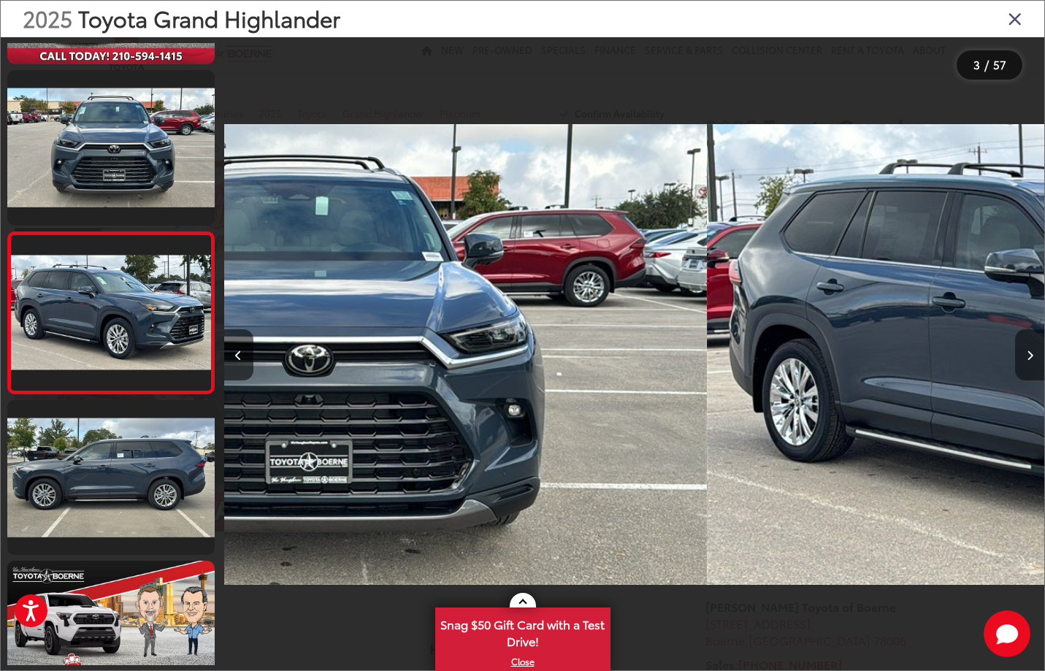
scroll to position [136, 0]
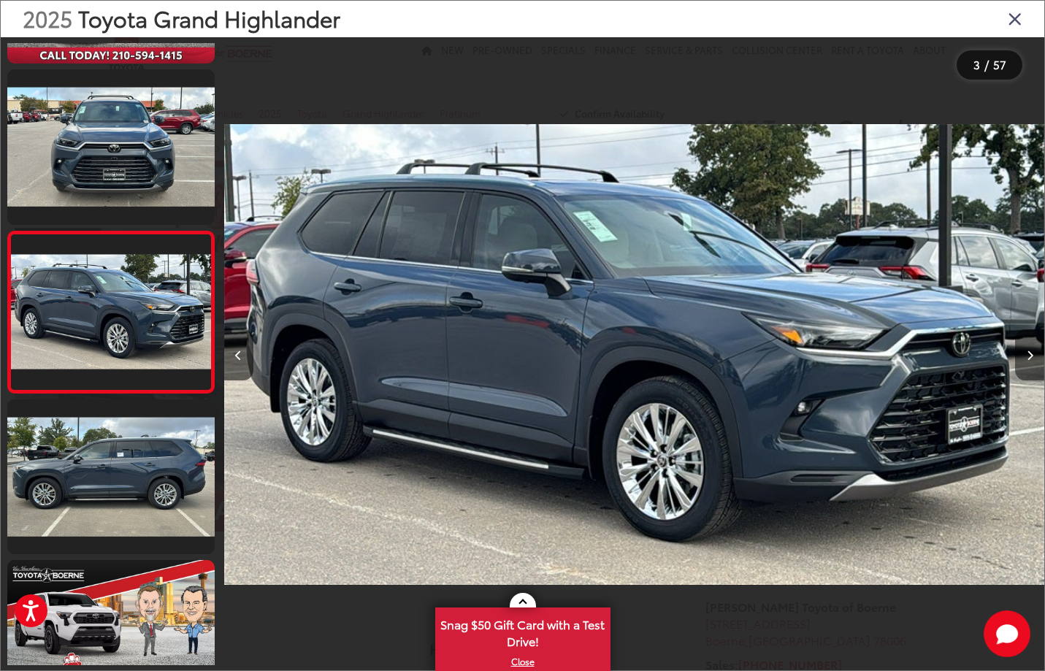
click at [1033, 348] on button "Next image" at bounding box center [1029, 354] width 29 height 51
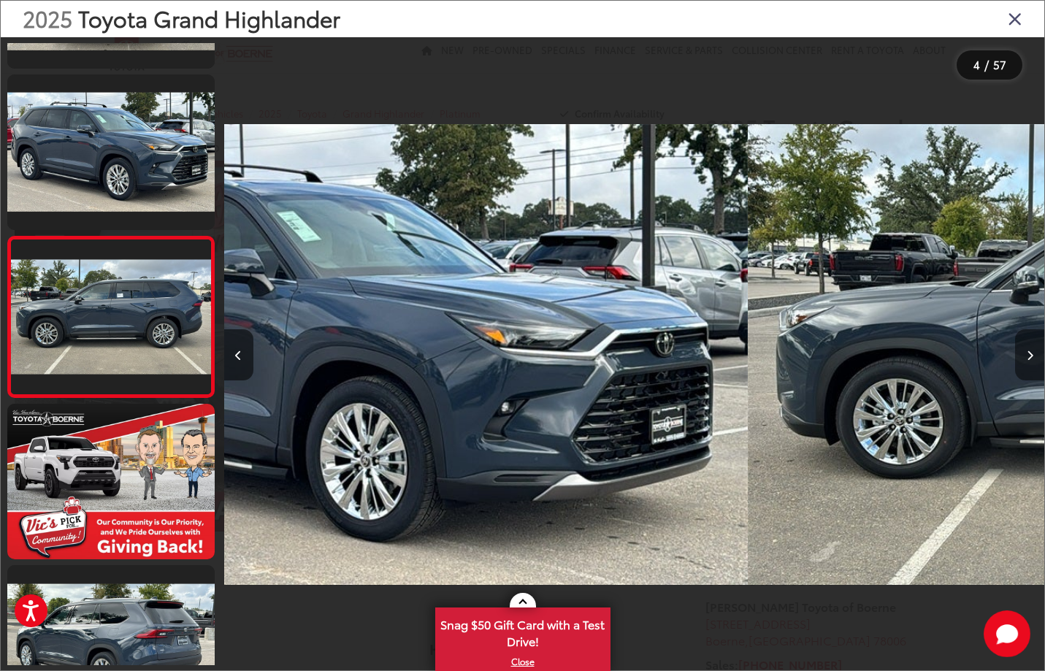
scroll to position [297, 0]
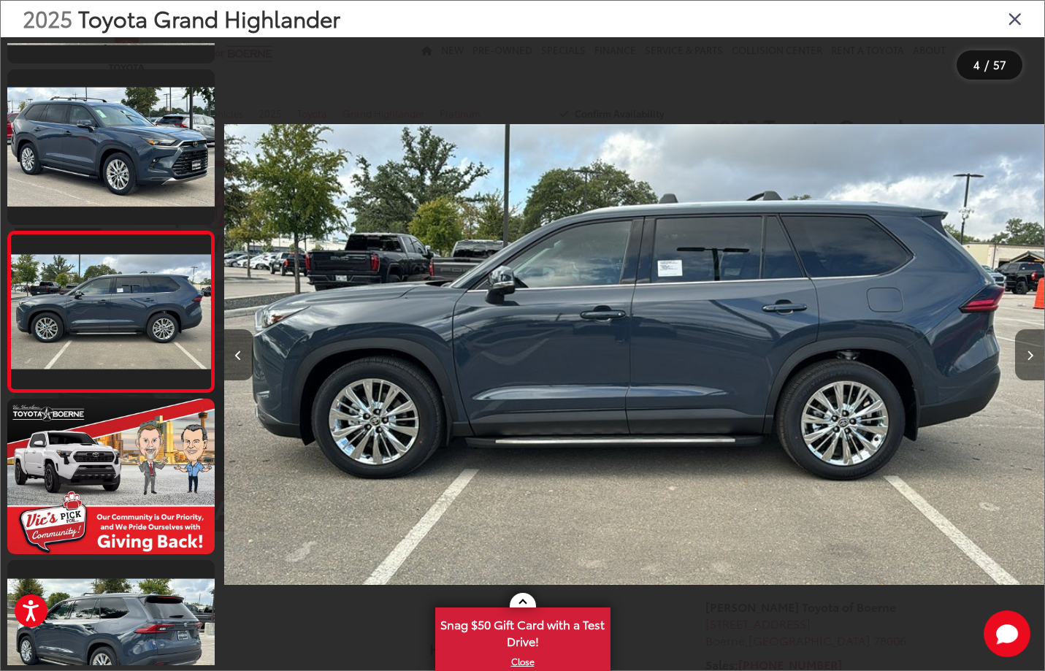
click at [1033, 348] on button "Next image" at bounding box center [1029, 354] width 29 height 51
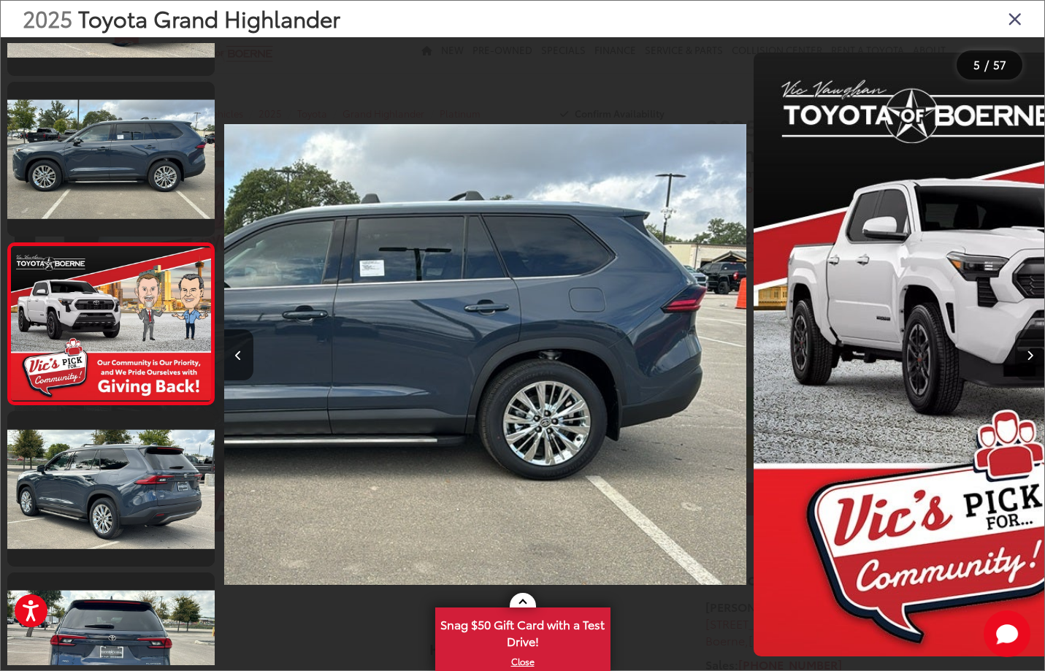
scroll to position [458, 0]
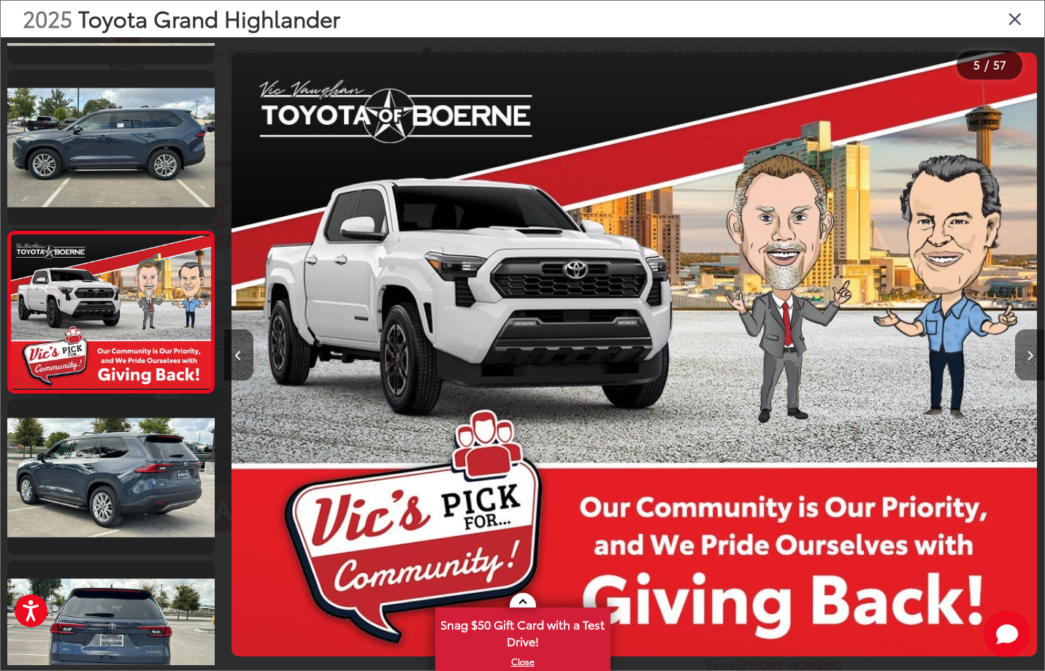
click at [1033, 348] on button "Next image" at bounding box center [1029, 354] width 29 height 51
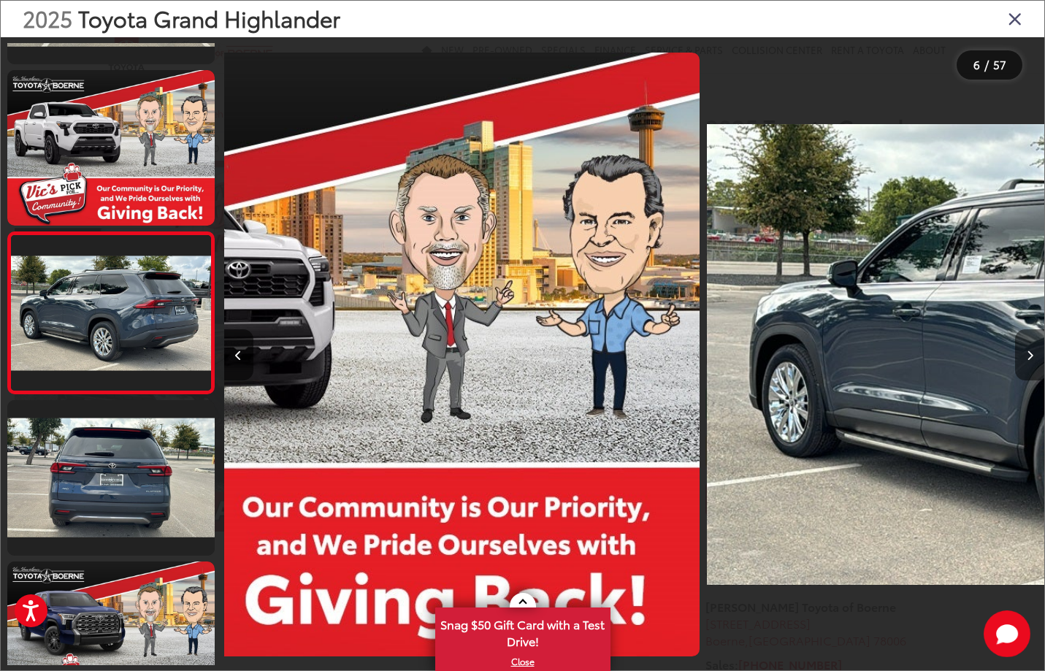
scroll to position [619, 0]
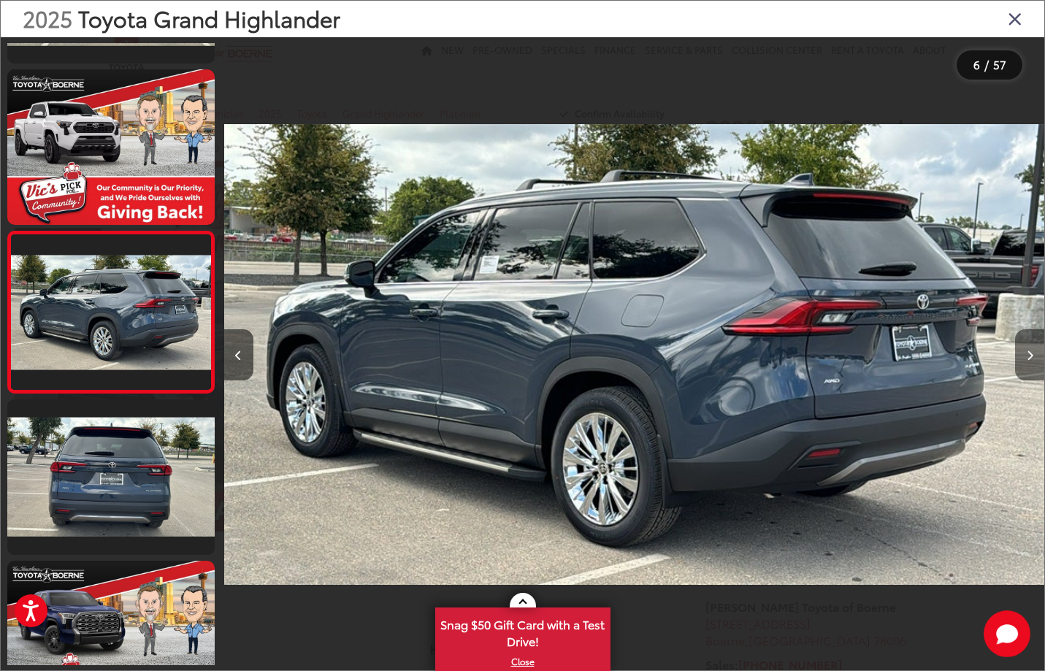
click at [1033, 348] on button "Next image" at bounding box center [1029, 354] width 29 height 51
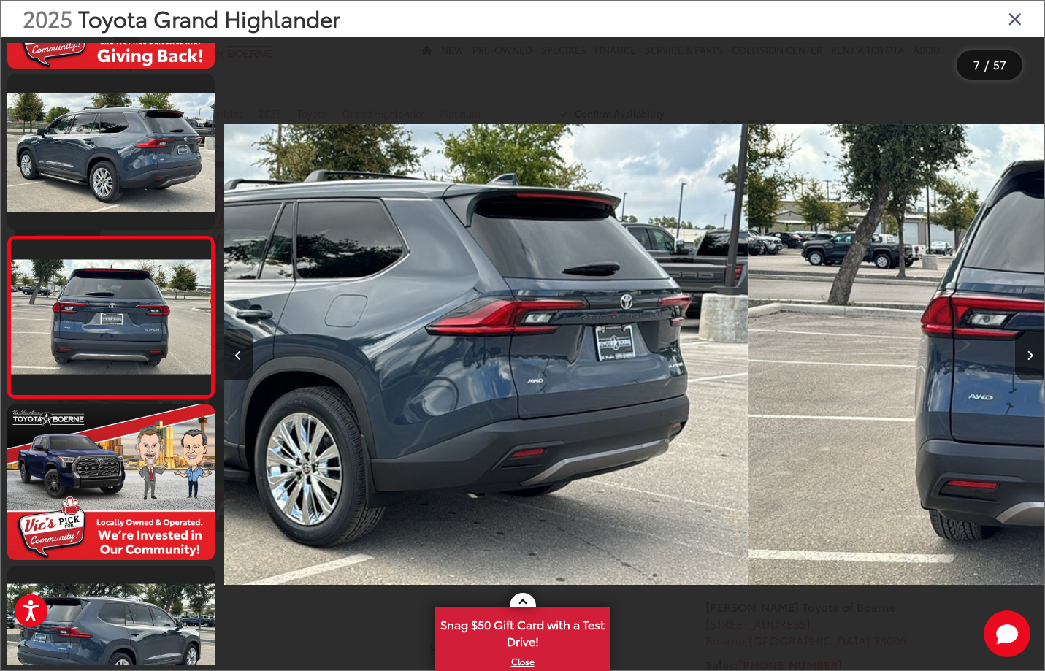
scroll to position [781, 0]
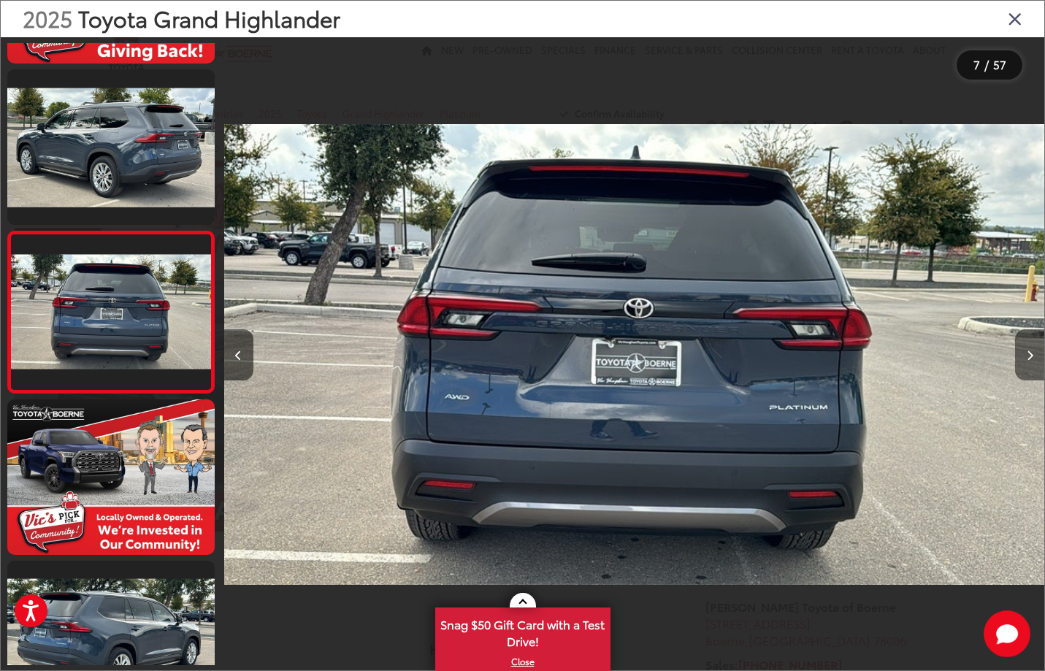
click at [1033, 348] on button "Next image" at bounding box center [1029, 354] width 29 height 51
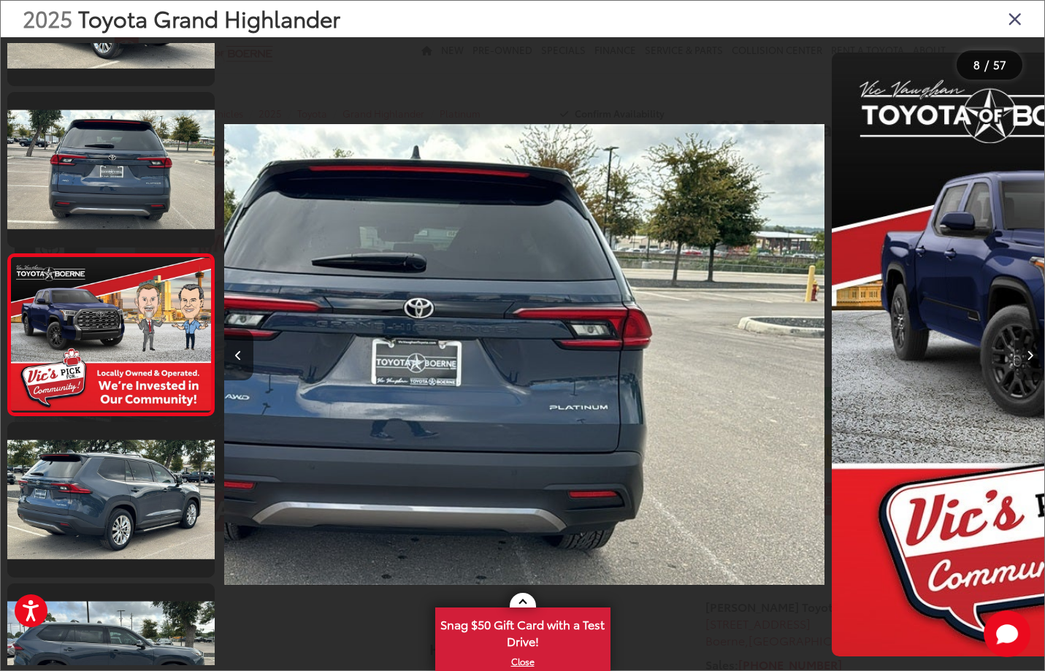
scroll to position [942, 0]
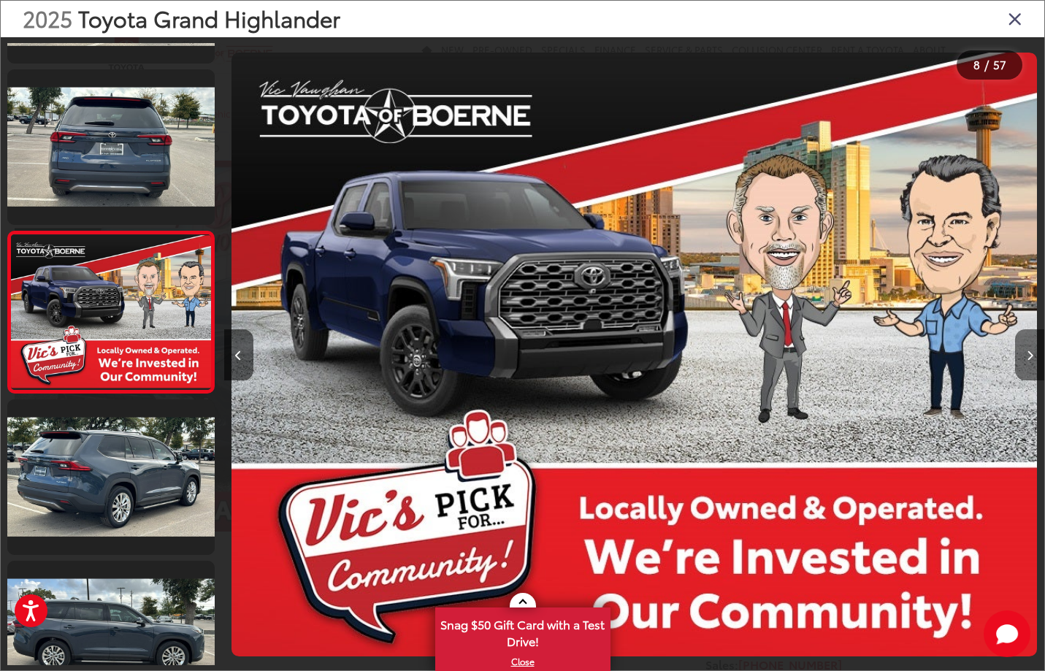
click at [1033, 348] on button "Next image" at bounding box center [1029, 354] width 29 height 51
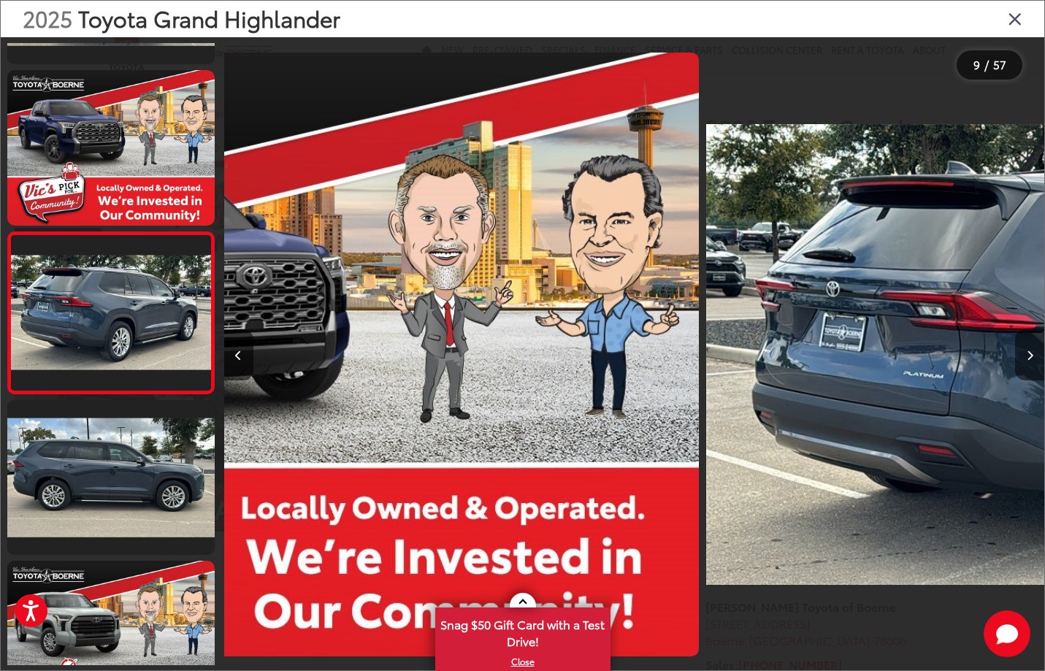
scroll to position [1103, 0]
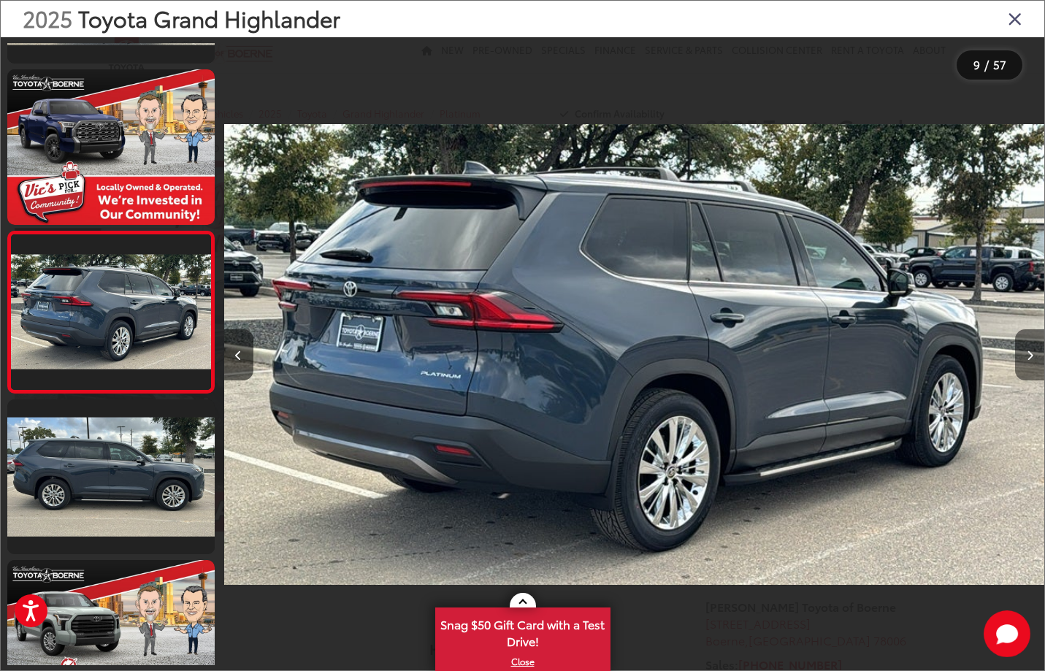
click at [1033, 348] on button "Next image" at bounding box center [1029, 354] width 29 height 51
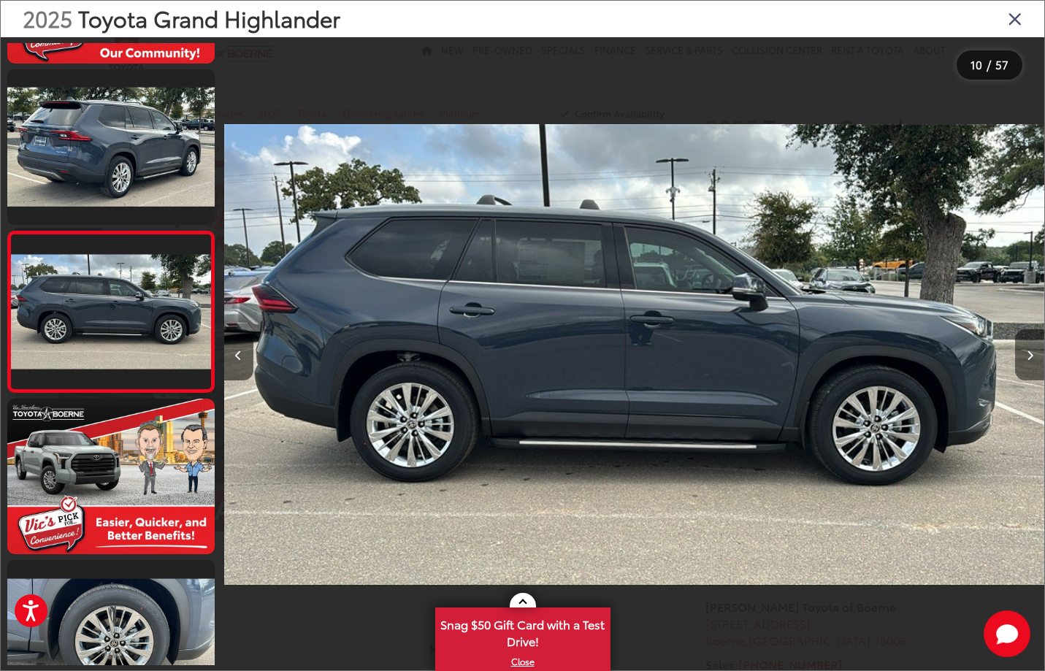
click at [1033, 348] on button "Next image" at bounding box center [1029, 354] width 29 height 51
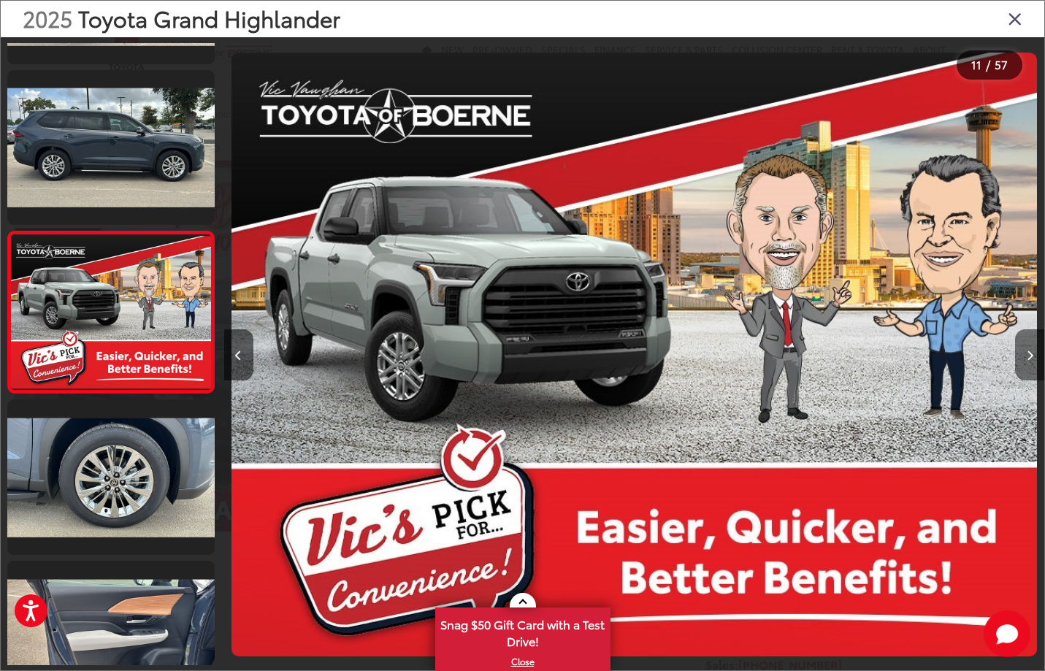
click at [1033, 348] on button "Next image" at bounding box center [1029, 354] width 29 height 51
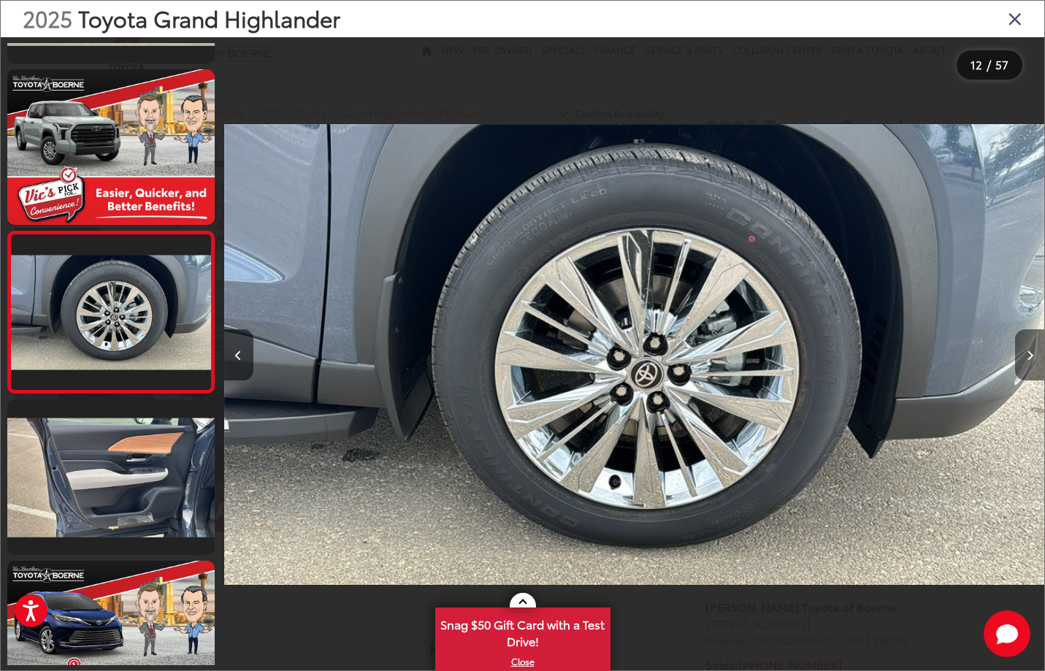
click at [1033, 348] on button "Next image" at bounding box center [1029, 354] width 29 height 51
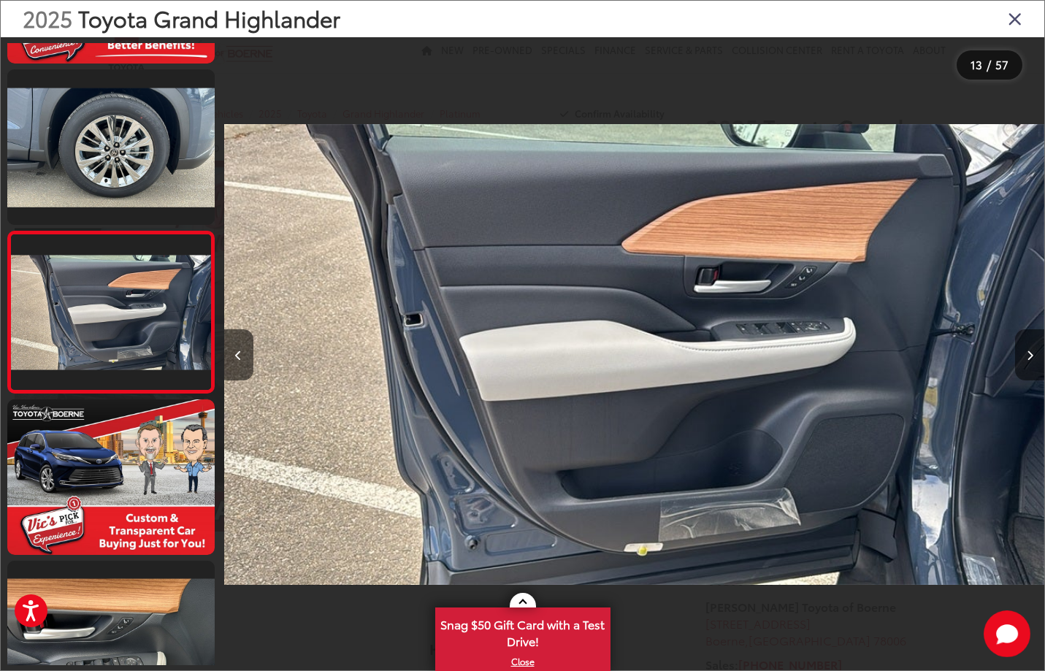
click at [1033, 348] on button "Next image" at bounding box center [1029, 354] width 29 height 51
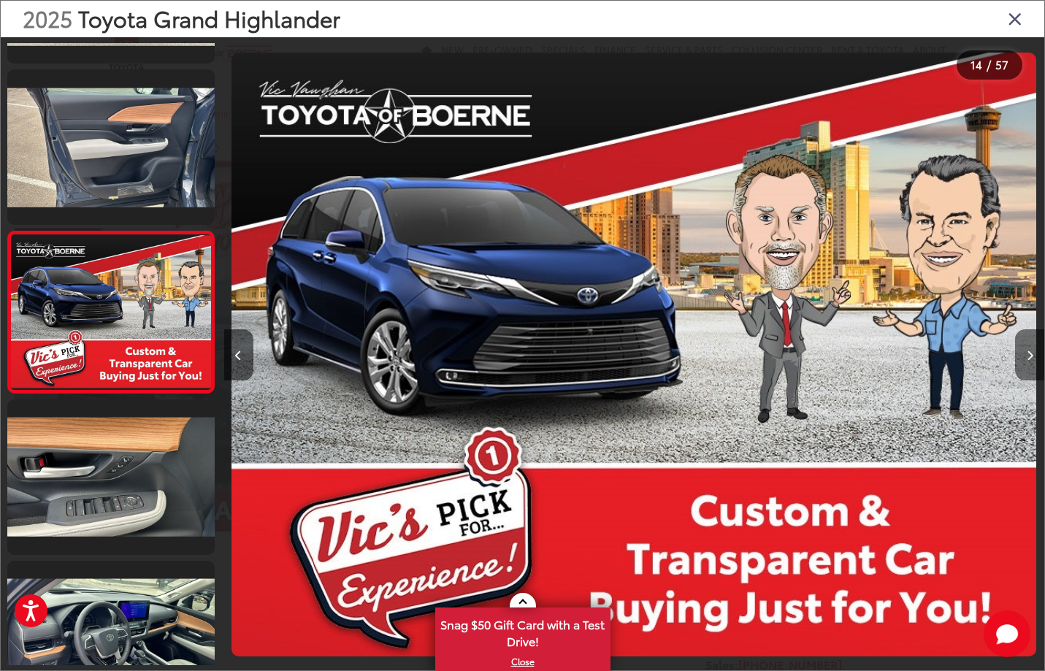
click at [1033, 348] on button "Next image" at bounding box center [1029, 354] width 29 height 51
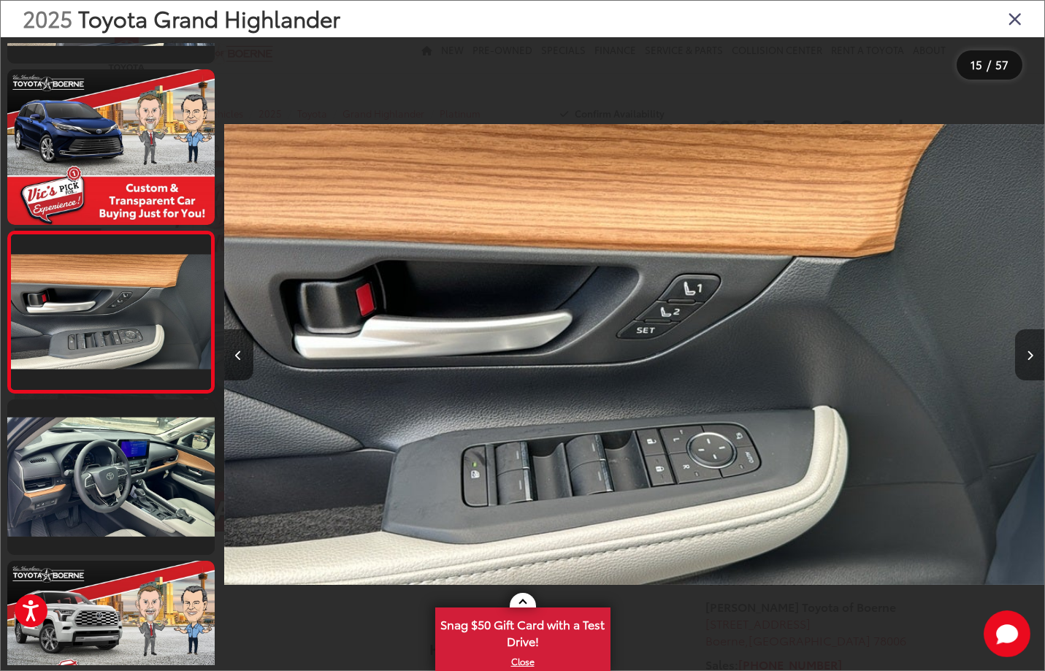
click at [1033, 348] on button "Next image" at bounding box center [1029, 354] width 29 height 51
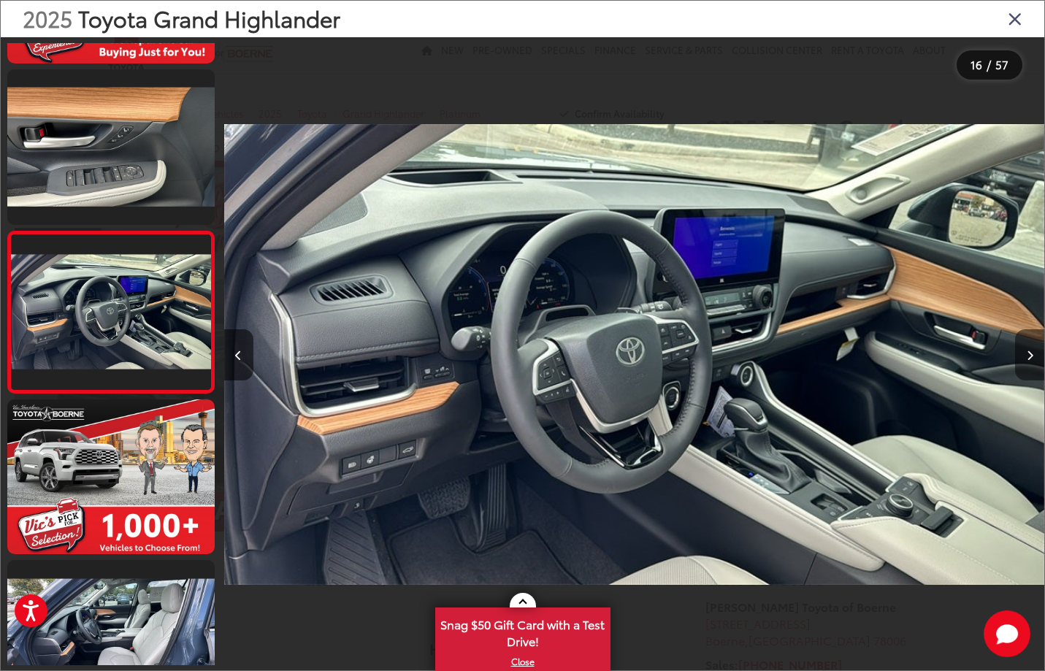
click at [1033, 348] on button "Next image" at bounding box center [1029, 354] width 29 height 51
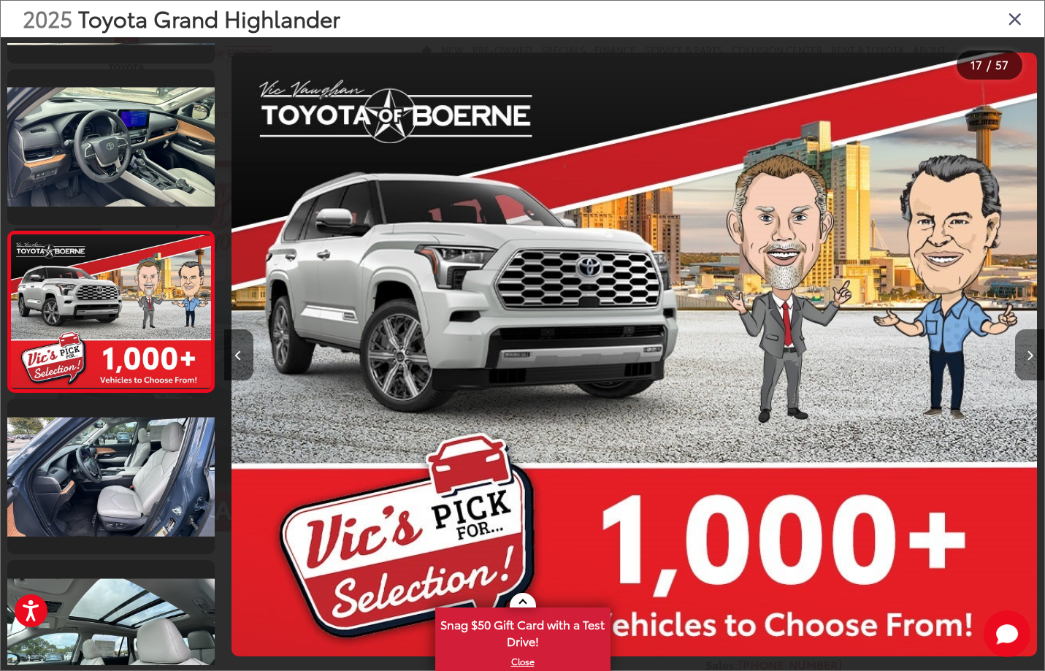
click at [1033, 348] on button "Next image" at bounding box center [1029, 354] width 29 height 51
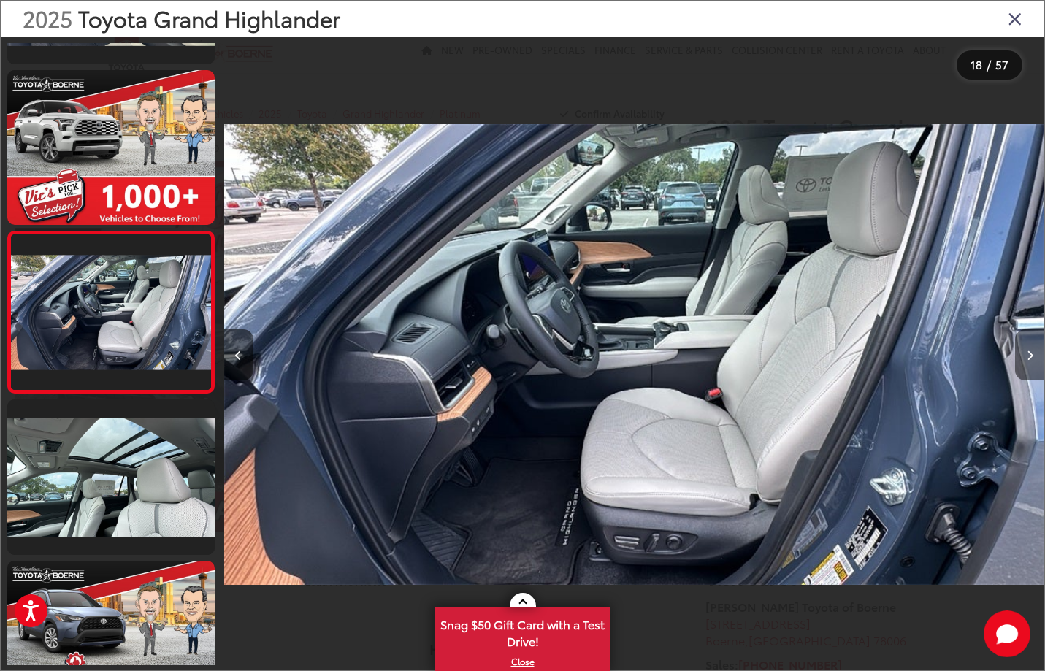
click at [1033, 348] on button "Next image" at bounding box center [1029, 354] width 29 height 51
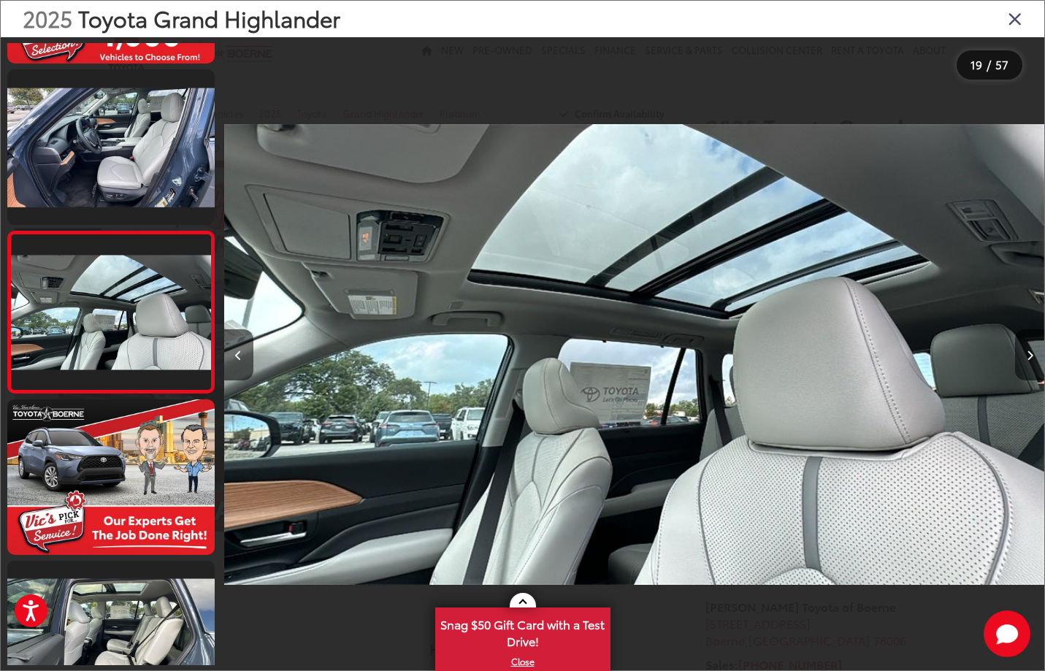
click at [1016, 17] on icon "Close gallery" at bounding box center [1015, 18] width 15 height 19
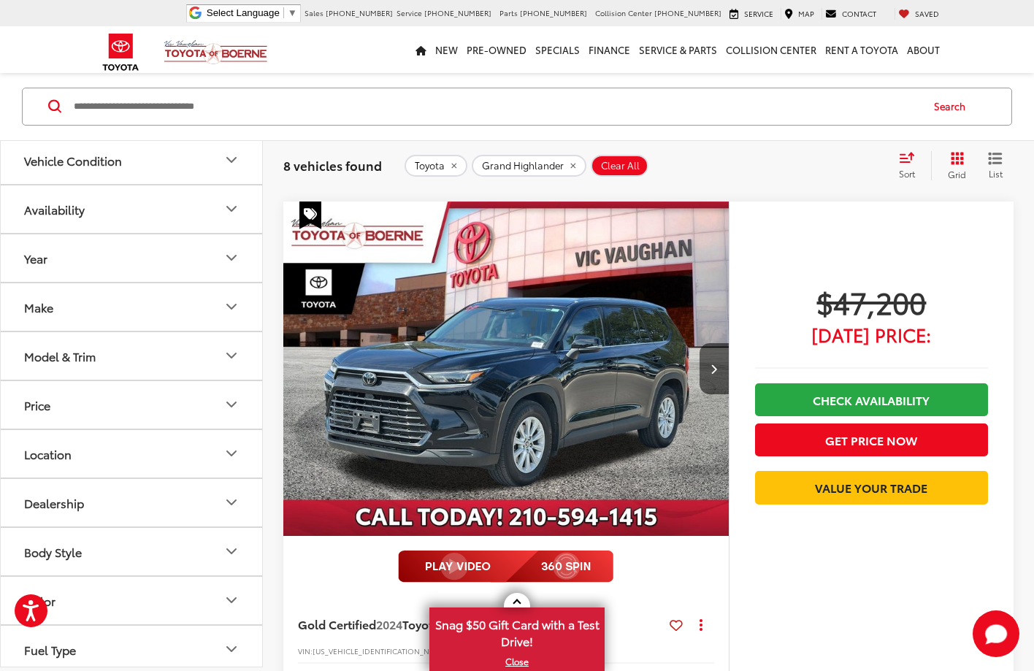
scroll to position [3658, 0]
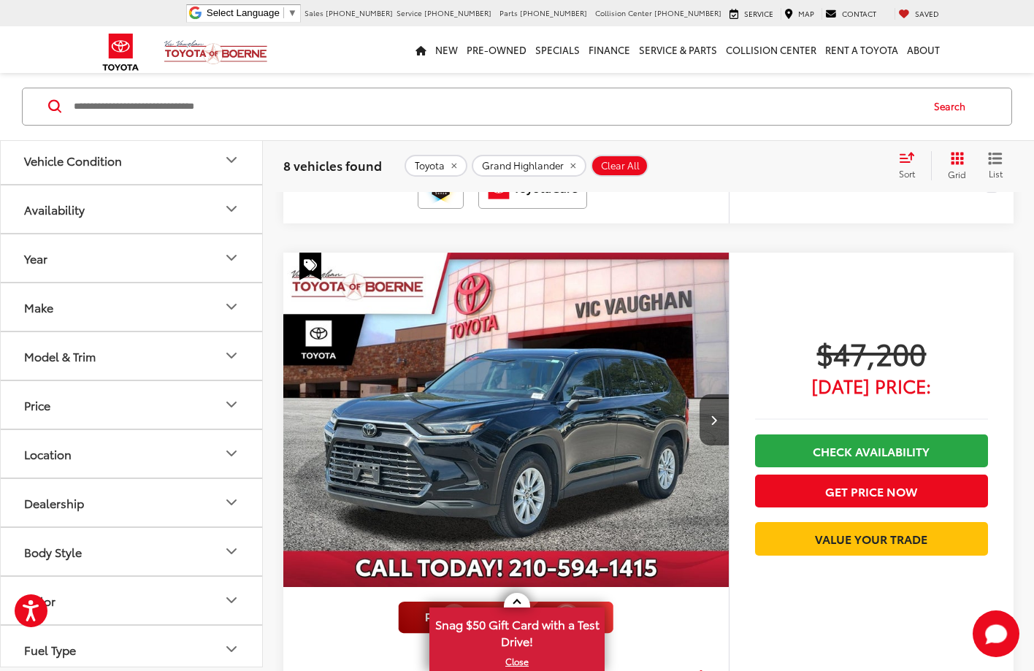
click at [554, 399] on img "2024 Toyota Grand Highlander Limited 0" at bounding box center [507, 421] width 448 height 336
